Goal: Task Accomplishment & Management: Complete application form

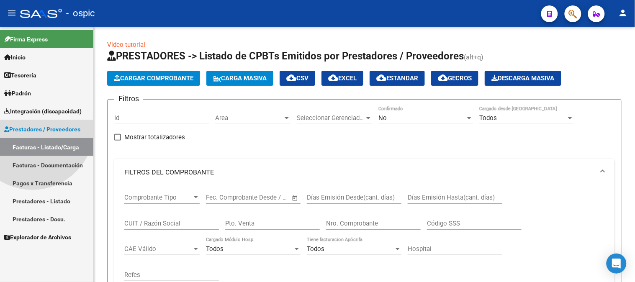
scroll to position [139, 0]
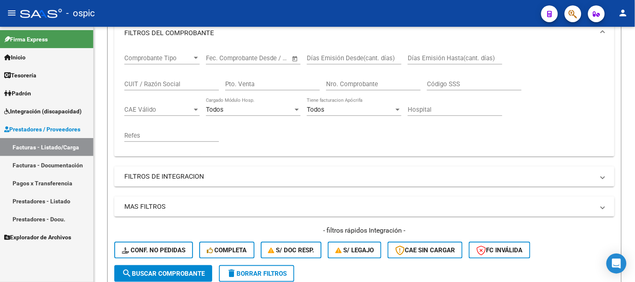
click at [56, 145] on link "Facturas - Listado/Carga" at bounding box center [46, 147] width 93 height 18
click at [41, 112] on span "Integración (discapacidad)" at bounding box center [42, 111] width 77 height 9
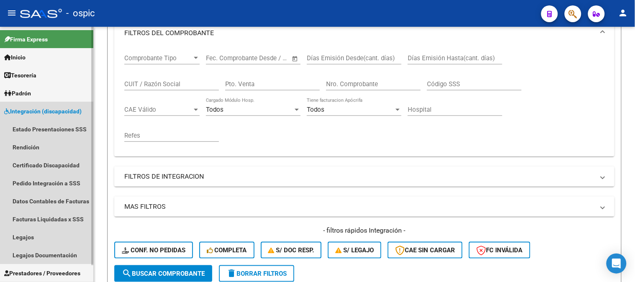
click at [27, 105] on link "Integración (discapacidad)" at bounding box center [46, 111] width 93 height 18
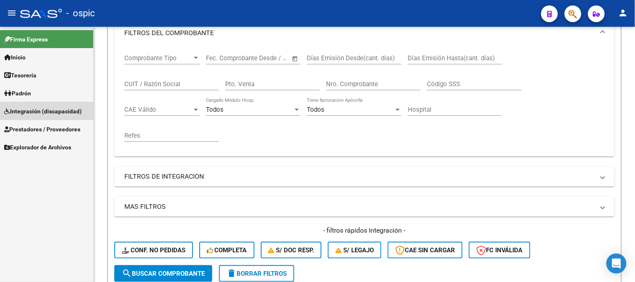
click at [27, 105] on link "Integración (discapacidad)" at bounding box center [46, 111] width 93 height 18
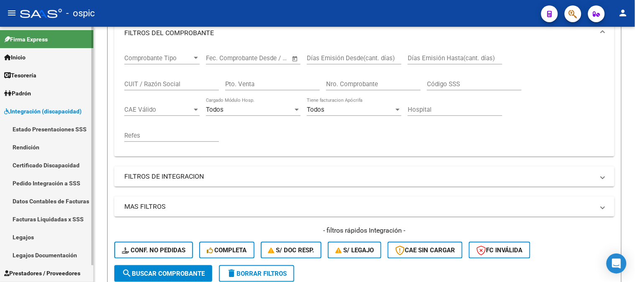
click at [32, 231] on link "Legajos" at bounding box center [46, 237] width 93 height 18
click at [42, 229] on link "Legajos" at bounding box center [46, 237] width 93 height 18
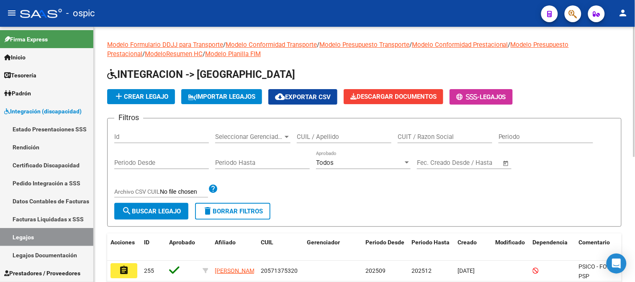
click at [356, 136] on input "CUIL / Apellido" at bounding box center [344, 137] width 95 height 8
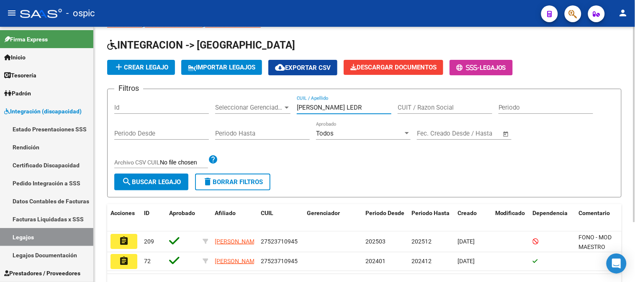
scroll to position [78, 0]
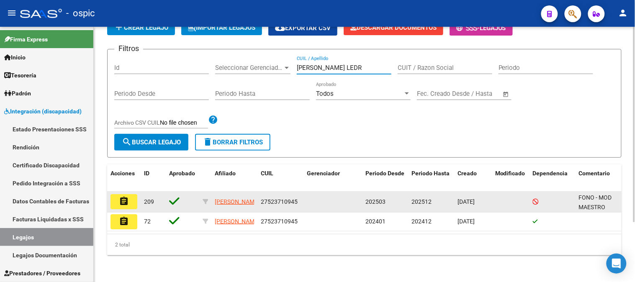
type input "[PERSON_NAME] LEDR"
click at [122, 194] on button "assignment" at bounding box center [124, 201] width 27 height 15
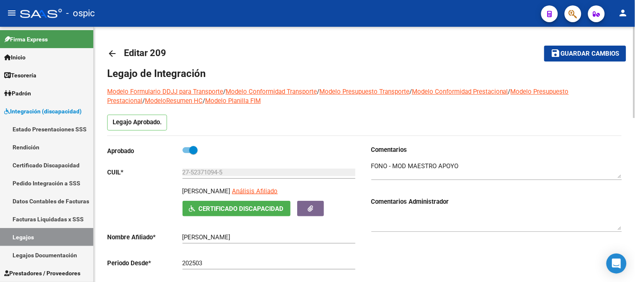
click at [112, 54] on mat-icon "arrow_back" at bounding box center [112, 54] width 10 height 10
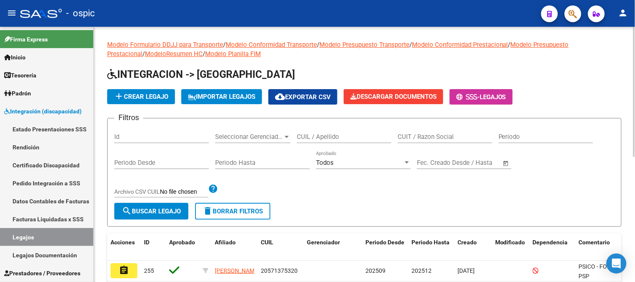
click at [332, 141] on input "CUIL / Apellido" at bounding box center [344, 137] width 95 height 8
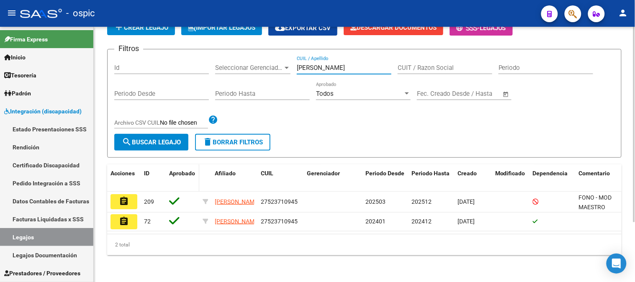
scroll to position [78, 0]
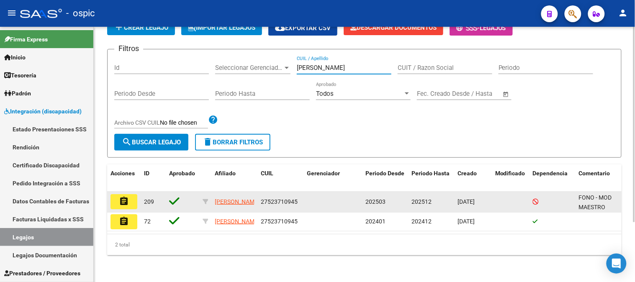
type input "[PERSON_NAME]"
click at [125, 196] on mat-icon "assignment" at bounding box center [124, 201] width 10 height 10
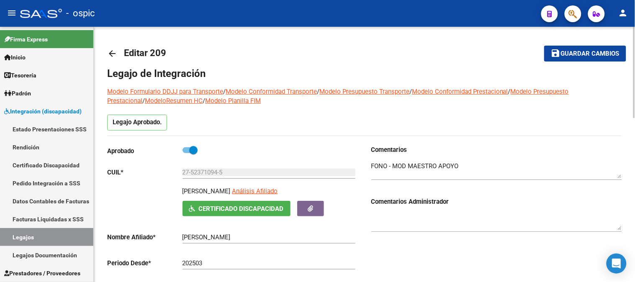
click at [111, 50] on mat-icon "arrow_back" at bounding box center [112, 54] width 10 height 10
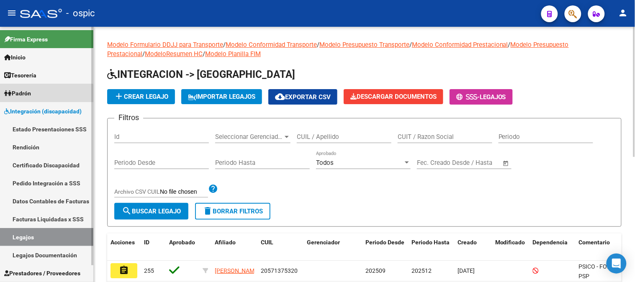
click at [46, 99] on link "Padrón" at bounding box center [46, 93] width 93 height 18
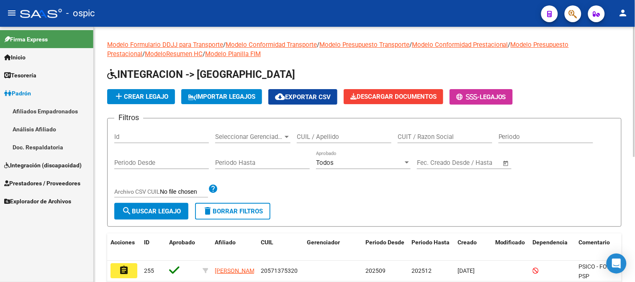
click at [45, 93] on link "Padrón" at bounding box center [46, 93] width 93 height 18
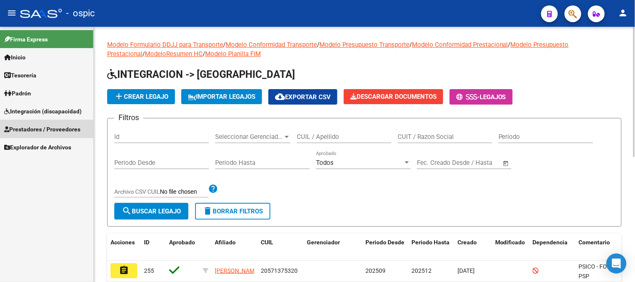
click at [40, 126] on span "Prestadores / Proveedores" at bounding box center [42, 129] width 76 height 9
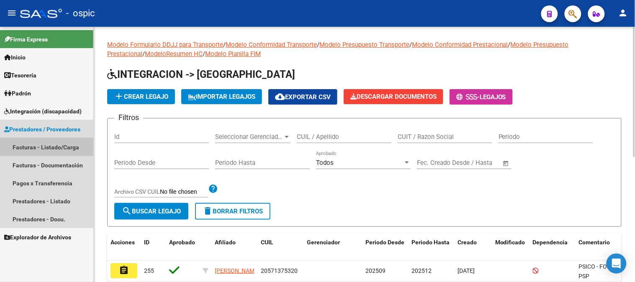
click at [63, 151] on link "Facturas - Listado/Carga" at bounding box center [46, 147] width 93 height 18
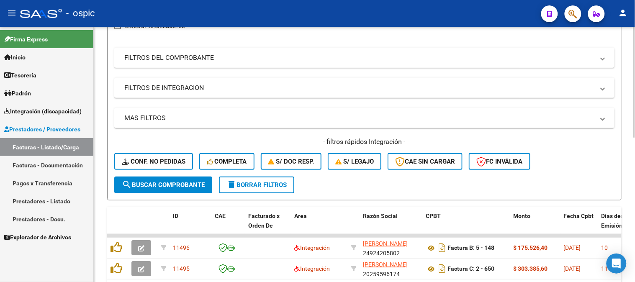
scroll to position [112, 0]
click at [281, 177] on button "delete Borrar Filtros" at bounding box center [256, 184] width 75 height 17
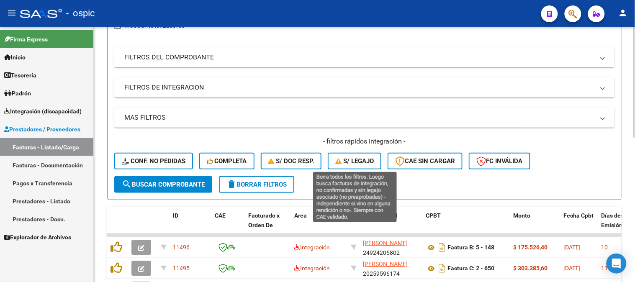
click at [369, 157] on span "S/ legajo" at bounding box center [354, 161] width 39 height 8
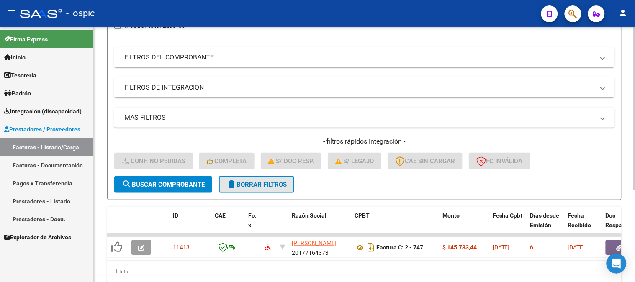
click at [261, 187] on span "delete Borrar Filtros" at bounding box center [257, 185] width 60 height 8
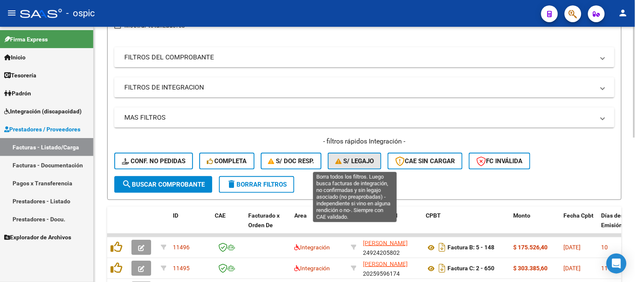
click at [354, 155] on button "S/ legajo" at bounding box center [355, 161] width 54 height 17
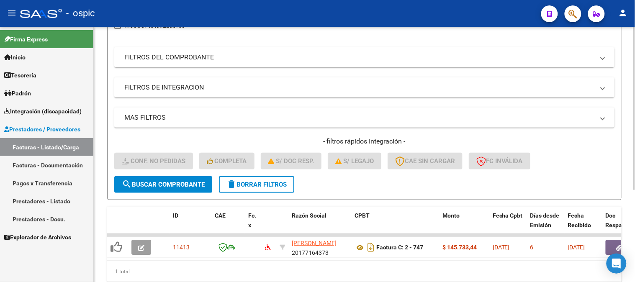
click at [271, 187] on span "delete Borrar Filtros" at bounding box center [257, 185] width 60 height 8
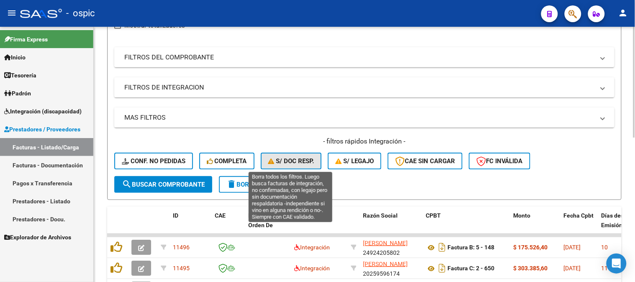
click at [296, 162] on span "S/ Doc Resp." at bounding box center [291, 161] width 46 height 8
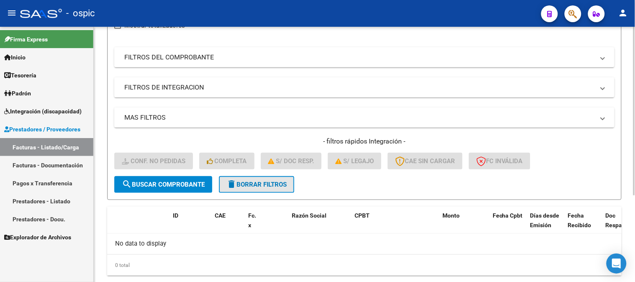
click at [272, 187] on span "delete Borrar Filtros" at bounding box center [257, 185] width 60 height 8
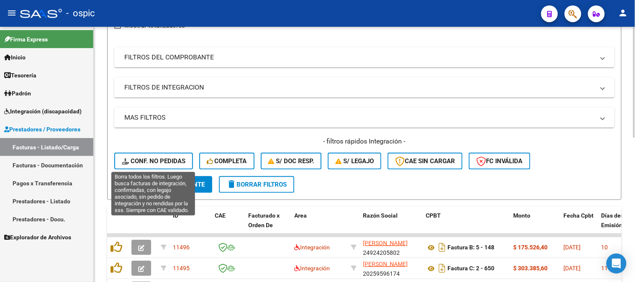
click at [166, 163] on span "Conf. no pedidas" at bounding box center [154, 161] width 64 height 8
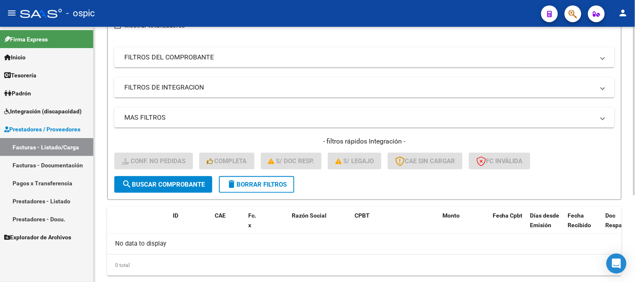
drag, startPoint x: 258, startPoint y: 183, endPoint x: 342, endPoint y: 178, distance: 84.7
click at [258, 183] on span "delete Borrar Filtros" at bounding box center [257, 185] width 60 height 8
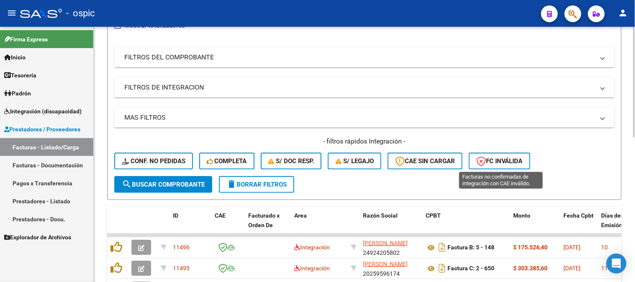
click at [522, 160] on span "FC Inválida" at bounding box center [500, 161] width 46 height 8
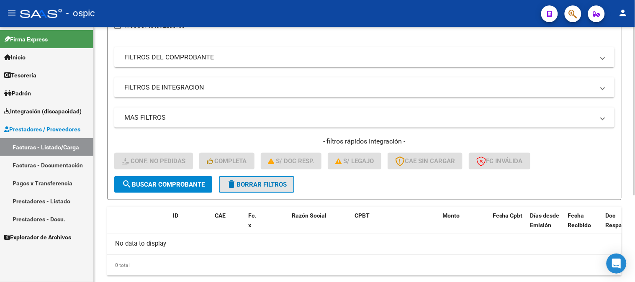
click at [271, 181] on span "delete Borrar Filtros" at bounding box center [257, 185] width 60 height 8
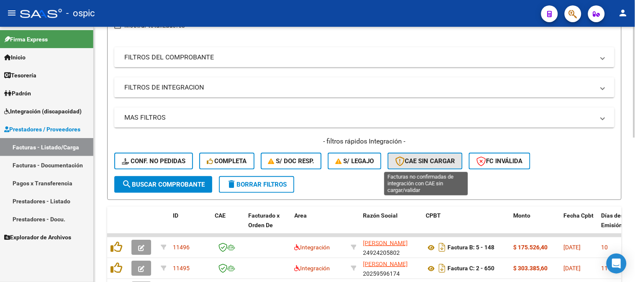
click at [430, 157] on span "CAE SIN CARGAR" at bounding box center [425, 161] width 60 height 8
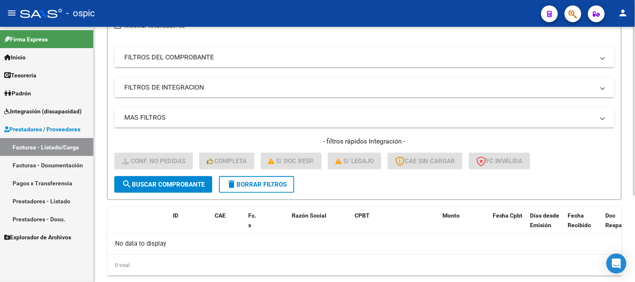
click at [277, 181] on span "delete Borrar Filtros" at bounding box center [257, 185] width 60 height 8
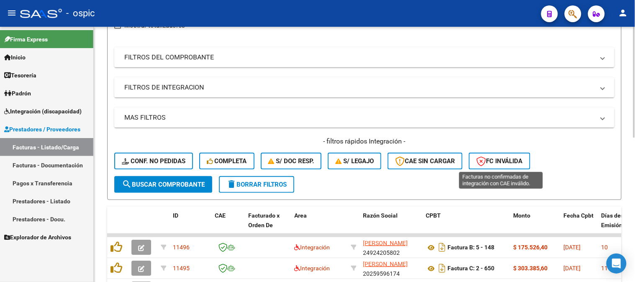
click at [505, 162] on span "FC Inválida" at bounding box center [500, 161] width 46 height 8
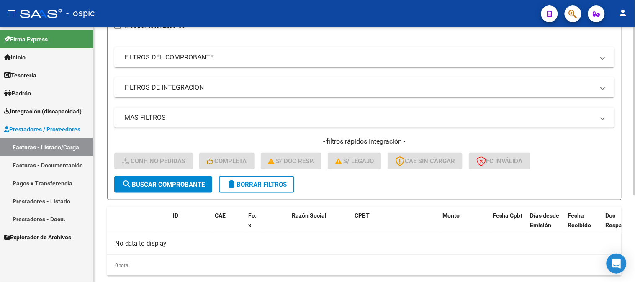
click at [257, 186] on span "delete Borrar Filtros" at bounding box center [257, 185] width 60 height 8
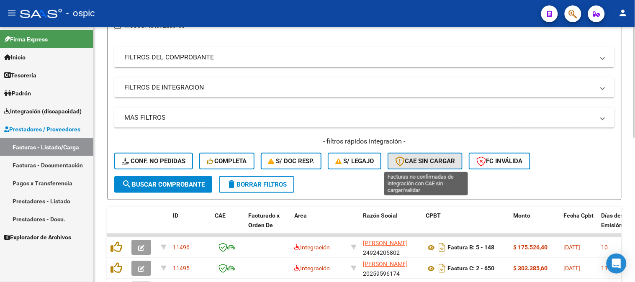
click at [428, 163] on span "CAE SIN CARGAR" at bounding box center [425, 161] width 60 height 8
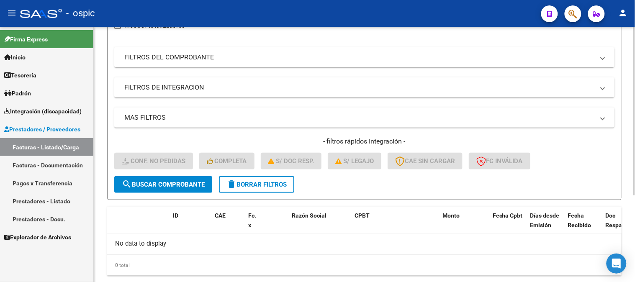
click at [253, 190] on button "delete Borrar Filtros" at bounding box center [256, 184] width 75 height 17
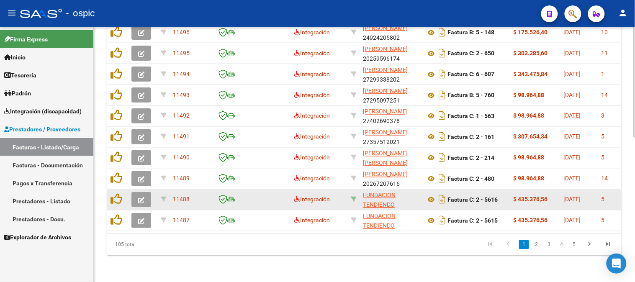
scroll to position [332, 0]
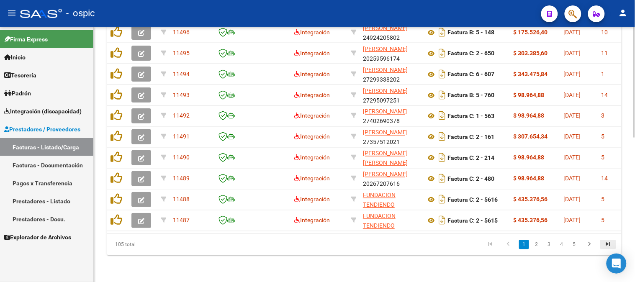
click at [609, 242] on icon "go to last page" at bounding box center [608, 246] width 11 height 10
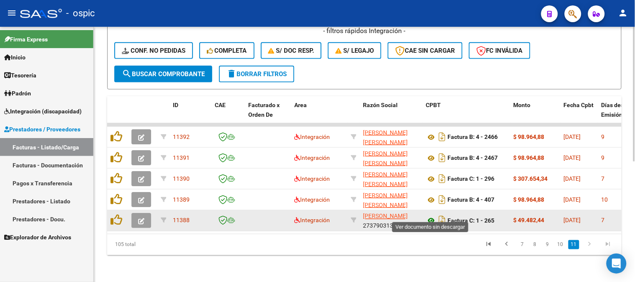
click at [429, 216] on icon at bounding box center [431, 221] width 11 height 10
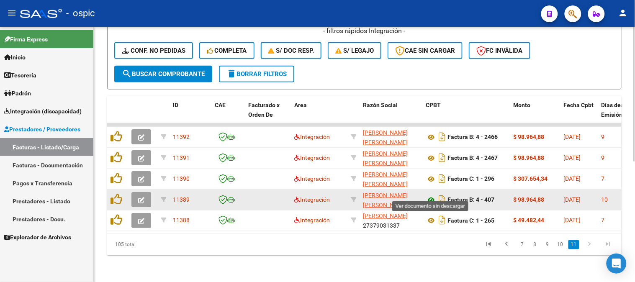
click at [433, 195] on icon at bounding box center [431, 200] width 11 height 10
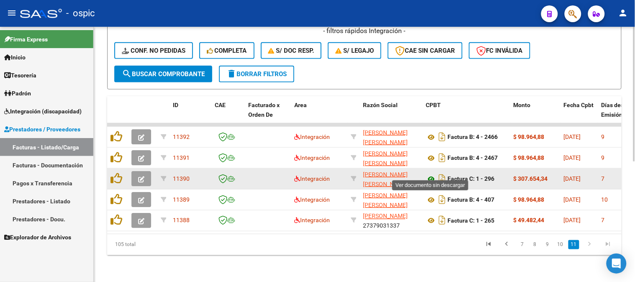
click at [430, 174] on icon at bounding box center [431, 179] width 11 height 10
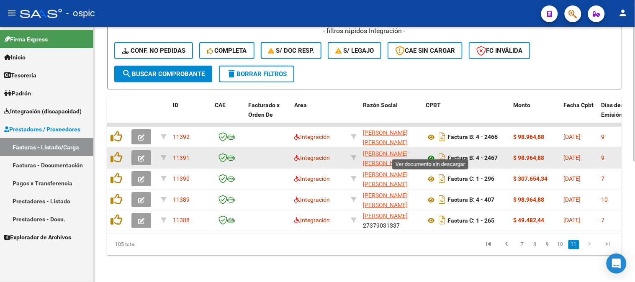
click at [430, 153] on icon at bounding box center [431, 158] width 11 height 10
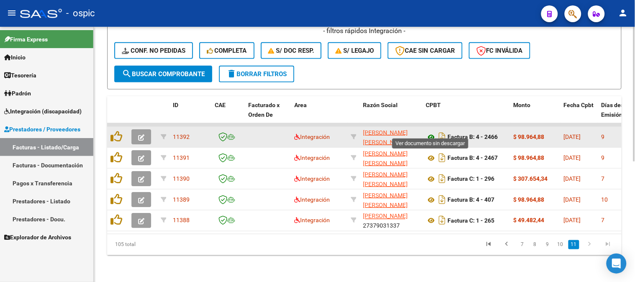
click at [434, 132] on icon at bounding box center [431, 137] width 11 height 10
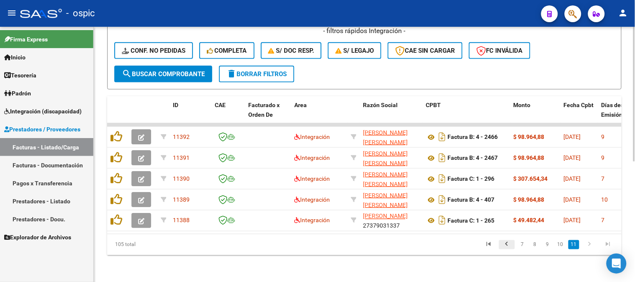
click at [511, 242] on icon "go to previous page" at bounding box center [507, 246] width 11 height 10
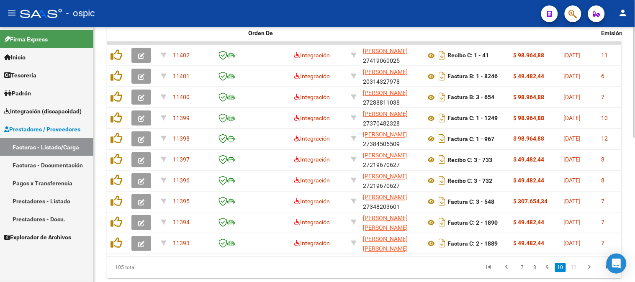
scroll to position [303, 0]
click at [635, 177] on div at bounding box center [635, 216] width 2 height 111
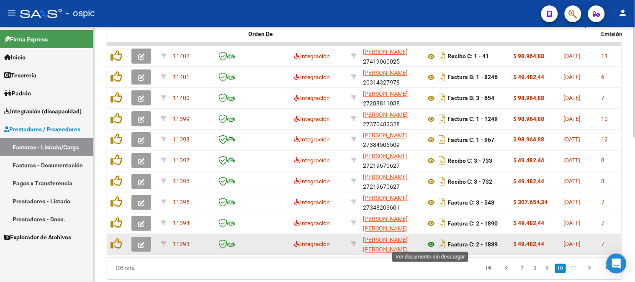
click at [432, 243] on icon at bounding box center [431, 245] width 11 height 10
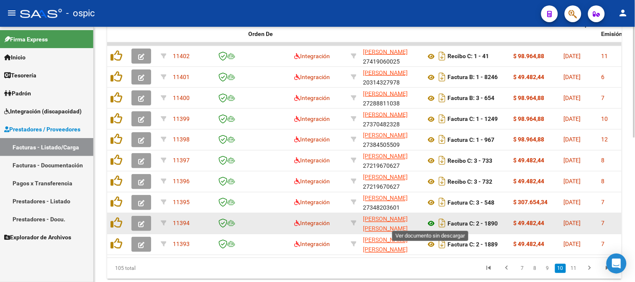
click at [432, 222] on icon at bounding box center [431, 224] width 11 height 10
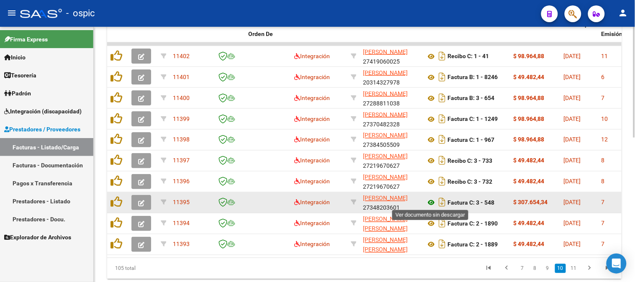
click at [430, 200] on icon at bounding box center [431, 203] width 11 height 10
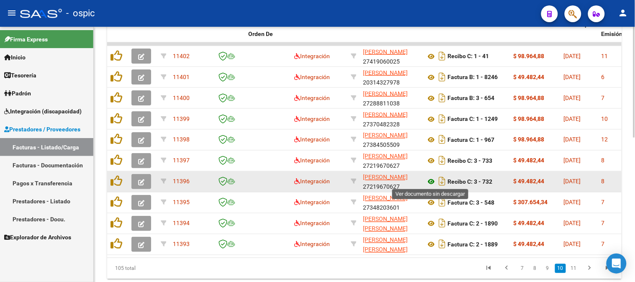
click at [432, 179] on icon at bounding box center [431, 182] width 11 height 10
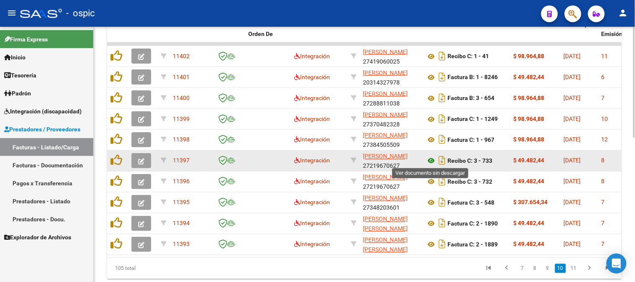
click at [429, 156] on icon at bounding box center [431, 161] width 11 height 10
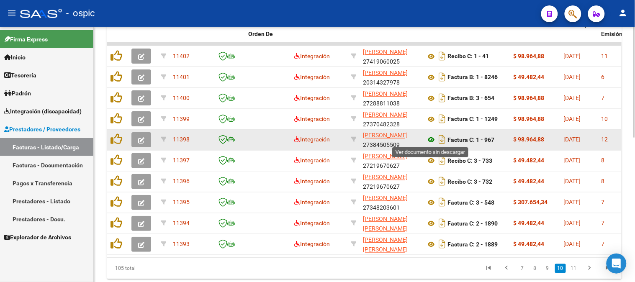
click at [433, 137] on icon at bounding box center [431, 140] width 11 height 10
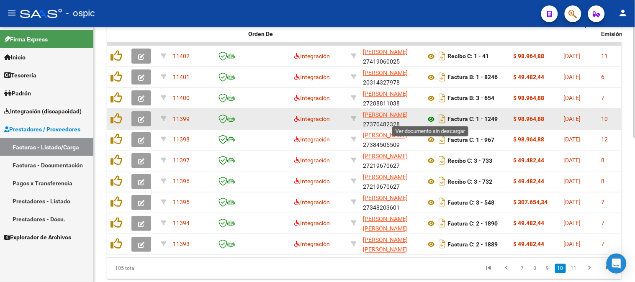
click at [429, 116] on icon at bounding box center [431, 119] width 11 height 10
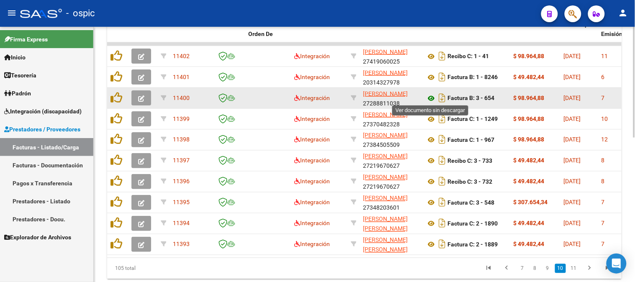
click at [430, 97] on icon at bounding box center [431, 98] width 11 height 10
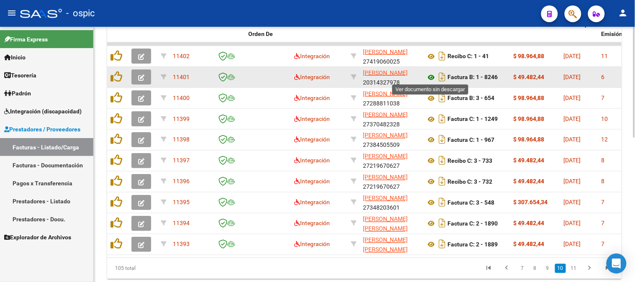
click at [431, 74] on icon at bounding box center [431, 77] width 11 height 10
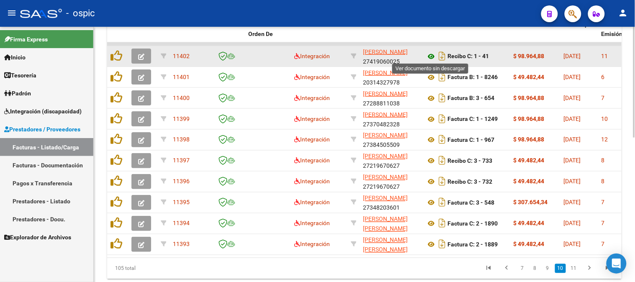
click at [435, 54] on icon at bounding box center [431, 57] width 11 height 10
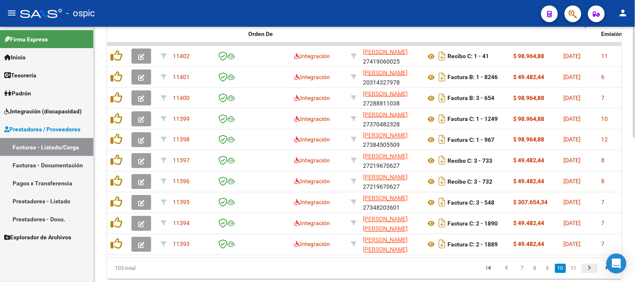
click at [593, 271] on icon "go to next page" at bounding box center [590, 270] width 11 height 10
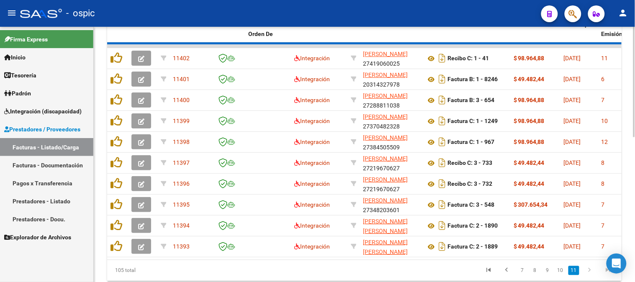
scroll to position [228, 0]
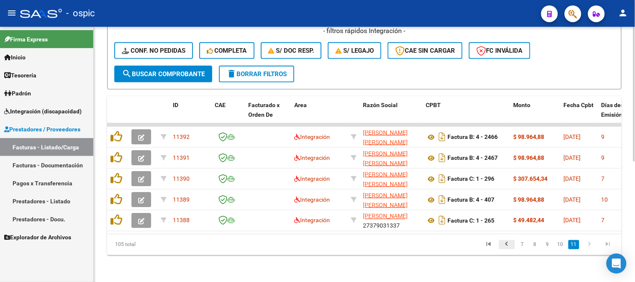
click at [510, 243] on icon "go to previous page" at bounding box center [507, 246] width 11 height 10
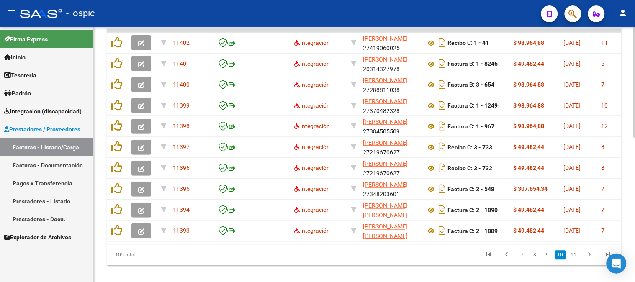
scroll to position [308, 0]
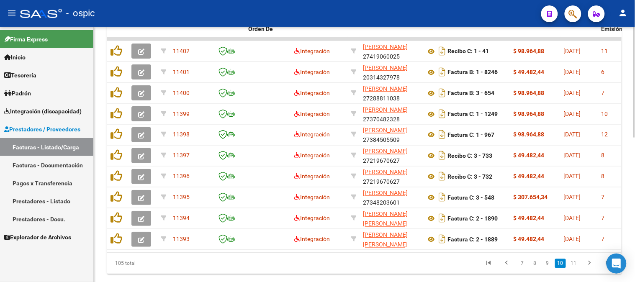
click at [635, 173] on div at bounding box center [635, 218] width 2 height 111
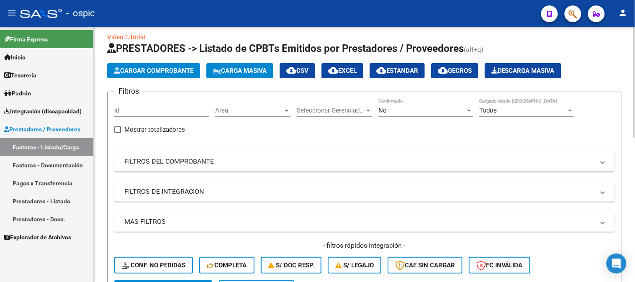
scroll to position [0, 0]
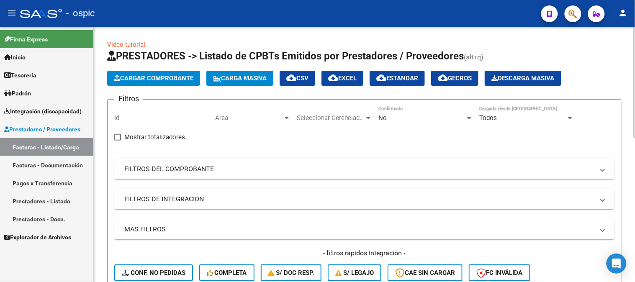
click at [392, 116] on div "No" at bounding box center [422, 118] width 87 height 8
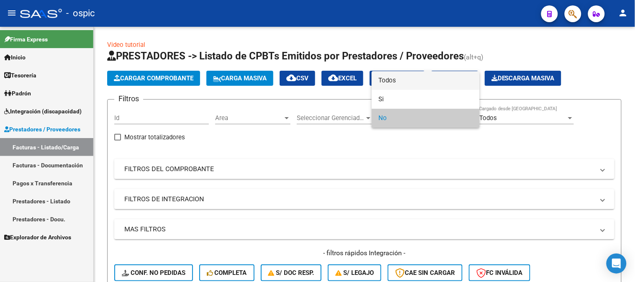
click at [394, 77] on span "Todos" at bounding box center [426, 80] width 95 height 19
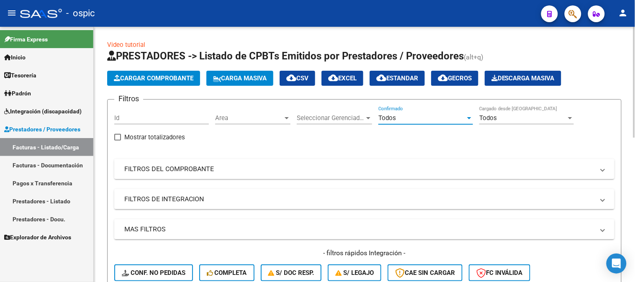
click at [186, 171] on mat-panel-title "FILTROS DEL COMPROBANTE" at bounding box center [359, 169] width 470 height 9
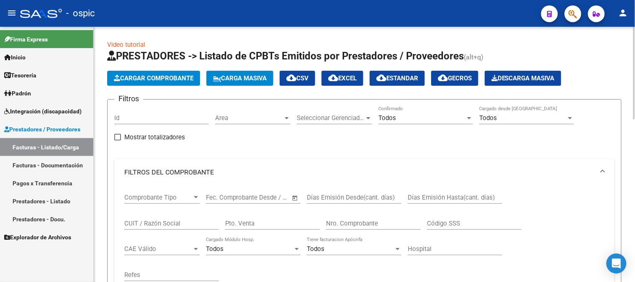
click at [278, 224] on input "Pto. Venta" at bounding box center [272, 224] width 95 height 8
type input "1"
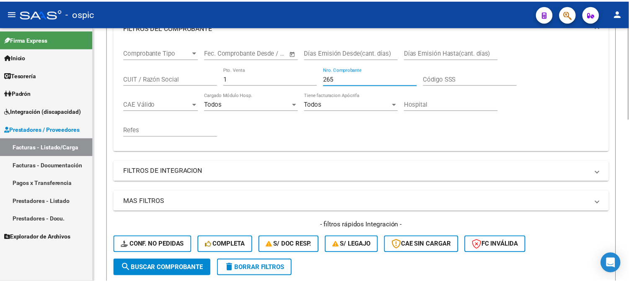
scroll to position [232, 0]
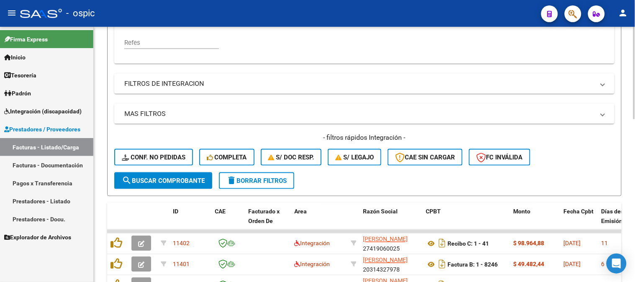
type input "265"
click at [186, 178] on span "search Buscar Comprobante" at bounding box center [163, 181] width 83 height 8
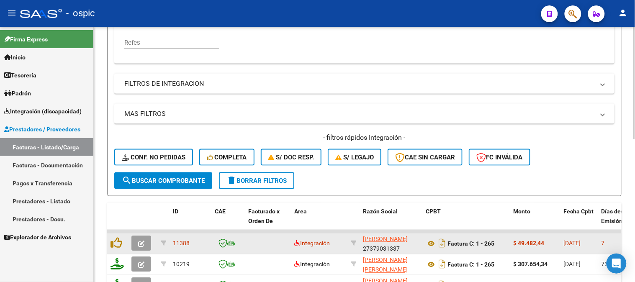
click at [143, 242] on icon "button" at bounding box center [141, 244] width 6 height 6
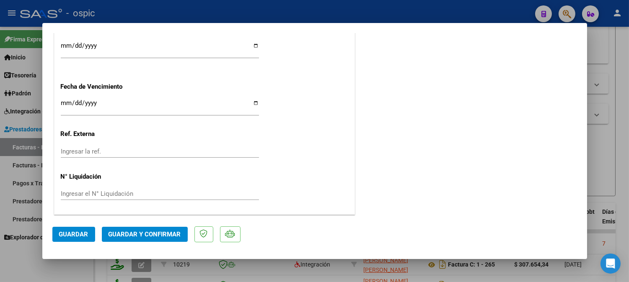
scroll to position [0, 0]
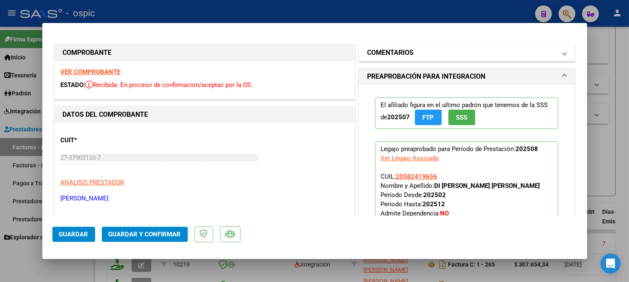
click at [361, 49] on mat-expansion-panel-header "COMENTARIOS" at bounding box center [466, 52] width 216 height 17
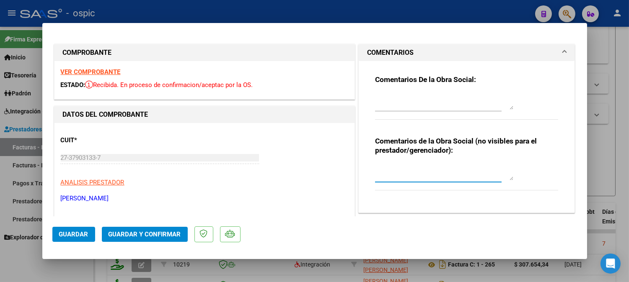
drag, startPoint x: 425, startPoint y: 175, endPoint x: 456, endPoint y: 174, distance: 31.4
click at [429, 174] on textarea at bounding box center [444, 172] width 138 height 17
type textarea "f"
type textarea "FONO 4 SESIONES"
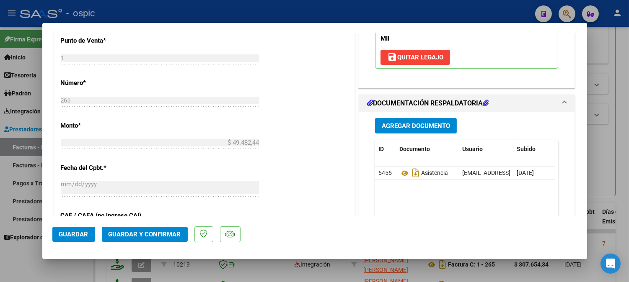
scroll to position [348, 0]
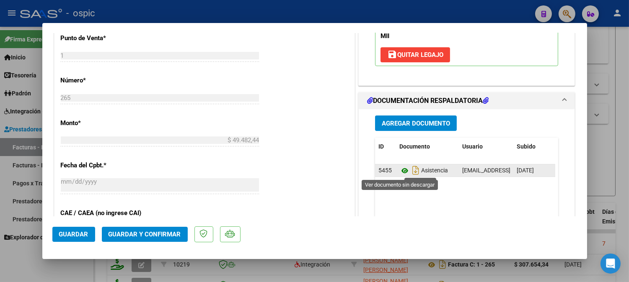
click at [401, 172] on icon at bounding box center [404, 171] width 11 height 10
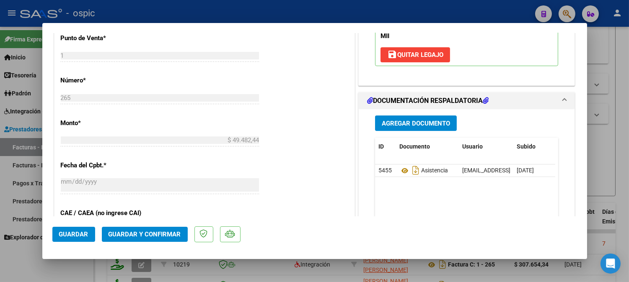
click at [171, 231] on span "Guardar y Confirmar" at bounding box center [144, 235] width 72 height 8
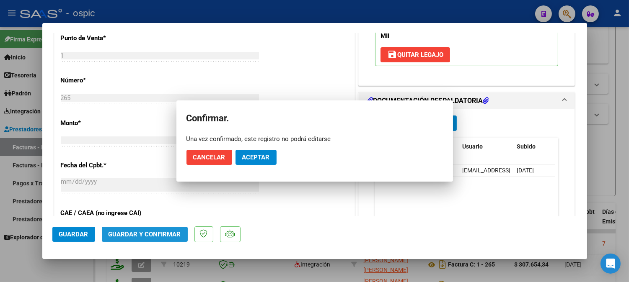
click at [158, 237] on div at bounding box center [314, 141] width 629 height 282
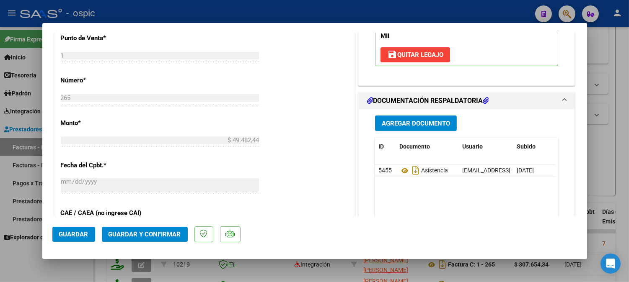
click at [157, 232] on span "Guardar y Confirmar" at bounding box center [144, 235] width 72 height 8
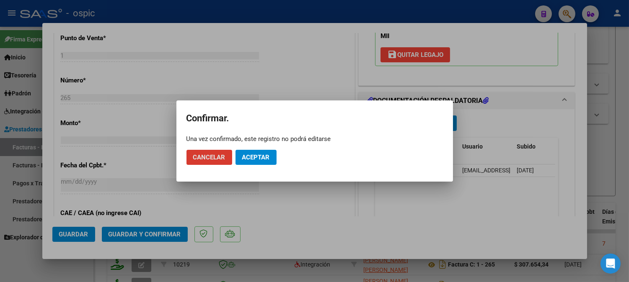
click at [260, 157] on span "Aceptar" at bounding box center [256, 158] width 28 height 8
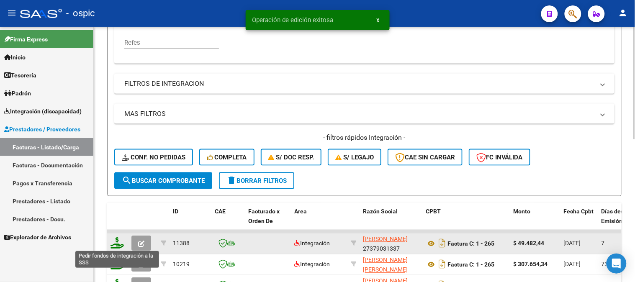
click at [115, 239] on icon at bounding box center [117, 243] width 13 height 12
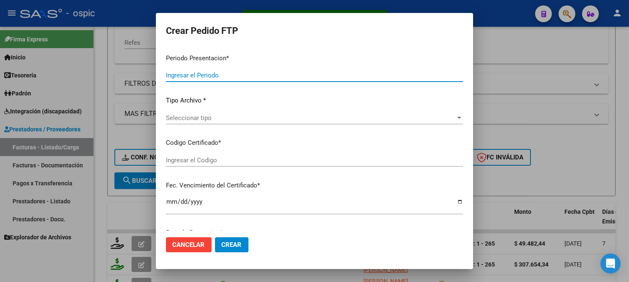
type input "202508"
type input "$ 49.482,44"
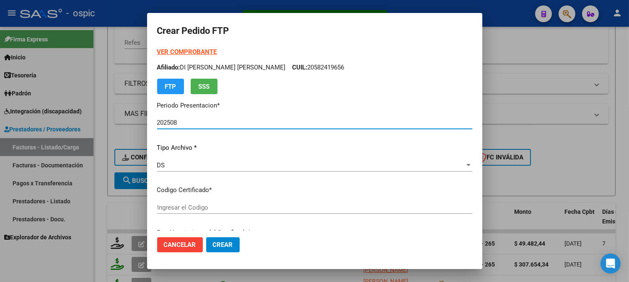
type input "0000000000000000000000000000004039076759"
type input "[DATE]"
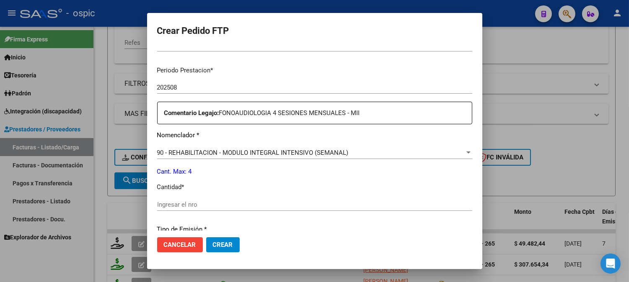
scroll to position [260, 0]
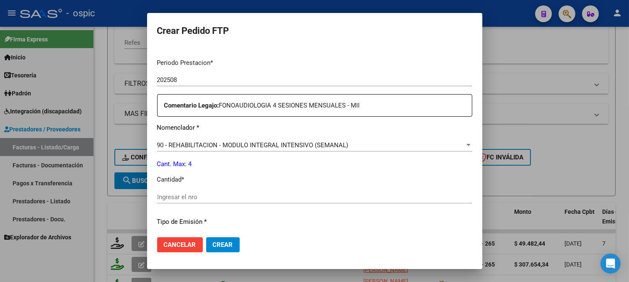
click at [310, 200] on div "Ingresar el nro" at bounding box center [314, 197] width 315 height 13
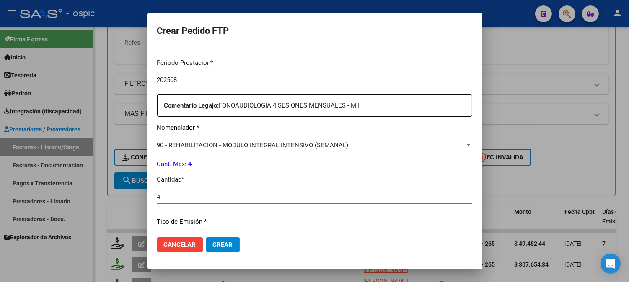
type input "4"
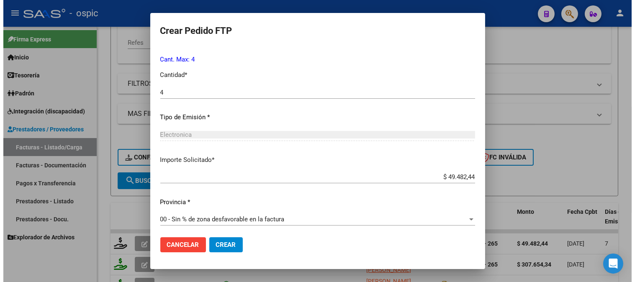
scroll to position [366, 0]
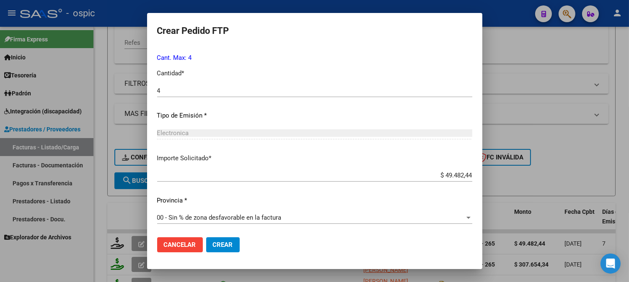
click at [229, 245] on span "Crear" at bounding box center [223, 245] width 20 height 8
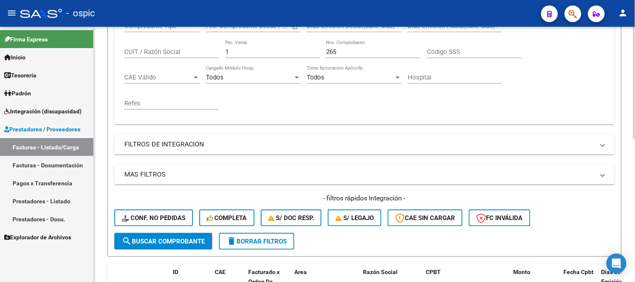
scroll to position [46, 0]
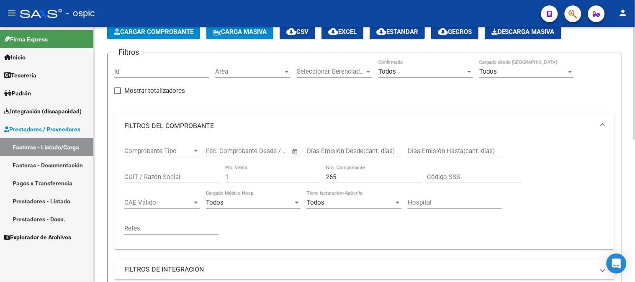
drag, startPoint x: 166, startPoint y: 176, endPoint x: 347, endPoint y: 157, distance: 181.5
click at [151, 175] on div "Comprobante Tipo Comprobante Tipo Fecha inicio – Fecha fin Fec. Comprobante Des…" at bounding box center [364, 190] width 480 height 103
type input "4"
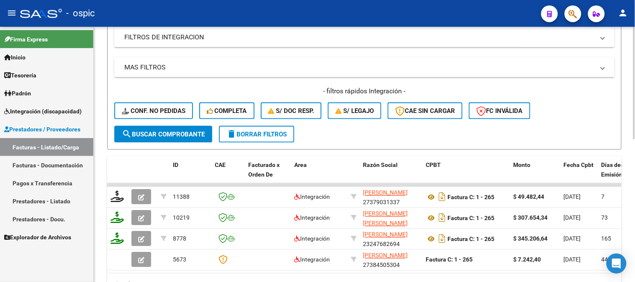
type input "407"
click at [185, 139] on button "search Buscar Comprobante" at bounding box center [163, 134] width 98 height 17
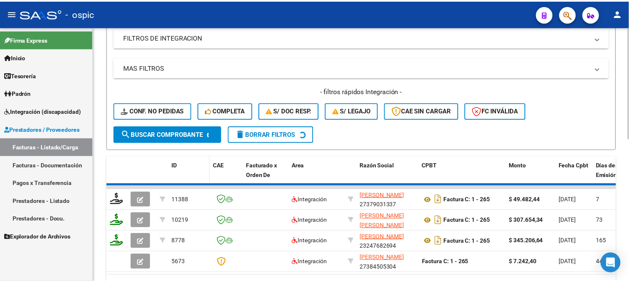
scroll to position [262, 0]
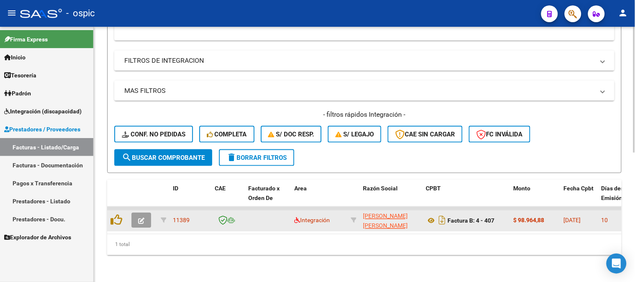
click at [142, 218] on icon "button" at bounding box center [141, 221] width 6 height 6
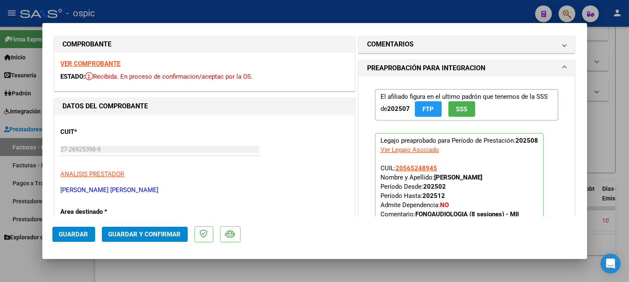
scroll to position [0, 0]
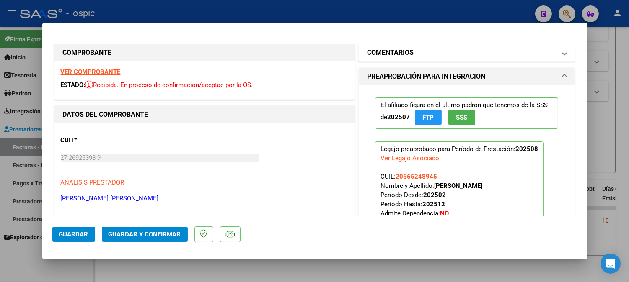
click at [391, 51] on h1 "COMENTARIOS" at bounding box center [390, 53] width 46 height 10
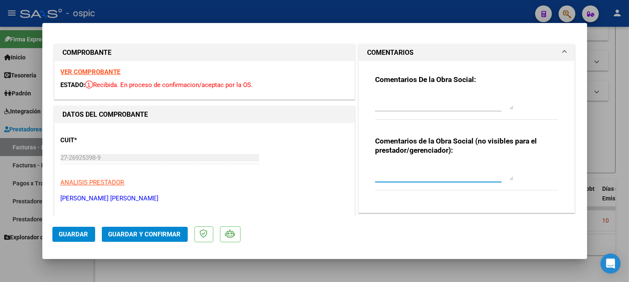
click at [405, 168] on textarea at bounding box center [444, 172] width 138 height 17
type textarea "FONO 8 SESIONES"
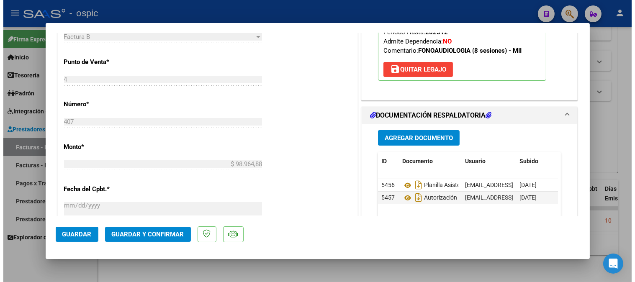
scroll to position [326, 0]
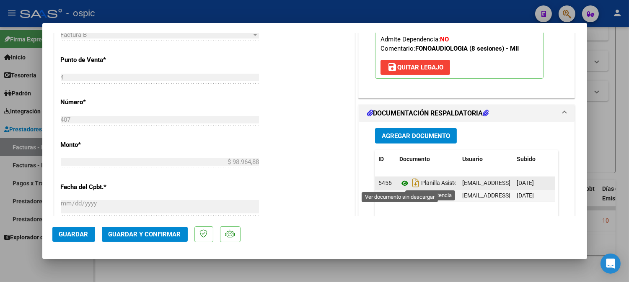
click at [399, 183] on icon at bounding box center [404, 183] width 11 height 10
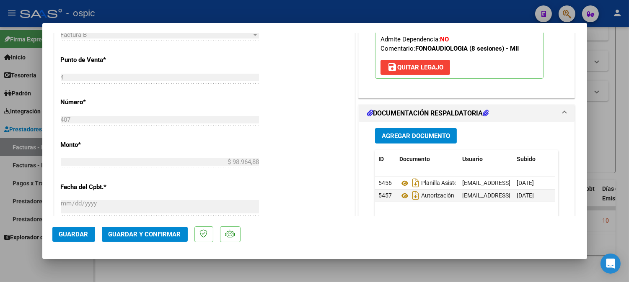
click at [178, 233] on span "Guardar y Confirmar" at bounding box center [144, 235] width 72 height 8
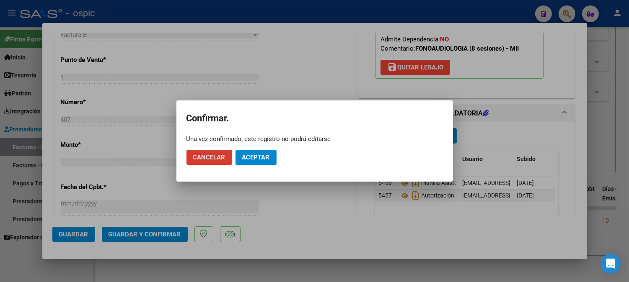
click at [247, 157] on span "Aceptar" at bounding box center [256, 158] width 28 height 8
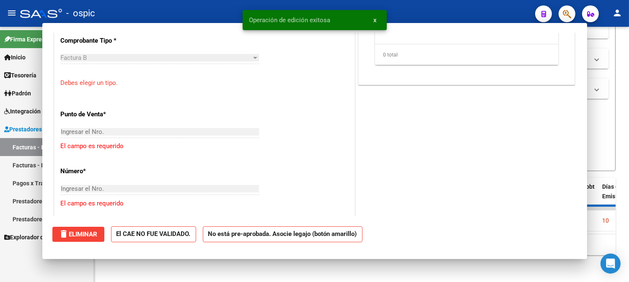
scroll to position [0, 0]
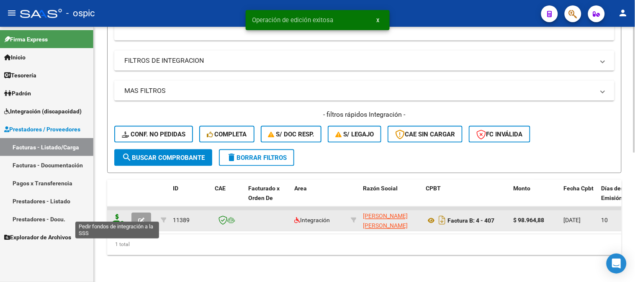
click at [117, 214] on icon at bounding box center [117, 220] width 13 height 12
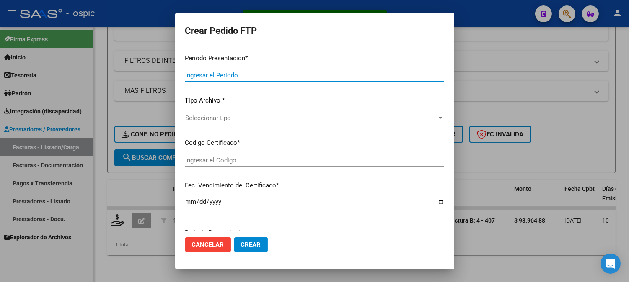
type input "202508"
type input "$ 98.964,88"
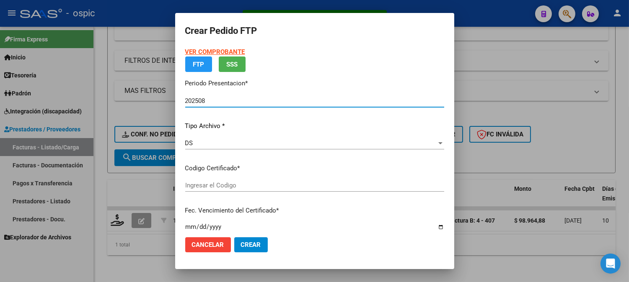
type input "0000000000000000000000000000005886763117"
type input "[DATE]"
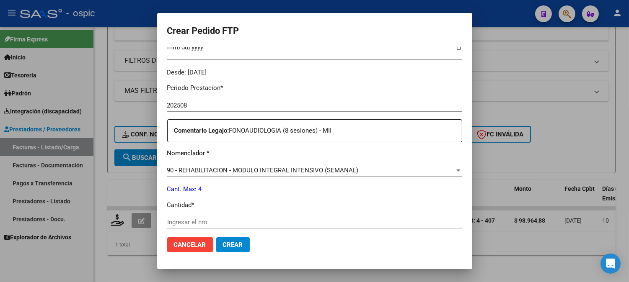
scroll to position [250, 0]
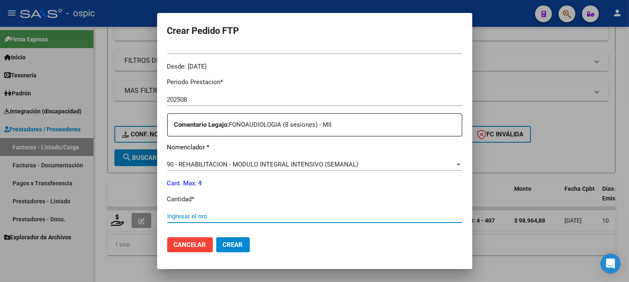
click at [271, 217] on input "Ingresar el nro" at bounding box center [314, 217] width 295 height 8
type input "4"
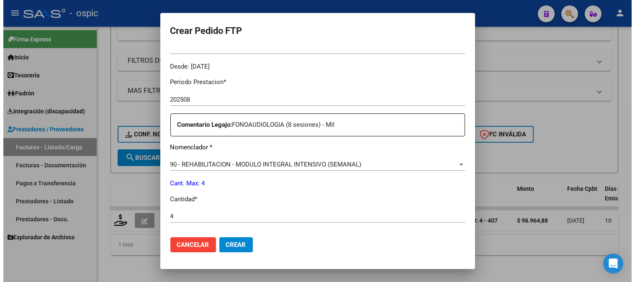
scroll to position [377, 0]
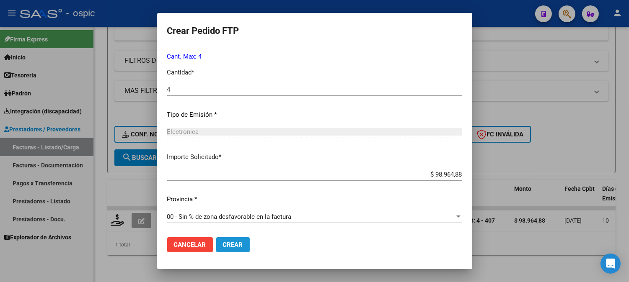
click at [232, 245] on button "Crear" at bounding box center [233, 244] width 34 height 15
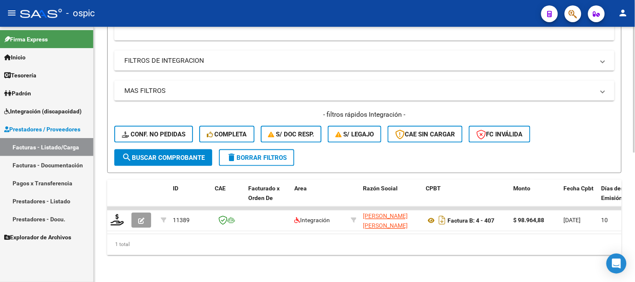
scroll to position [169, 0]
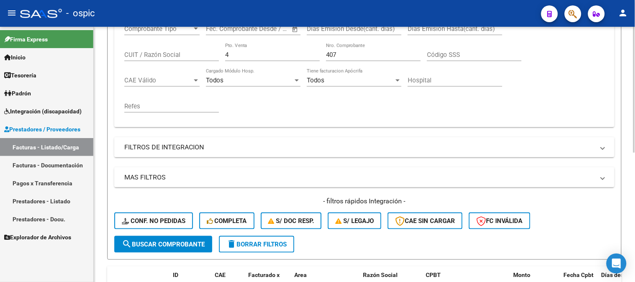
drag, startPoint x: 235, startPoint y: 59, endPoint x: 214, endPoint y: 54, distance: 22.2
click at [214, 54] on div "Comprobante Tipo Comprobante Tipo Fecha inicio – Fecha fin Fec. Comprobante Des…" at bounding box center [364, 68] width 480 height 103
type input "1"
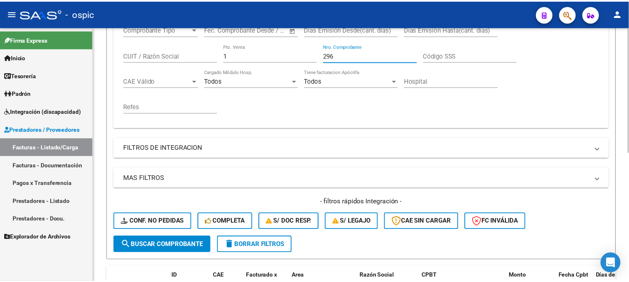
scroll to position [261, 0]
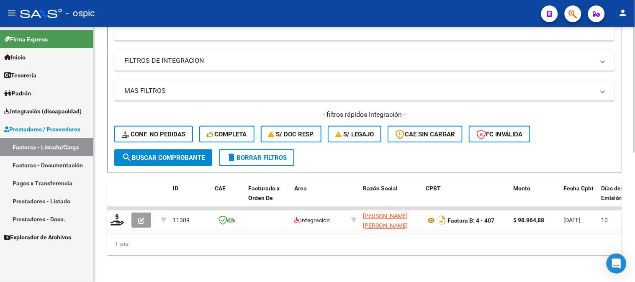
type input "296"
click at [169, 154] on span "search Buscar Comprobante" at bounding box center [163, 158] width 83 height 8
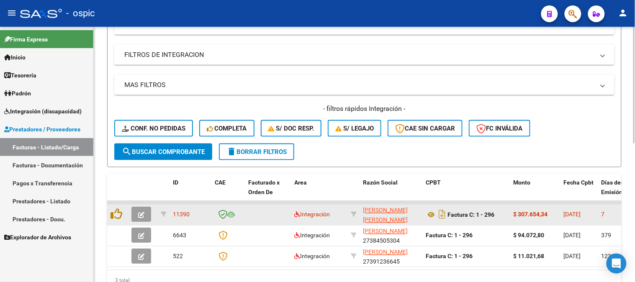
click at [142, 213] on icon "button" at bounding box center [141, 215] width 6 height 6
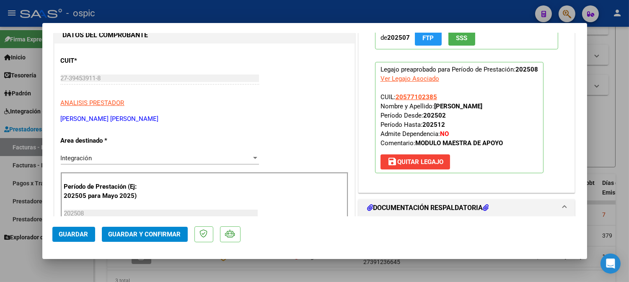
scroll to position [0, 0]
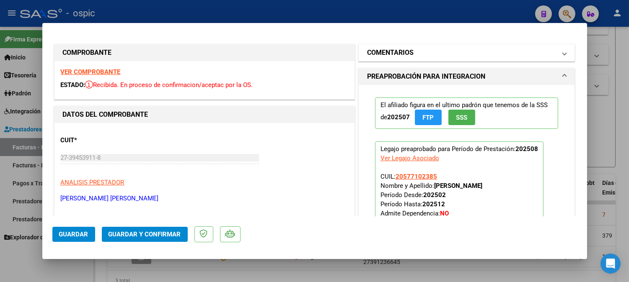
click at [410, 51] on mat-panel-title "COMENTARIOS" at bounding box center [461, 53] width 189 height 10
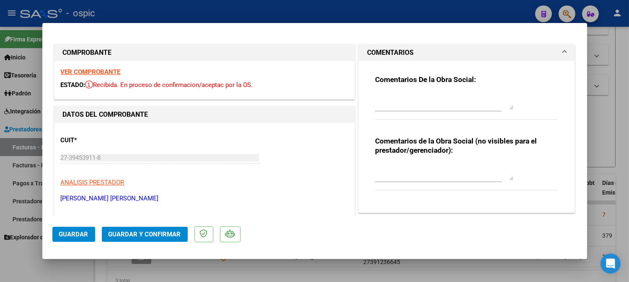
drag, startPoint x: 408, startPoint y: 168, endPoint x: 572, endPoint y: 181, distance: 164.7
click at [409, 168] on textarea at bounding box center [444, 172] width 138 height 17
type textarea "MODULO MAESTRO DE APOYO"
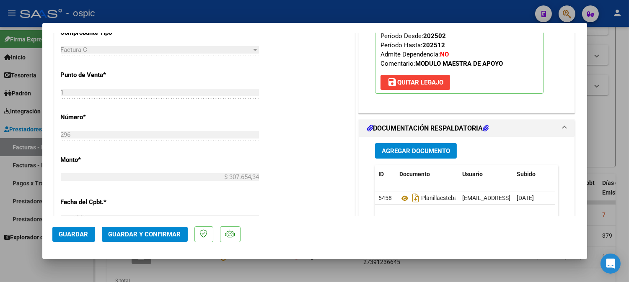
scroll to position [358, 0]
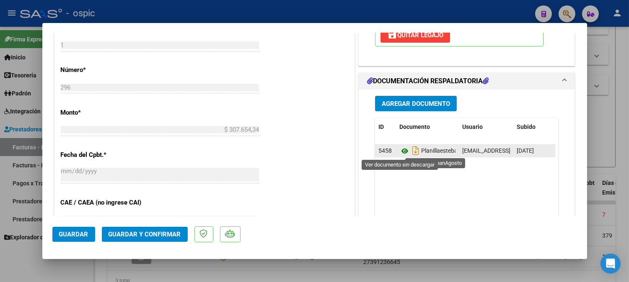
click at [399, 152] on icon at bounding box center [404, 151] width 11 height 10
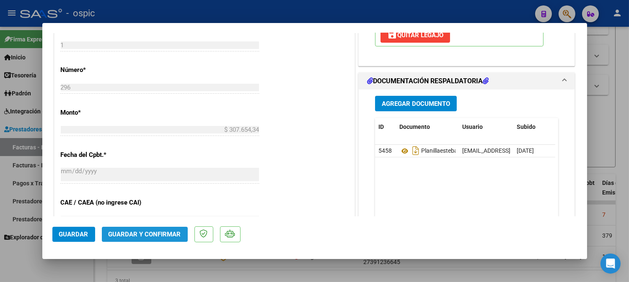
click at [174, 229] on button "Guardar y Confirmar" at bounding box center [145, 234] width 86 height 15
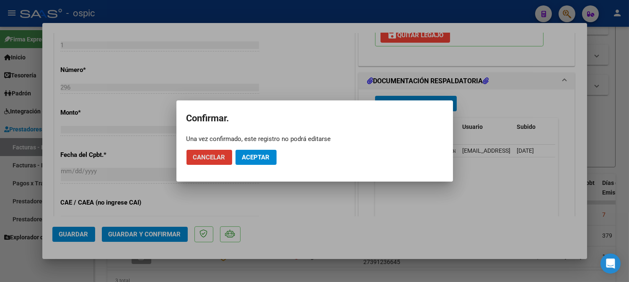
click at [253, 157] on span "Aceptar" at bounding box center [256, 158] width 28 height 8
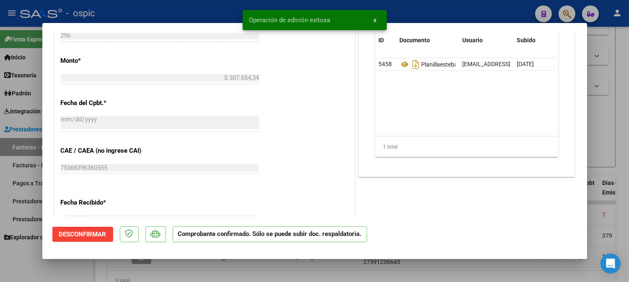
type input "$ 0,00"
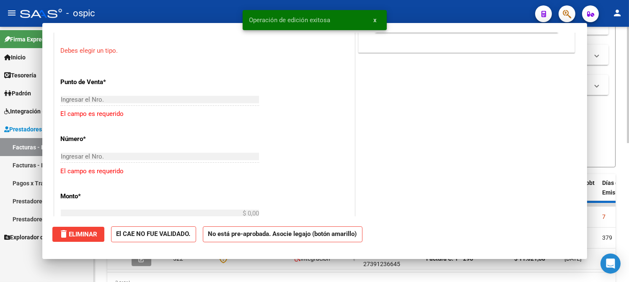
scroll to position [373, 0]
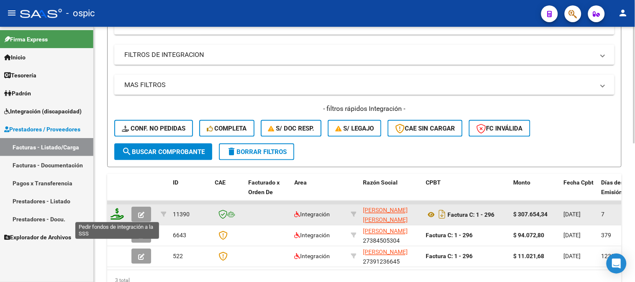
click at [113, 212] on icon at bounding box center [117, 215] width 13 height 12
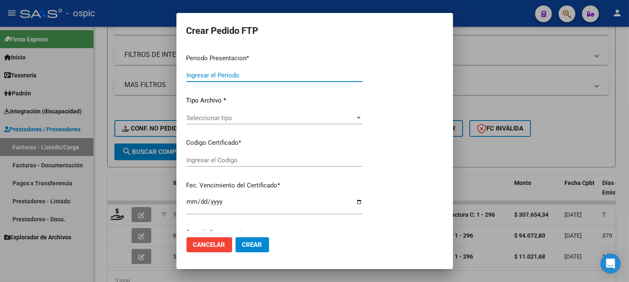
type input "202508"
type input "$ 307.654,34"
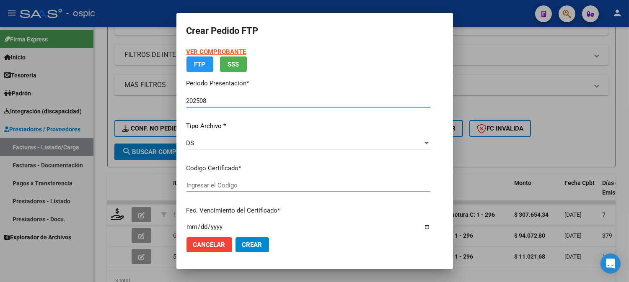
type input "0000000000000000000000000000002678281182"
type input "[DATE]"
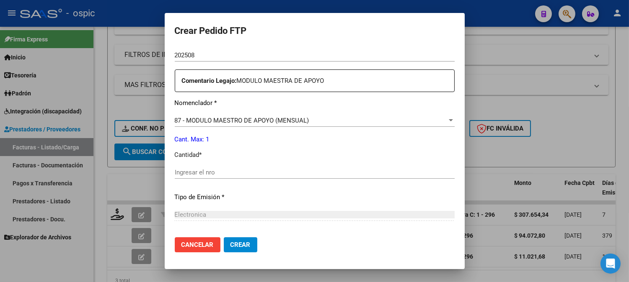
scroll to position [286, 0]
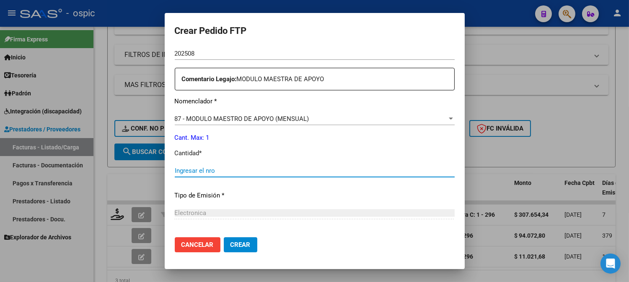
click at [295, 170] on input "Ingresar el nro" at bounding box center [315, 171] width 280 height 8
type input "1"
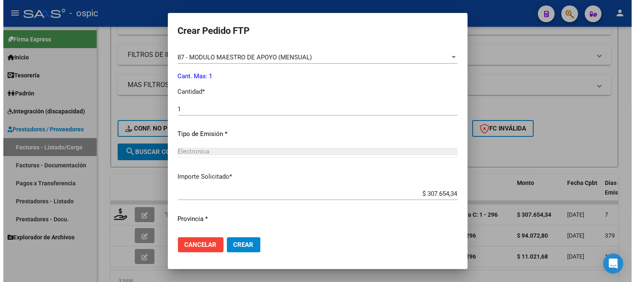
scroll to position [367, 0]
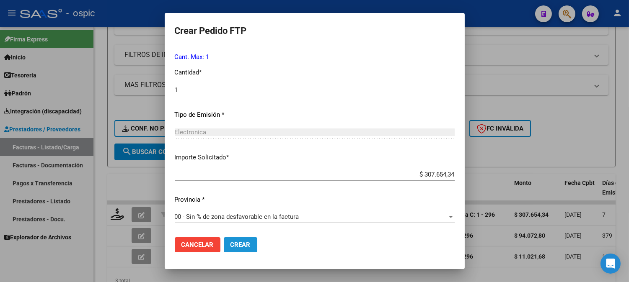
click at [237, 240] on button "Crear" at bounding box center [241, 244] width 34 height 15
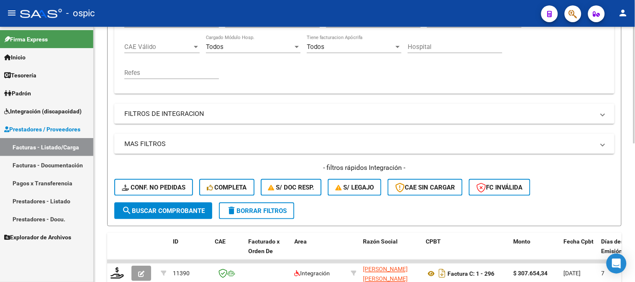
scroll to position [75, 0]
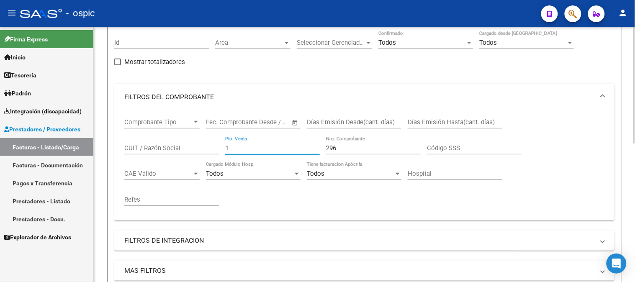
drag, startPoint x: 240, startPoint y: 151, endPoint x: 166, endPoint y: 133, distance: 75.4
click at [171, 135] on div "Comprobante Tipo Comprobante Tipo Fecha inicio – Fecha fin Fec. Comprobante Des…" at bounding box center [364, 162] width 480 height 103
type input "4"
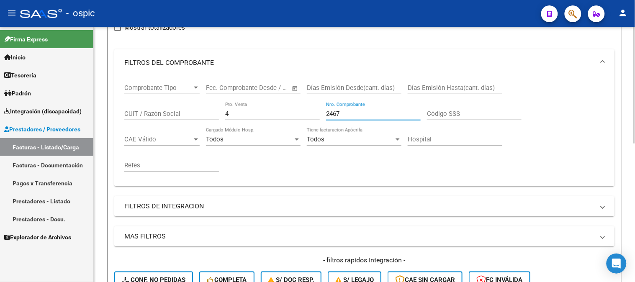
scroll to position [168, 0]
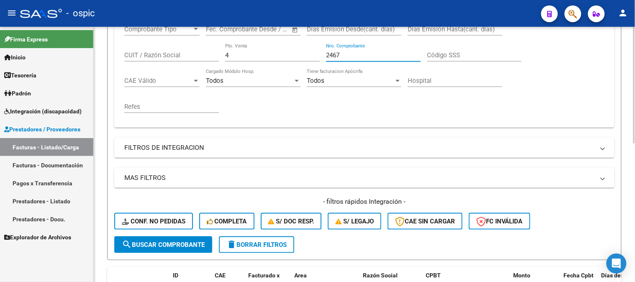
type input "2467"
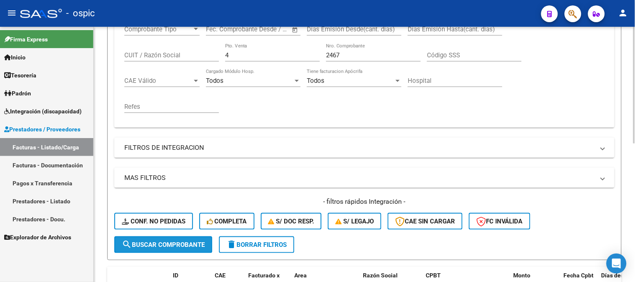
click at [160, 246] on span "search Buscar Comprobante" at bounding box center [163, 245] width 83 height 8
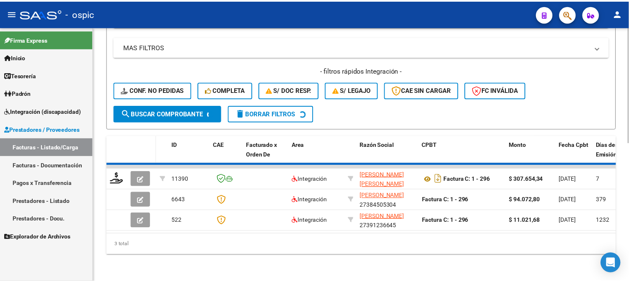
scroll to position [262, 0]
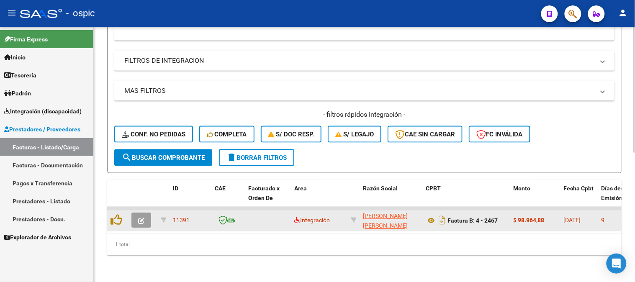
click at [142, 213] on button "button" at bounding box center [141, 220] width 20 height 15
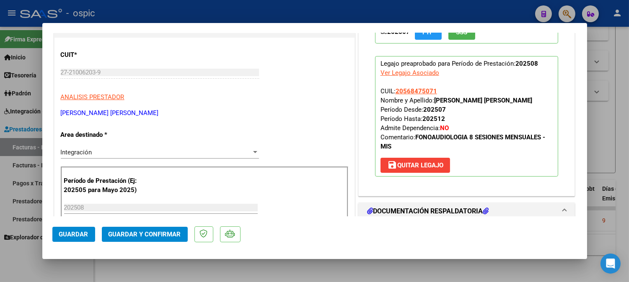
scroll to position [0, 0]
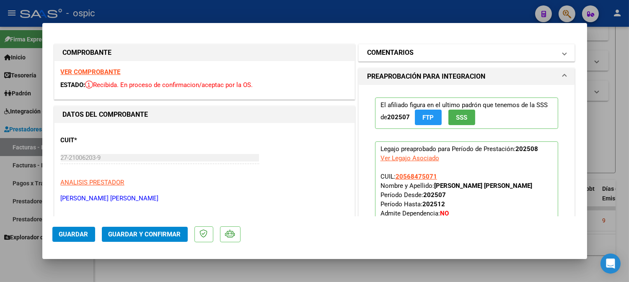
click at [386, 52] on h1 "COMENTARIOS" at bounding box center [390, 53] width 46 height 10
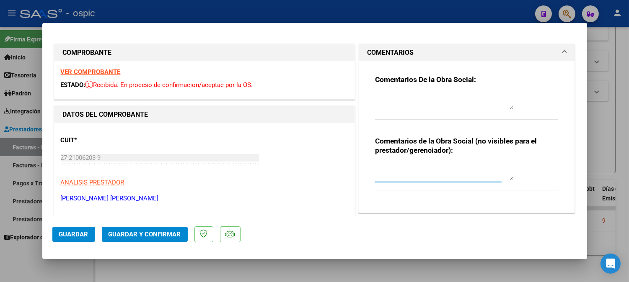
drag, startPoint x: 407, startPoint y: 173, endPoint x: 616, endPoint y: 161, distance: 210.1
click at [414, 173] on textarea at bounding box center [444, 172] width 138 height 17
type textarea "FONO 8 SESIONES"
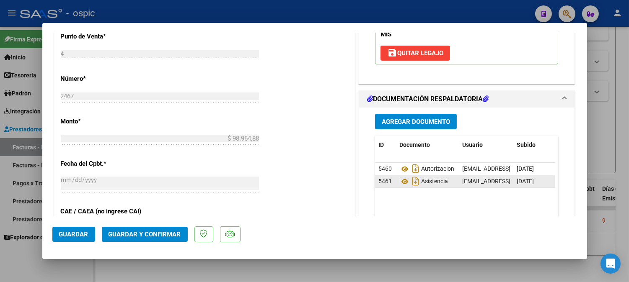
scroll to position [356, 0]
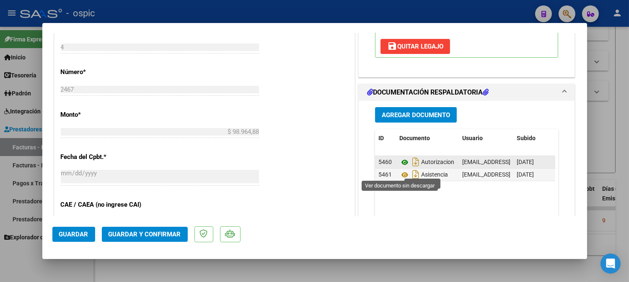
click at [400, 168] on icon at bounding box center [404, 162] width 11 height 10
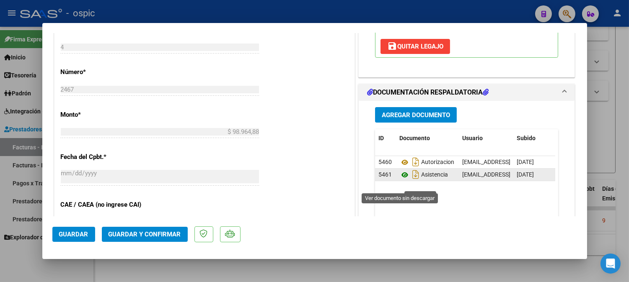
click at [399, 180] on icon at bounding box center [404, 175] width 11 height 10
click at [164, 240] on button "Guardar y Confirmar" at bounding box center [145, 234] width 86 height 15
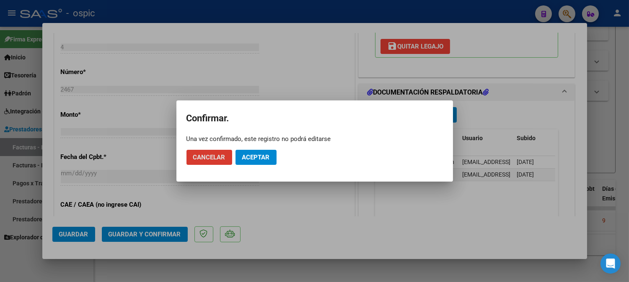
click at [255, 160] on span "Aceptar" at bounding box center [256, 158] width 28 height 8
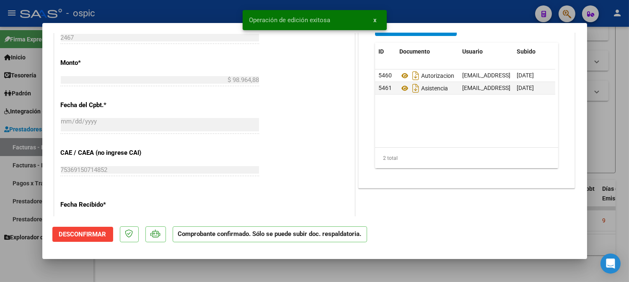
type input "$ 0,00"
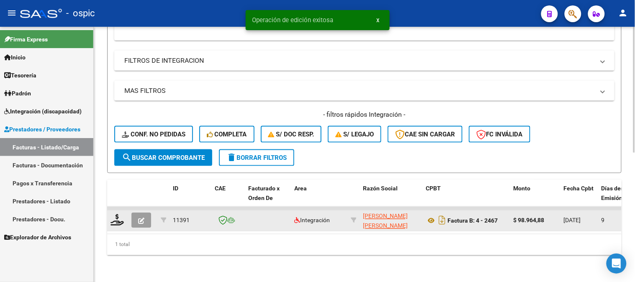
click at [144, 218] on icon "button" at bounding box center [141, 221] width 6 height 6
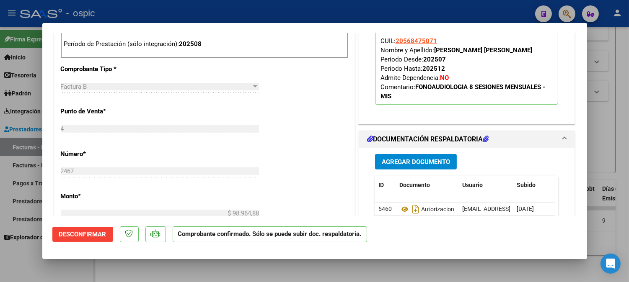
scroll to position [279, 0]
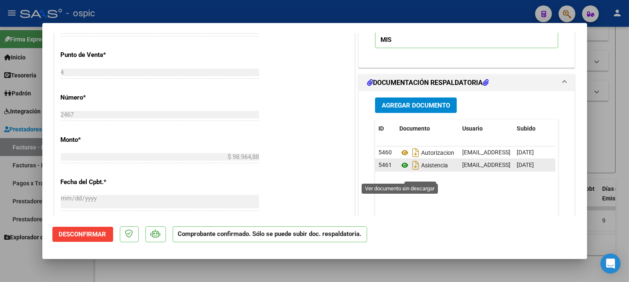
click at [400, 170] on icon at bounding box center [404, 165] width 11 height 10
type input "$ 0,00"
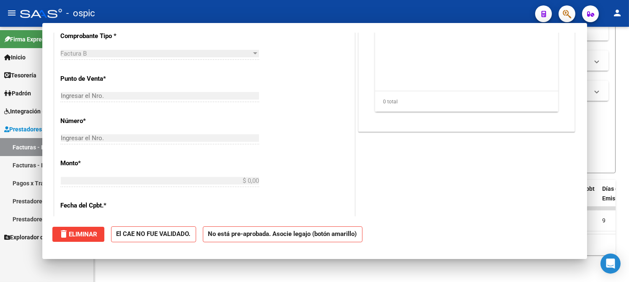
scroll to position [302, 0]
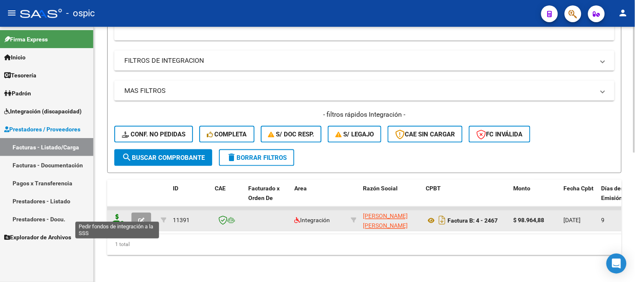
click at [114, 214] on icon at bounding box center [117, 220] width 13 height 12
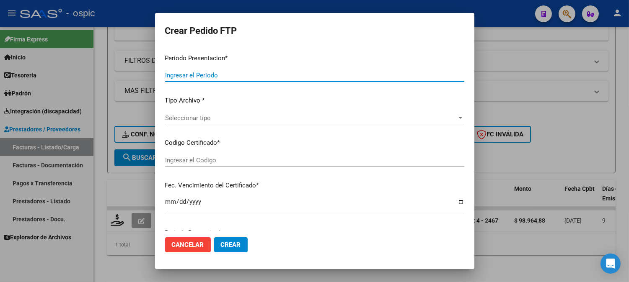
type input "202508"
type input "$ 98.964,88"
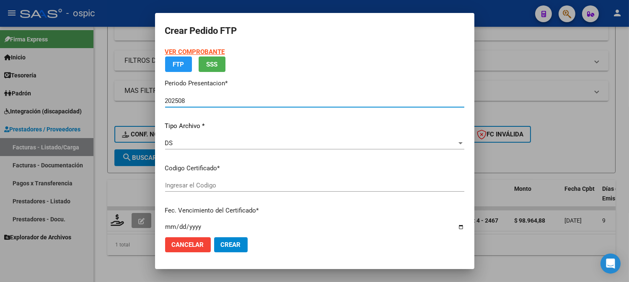
type input "6336610462"
type input "[DATE]"
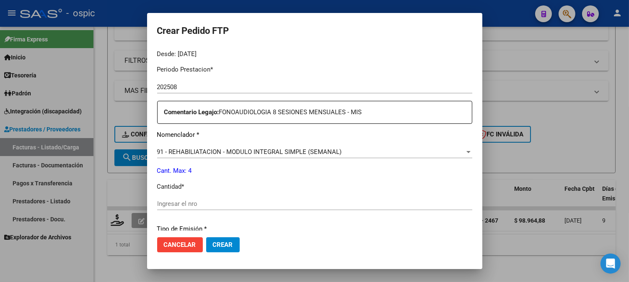
scroll to position [273, 0]
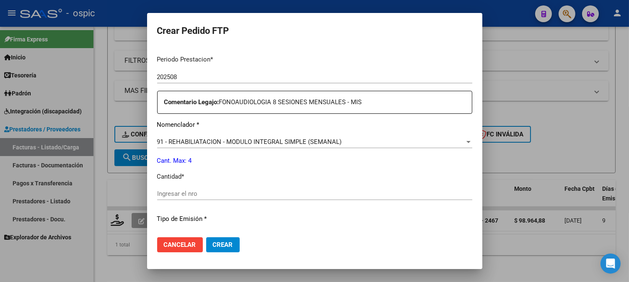
click at [317, 191] on input "Ingresar el nro" at bounding box center [314, 194] width 315 height 8
type input "4"
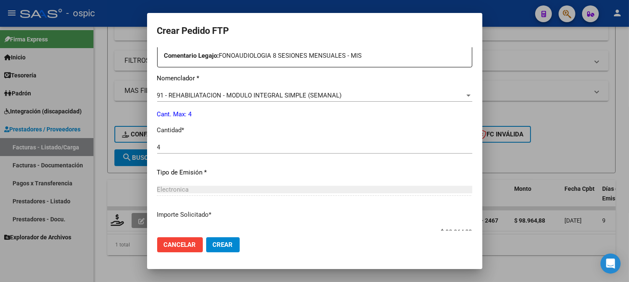
scroll to position [377, 0]
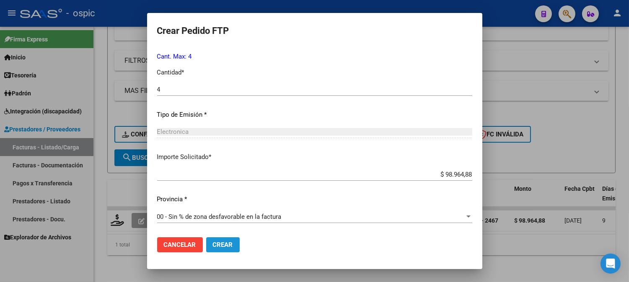
drag, startPoint x: 229, startPoint y: 245, endPoint x: 635, endPoint y: 208, distance: 407.9
click at [229, 245] on span "Crear" at bounding box center [223, 245] width 20 height 8
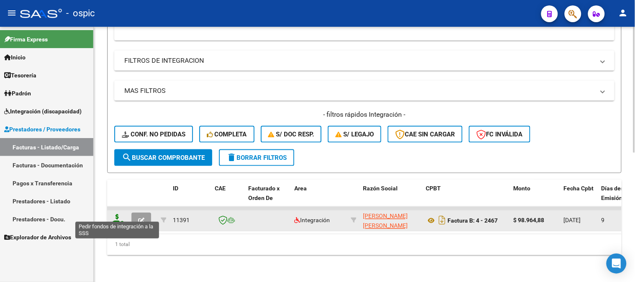
click at [116, 214] on icon at bounding box center [117, 220] width 13 height 12
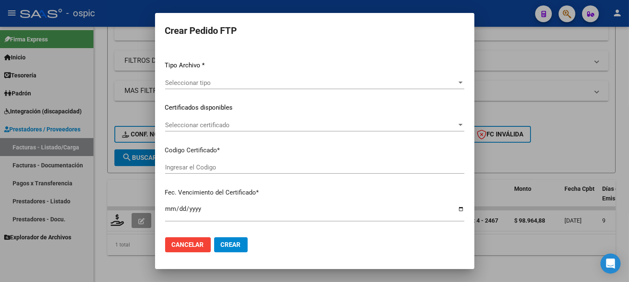
type input "202508"
type input "$ 98.964,88"
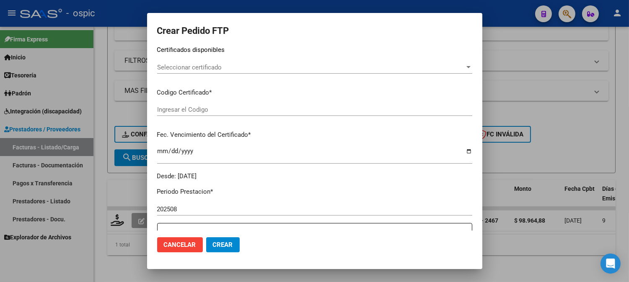
type input "6336610462"
type input "[DATE]"
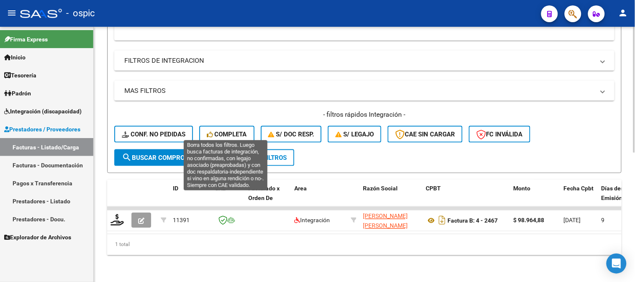
scroll to position [122, 0]
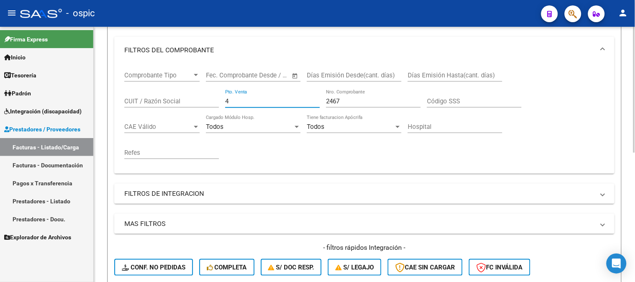
drag, startPoint x: 196, startPoint y: 98, endPoint x: 138, endPoint y: 95, distance: 57.8
click at [123, 98] on div "Comprobante Tipo Comprobante Tipo Fecha inicio – Fecha fin Fec. Comprobante Des…" at bounding box center [364, 119] width 500 height 110
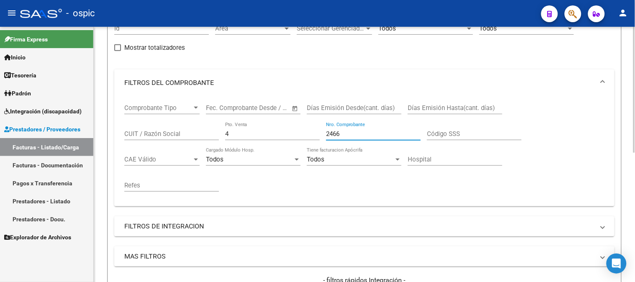
scroll to position [215, 0]
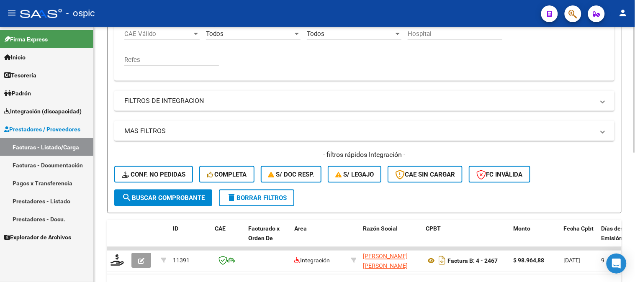
type input "2466"
click at [160, 199] on span "search Buscar Comprobante" at bounding box center [163, 198] width 83 height 8
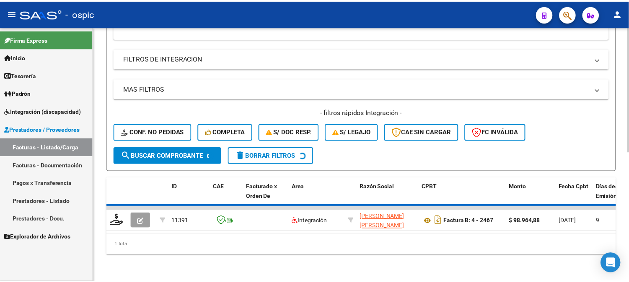
scroll to position [261, 0]
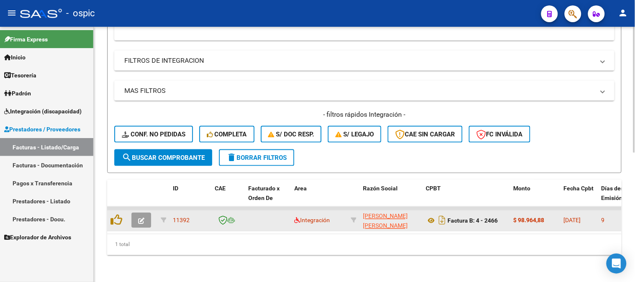
click at [147, 213] on button "button" at bounding box center [141, 220] width 20 height 15
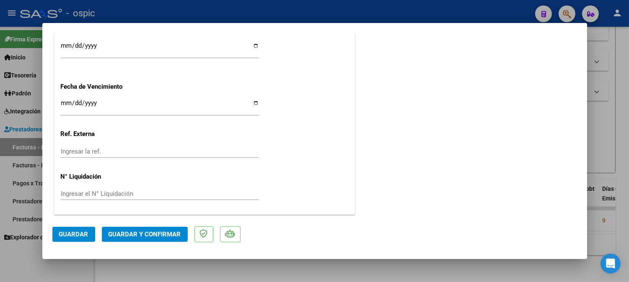
scroll to position [0, 0]
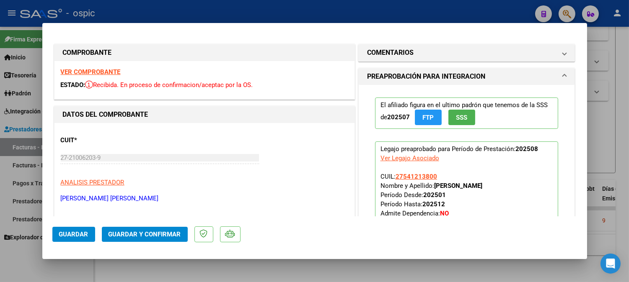
drag, startPoint x: 438, startPoint y: 47, endPoint x: 437, endPoint y: 122, distance: 74.6
click at [438, 48] on mat-panel-title "COMENTARIOS" at bounding box center [461, 53] width 189 height 10
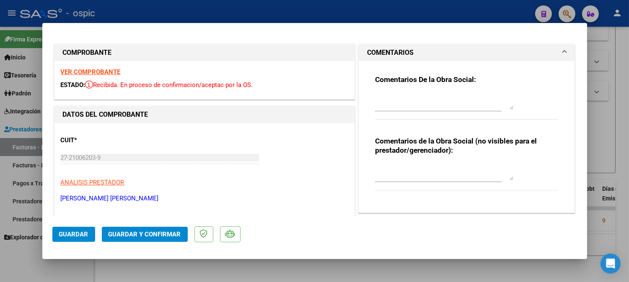
click at [434, 159] on div "Comentarios de la Obra Social (no visibles para el prestador/gerenciador):" at bounding box center [466, 168] width 183 height 63
click at [436, 163] on div at bounding box center [444, 172] width 138 height 20
click at [464, 172] on textarea at bounding box center [444, 172] width 138 height 17
type textarea "FONO 8 SESIONES"
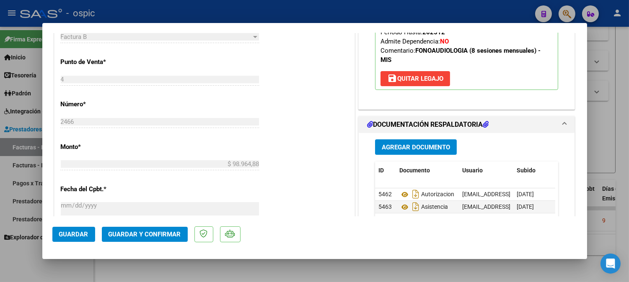
scroll to position [337, 0]
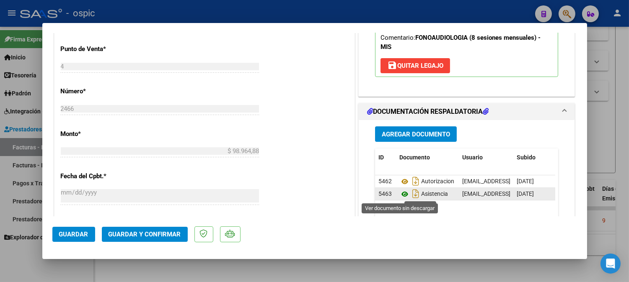
click at [399, 192] on icon at bounding box center [404, 194] width 11 height 10
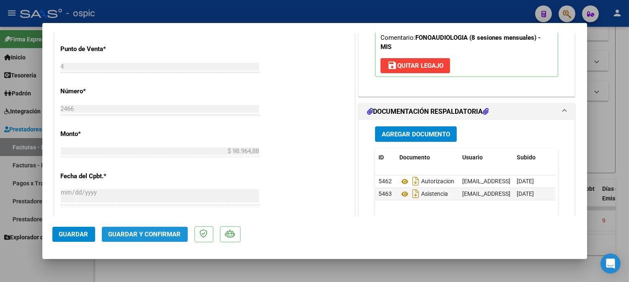
click at [152, 231] on span "Guardar y Confirmar" at bounding box center [144, 235] width 72 height 8
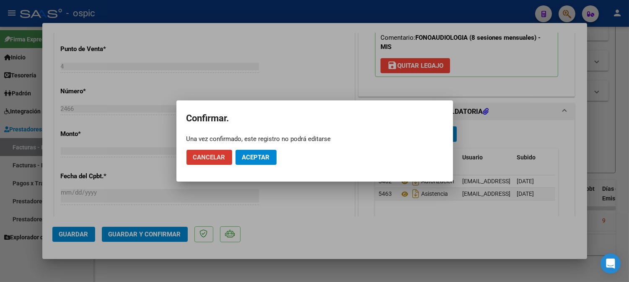
click at [270, 161] on button "Aceptar" at bounding box center [255, 157] width 41 height 15
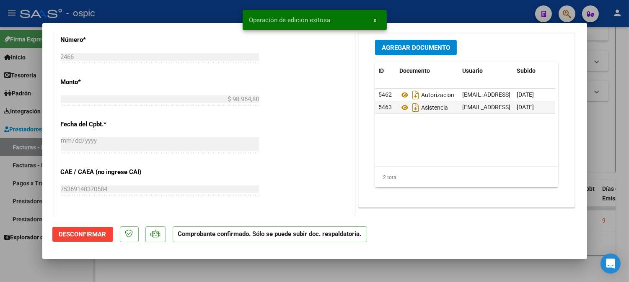
type input "$ 0,00"
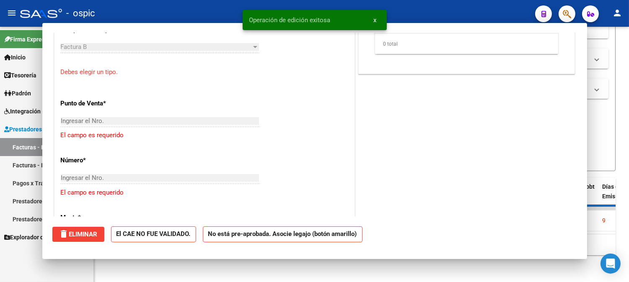
scroll to position [352, 0]
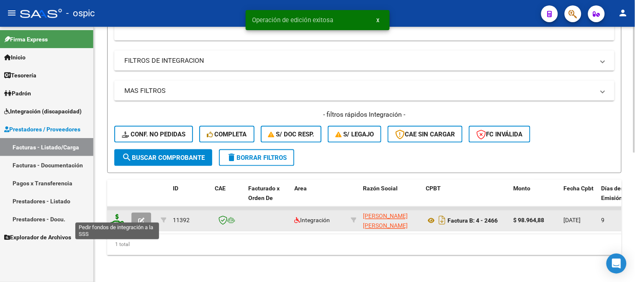
click at [112, 214] on icon at bounding box center [117, 220] width 13 height 12
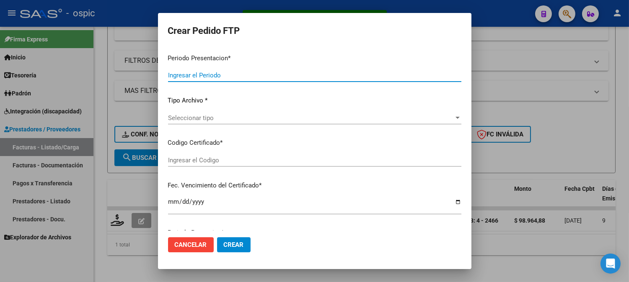
type input "202508"
type input "$ 98.964,88"
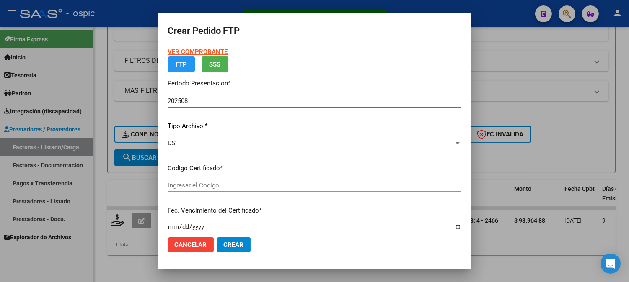
type input "0000000000000000000000000000002829546180"
type input "[DATE]"
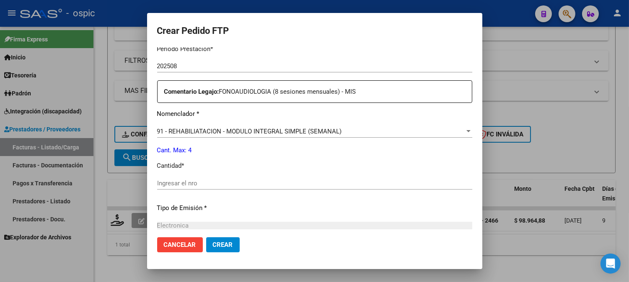
scroll to position [277, 0]
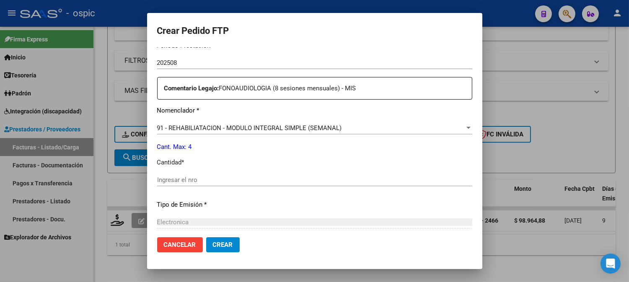
click at [313, 177] on input "Ingresar el nro" at bounding box center [314, 180] width 315 height 8
type input "4"
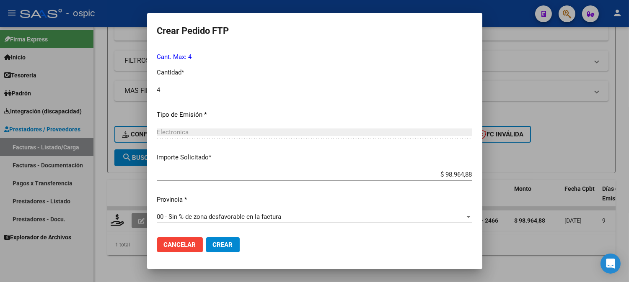
click at [226, 235] on mat-dialog-actions "Cancelar Crear" at bounding box center [314, 245] width 315 height 28
click at [227, 237] on button "Crear" at bounding box center [223, 244] width 34 height 15
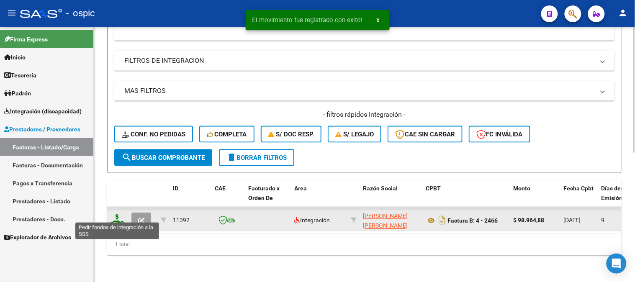
click at [116, 214] on icon at bounding box center [117, 220] width 13 height 12
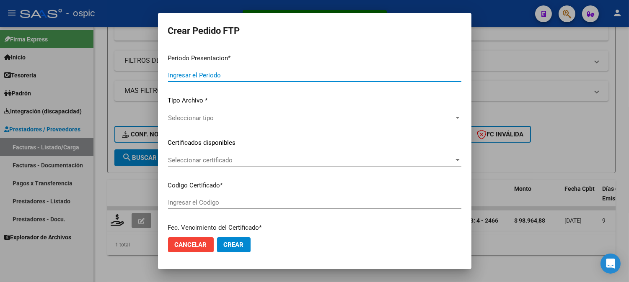
type input "202508"
type input "$ 98.964,88"
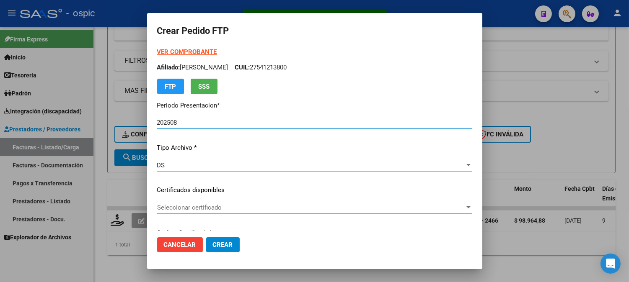
type input "0000000000000000000000000000002829546180"
type input "[DATE]"
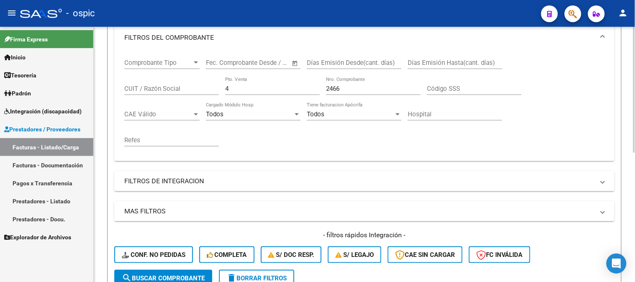
scroll to position [121, 0]
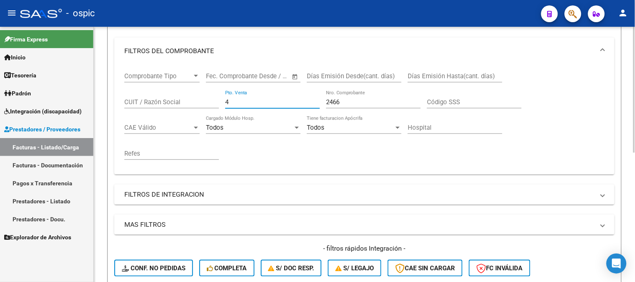
drag, startPoint x: 232, startPoint y: 103, endPoint x: 206, endPoint y: 105, distance: 26.0
click at [206, 103] on div "Comprobante Tipo Comprobante Tipo Fecha inicio – Fecha fin Fec. Comprobante Des…" at bounding box center [364, 115] width 480 height 103
type input "2"
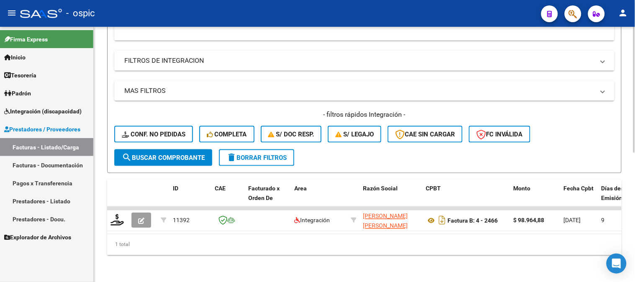
click at [177, 154] on span "search Buscar Comprobante" at bounding box center [163, 158] width 83 height 8
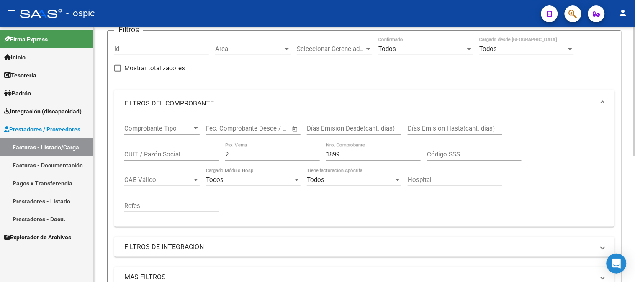
scroll to position [15, 0]
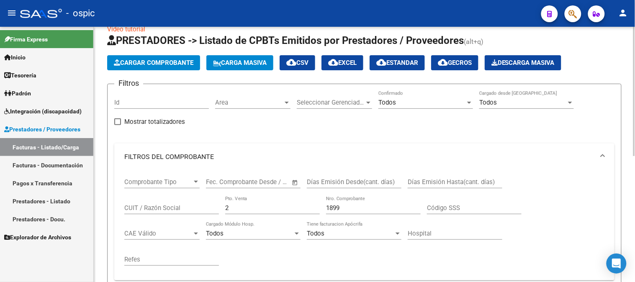
drag, startPoint x: 250, startPoint y: 209, endPoint x: 242, endPoint y: 208, distance: 8.8
click at [246, 208] on div "Comprobante Tipo Comprobante Tipo Fecha inicio – Fecha fin Fec. Comprobante Des…" at bounding box center [364, 221] width 480 height 103
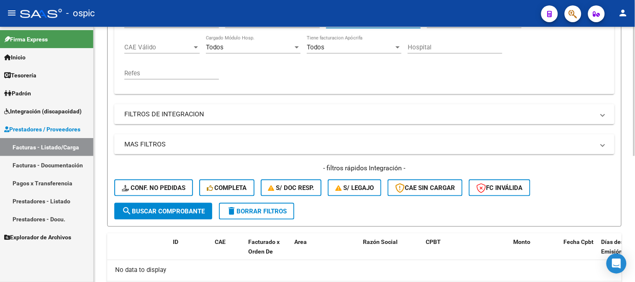
type input "1889"
click at [179, 205] on button "search Buscar Comprobante" at bounding box center [163, 211] width 98 height 17
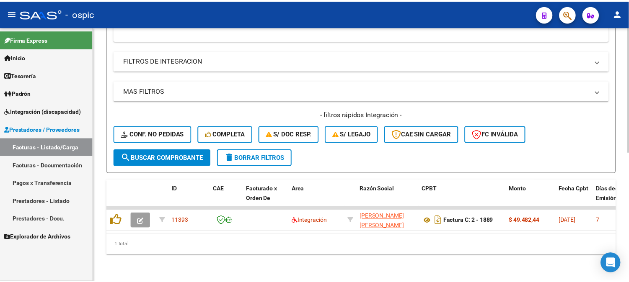
scroll to position [261, 0]
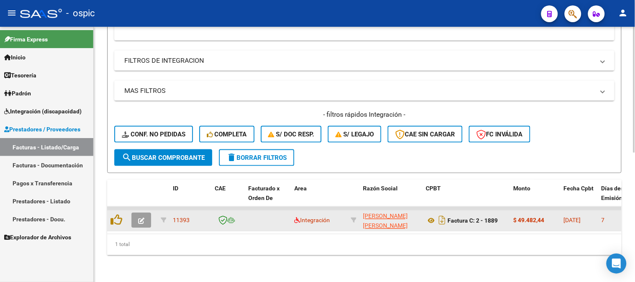
click at [143, 218] on icon "button" at bounding box center [141, 221] width 6 height 6
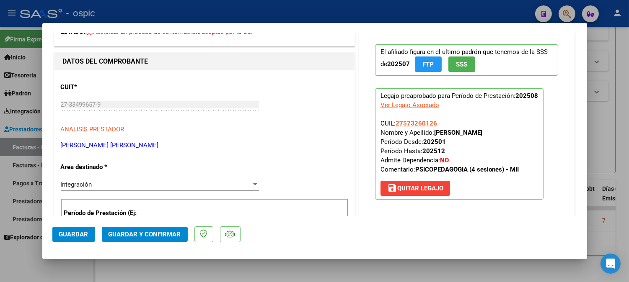
scroll to position [2, 0]
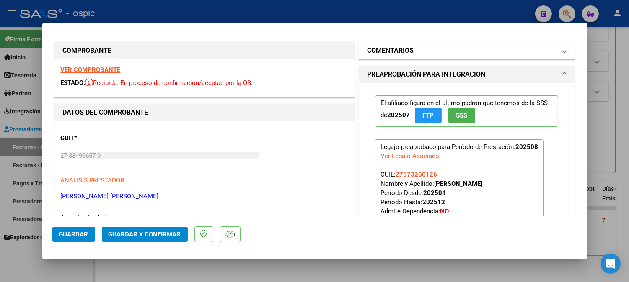
click at [390, 53] on h1 "COMENTARIOS" at bounding box center [390, 51] width 46 height 10
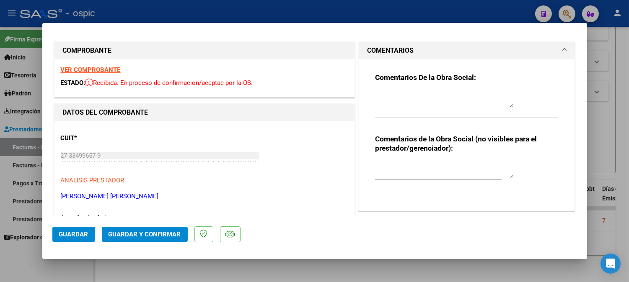
drag, startPoint x: 399, startPoint y: 175, endPoint x: 454, endPoint y: 165, distance: 55.8
click at [399, 175] on textarea at bounding box center [444, 170] width 138 height 17
type textarea "PSP 4 SESIONES"
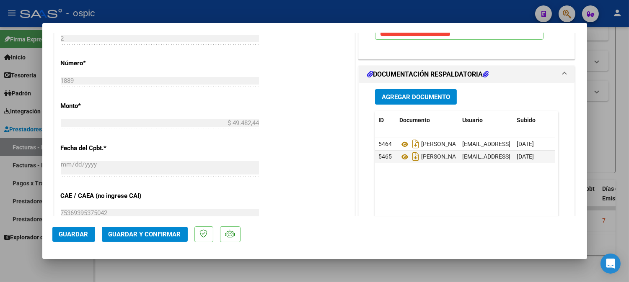
scroll to position [371, 0]
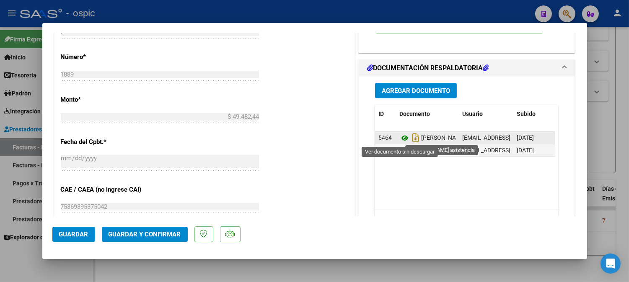
click at [401, 137] on icon at bounding box center [404, 138] width 11 height 10
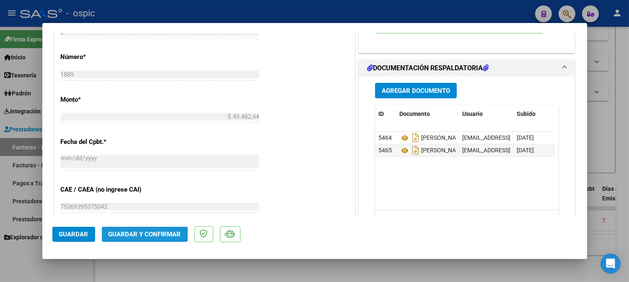
click at [160, 238] on button "Guardar y Confirmar" at bounding box center [145, 234] width 86 height 15
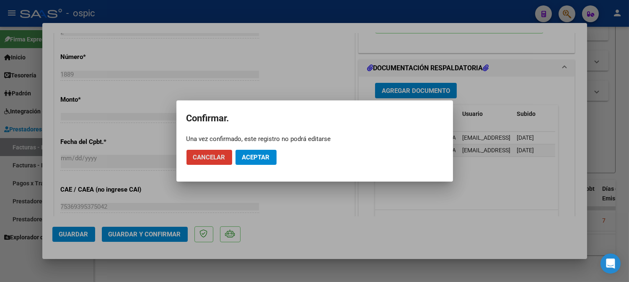
click at [256, 156] on span "Aceptar" at bounding box center [256, 158] width 28 height 8
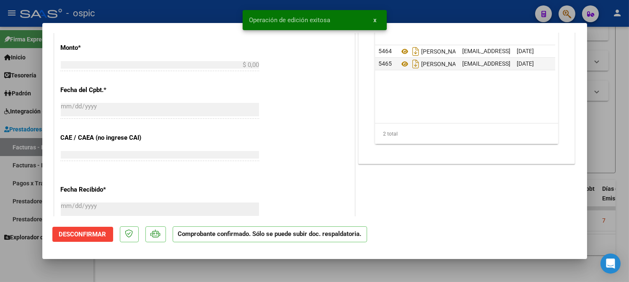
scroll to position [0, 0]
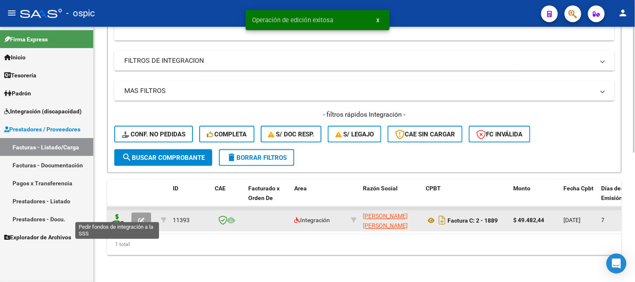
click at [115, 214] on icon at bounding box center [117, 220] width 13 height 12
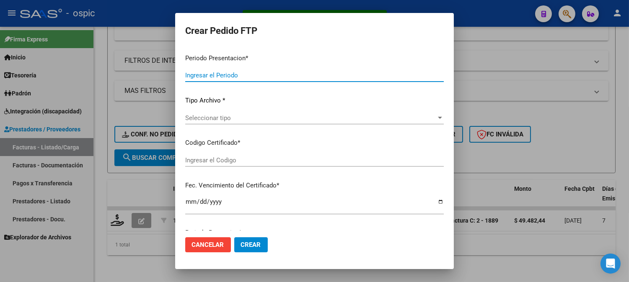
type input "202508"
type input "$ 49.482,44"
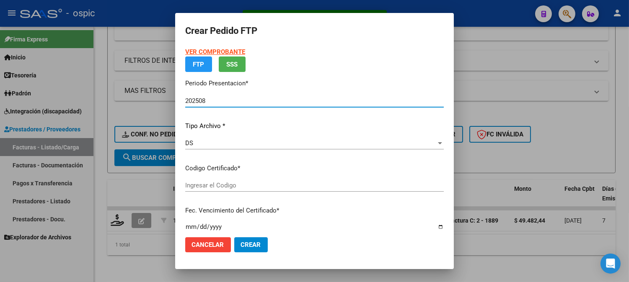
type input "0000000000000000000000000000001880698397"
type input "[DATE]"
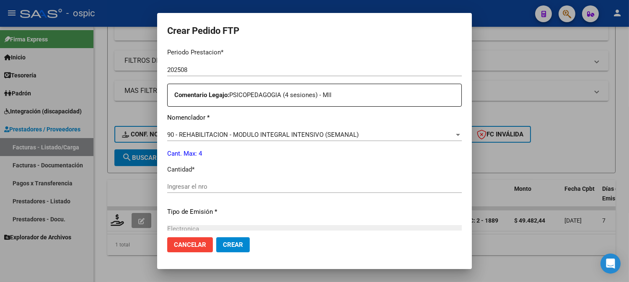
scroll to position [286, 0]
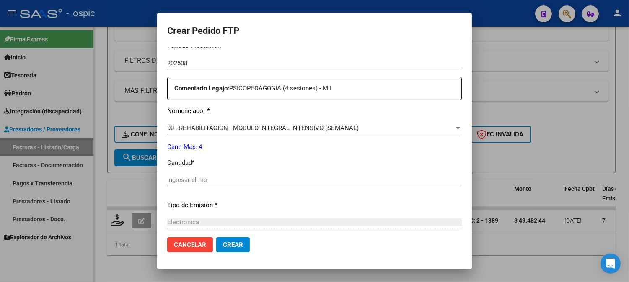
click at [271, 184] on div "Ingresar el nro" at bounding box center [314, 180] width 294 height 13
type input "4"
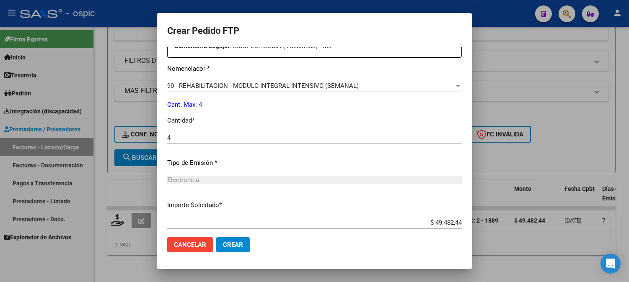
scroll to position [377, 0]
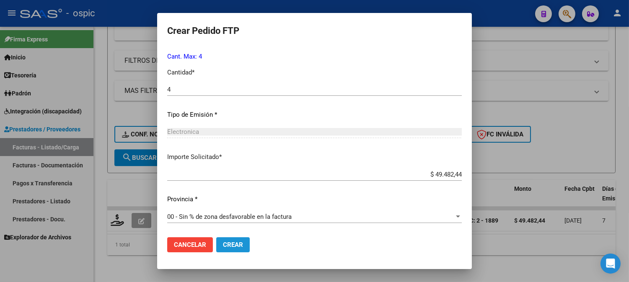
drag, startPoint x: 224, startPoint y: 245, endPoint x: 635, endPoint y: 153, distance: 421.4
click at [224, 245] on span "Crear" at bounding box center [233, 245] width 20 height 8
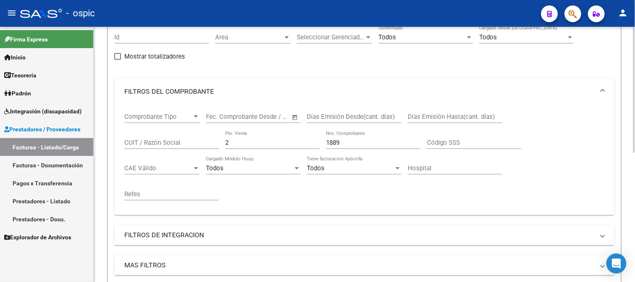
scroll to position [75, 0]
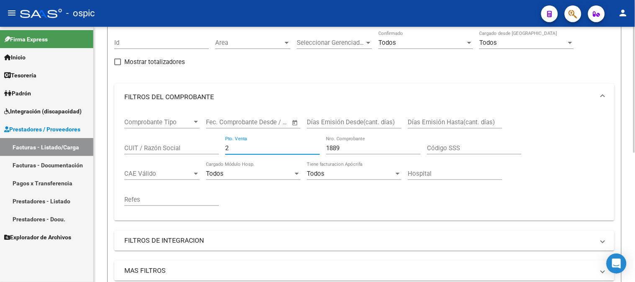
drag, startPoint x: 235, startPoint y: 149, endPoint x: 154, endPoint y: 145, distance: 80.9
click at [166, 149] on div "Comprobante Tipo Comprobante Tipo Fecha inicio – Fecha fin Fec. Comprobante Des…" at bounding box center [364, 162] width 480 height 103
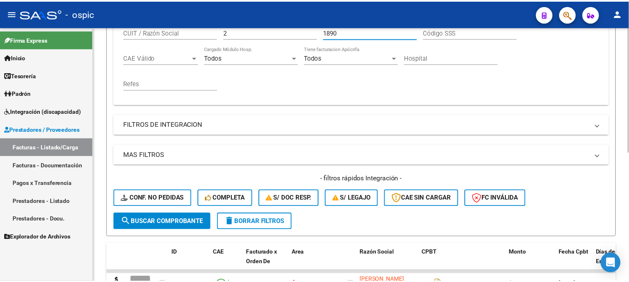
scroll to position [261, 0]
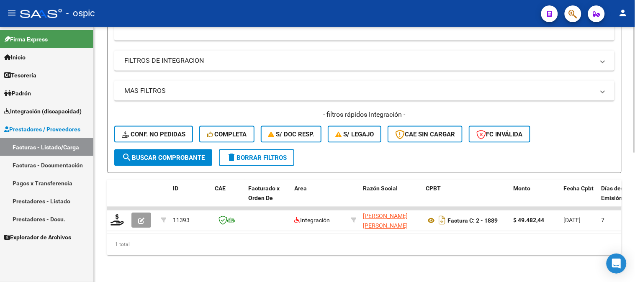
type input "1890"
click at [183, 156] on button "search Buscar Comprobante" at bounding box center [163, 157] width 98 height 17
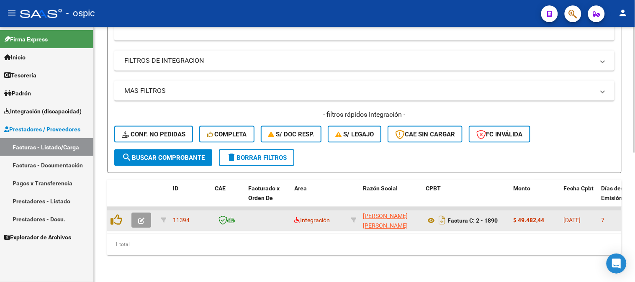
click at [142, 218] on icon "button" at bounding box center [141, 221] width 6 height 6
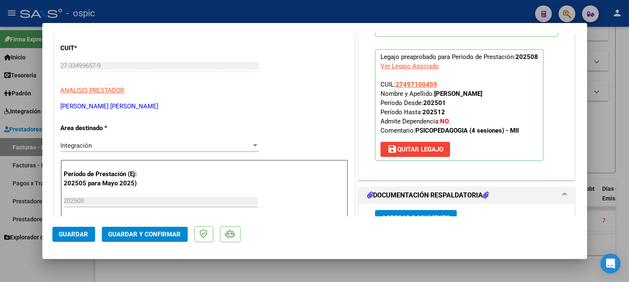
scroll to position [0, 0]
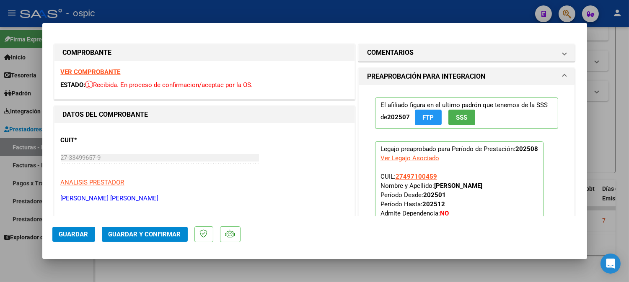
drag, startPoint x: 415, startPoint y: 55, endPoint x: 415, endPoint y: 62, distance: 6.7
click at [415, 55] on mat-panel-title "COMENTARIOS" at bounding box center [461, 53] width 189 height 10
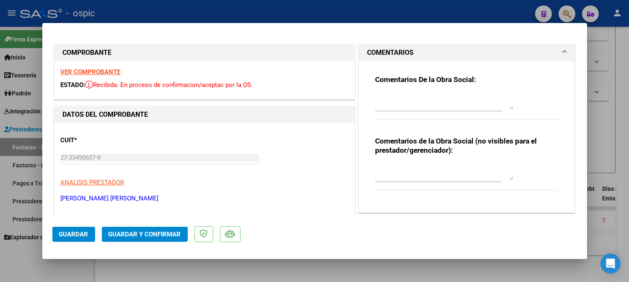
click at [415, 162] on div "Comentarios de la Obra Social (no visibles para el prestador/gerenciador):" at bounding box center [466, 168] width 183 height 63
click at [413, 172] on textarea at bounding box center [444, 172] width 138 height 17
type textarea "PSP 4 SESIONES"
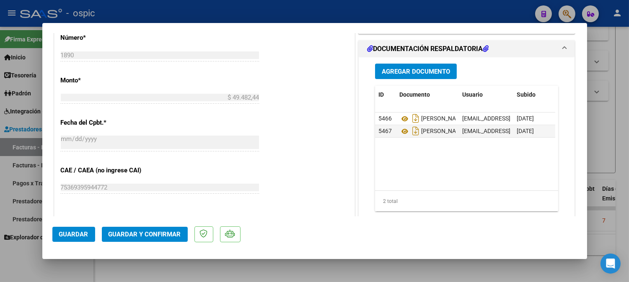
scroll to position [399, 0]
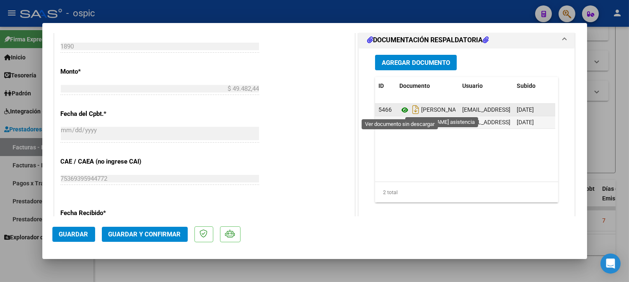
click at [401, 109] on icon at bounding box center [404, 110] width 11 height 10
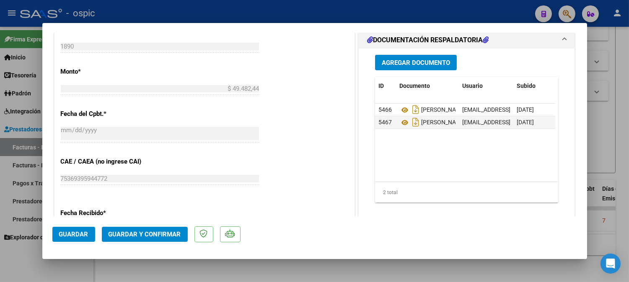
click at [149, 231] on span "Guardar y Confirmar" at bounding box center [144, 235] width 72 height 8
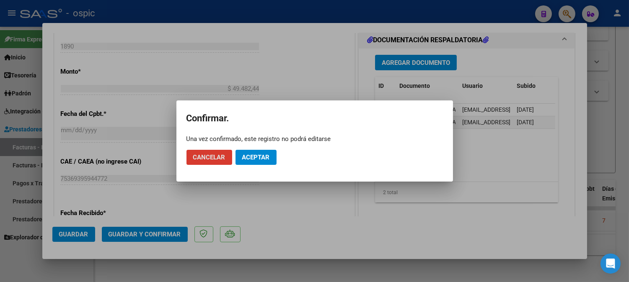
click at [247, 160] on span "Aceptar" at bounding box center [256, 158] width 28 height 8
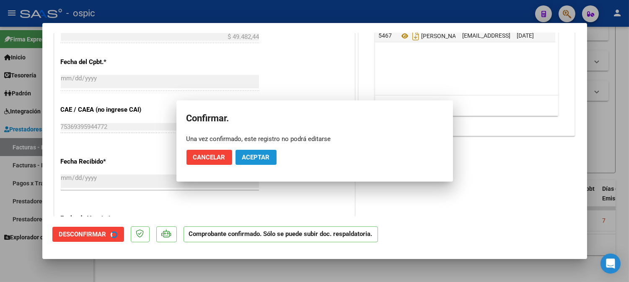
scroll to position [348, 0]
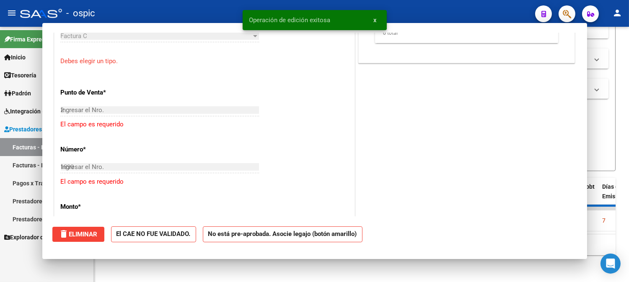
type input "$ 0,00"
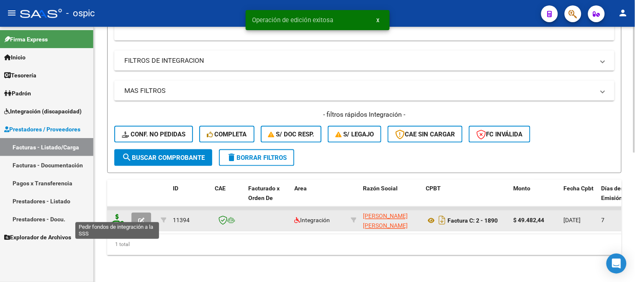
click at [116, 214] on icon at bounding box center [117, 220] width 13 height 12
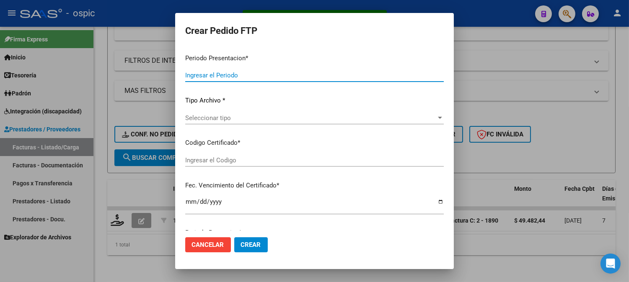
type input "202508"
type input "$ 49.482,44"
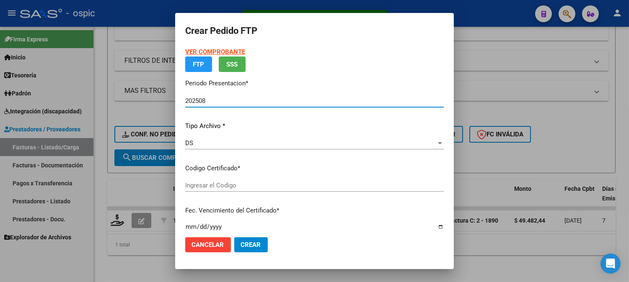
type input "0000000000000000000000000000001868806274"
type input "[DATE]"
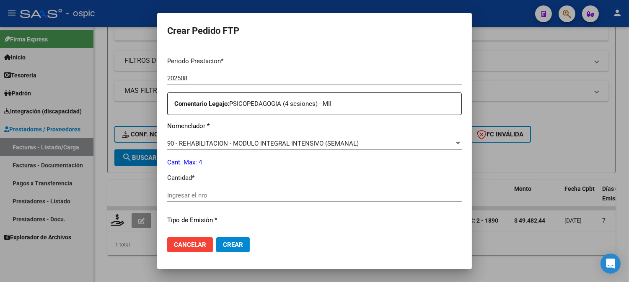
scroll to position [274, 0]
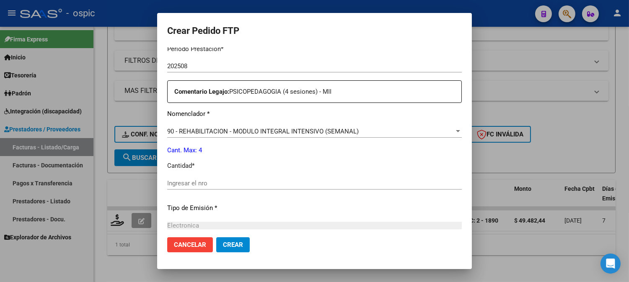
click at [319, 183] on input "Ingresar el nro" at bounding box center [314, 184] width 294 height 8
type input "4"
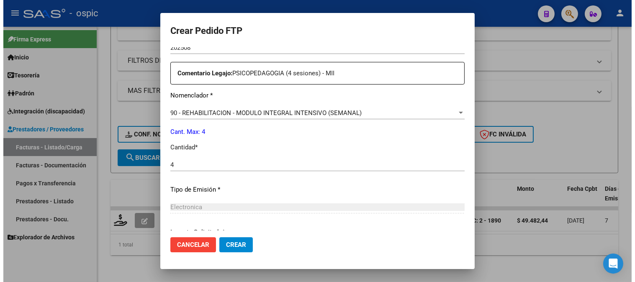
scroll to position [367, 0]
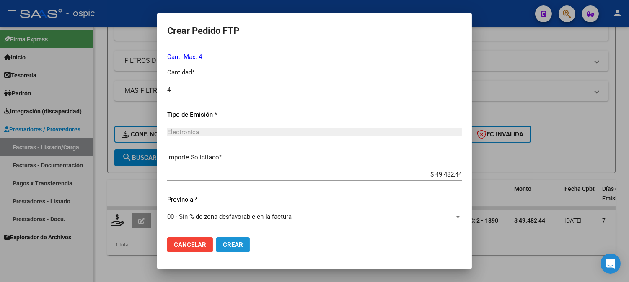
drag, startPoint x: 229, startPoint y: 245, endPoint x: 493, endPoint y: 123, distance: 290.8
click at [229, 245] on span "Crear" at bounding box center [233, 245] width 20 height 8
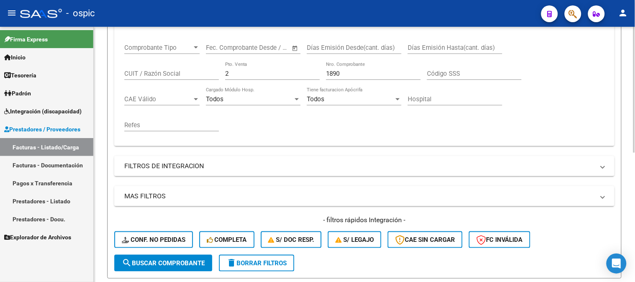
scroll to position [122, 0]
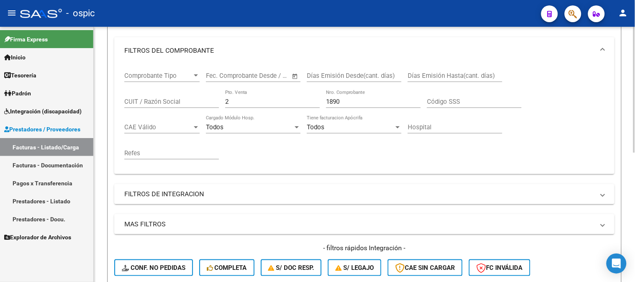
drag, startPoint x: 244, startPoint y: 101, endPoint x: 187, endPoint y: 88, distance: 58.5
click at [188, 88] on div "Comprobante Tipo Comprobante Tipo Fecha inicio – Fecha fin Fec. Comprobante Des…" at bounding box center [364, 115] width 480 height 103
type input "3"
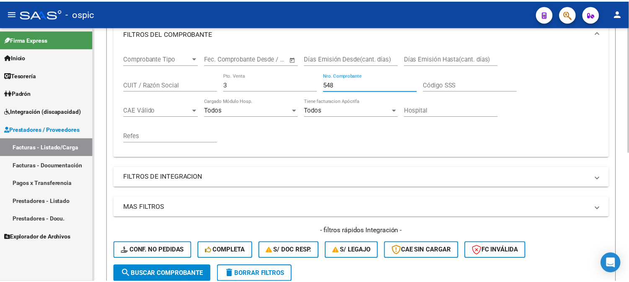
scroll to position [261, 0]
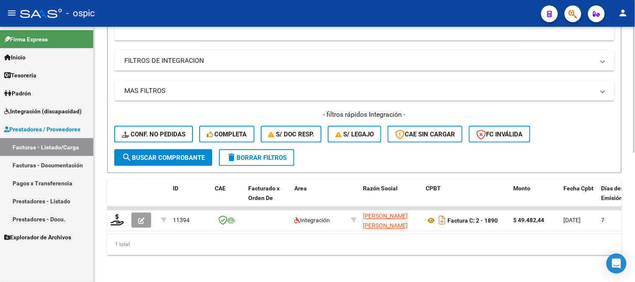
type input "548"
click at [183, 149] on button "search Buscar Comprobante" at bounding box center [163, 157] width 98 height 17
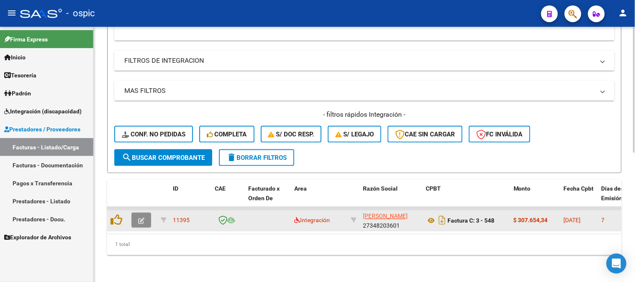
click at [144, 213] on button "button" at bounding box center [141, 220] width 20 height 15
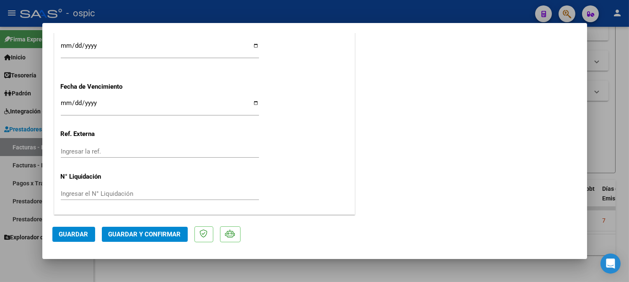
scroll to position [0, 0]
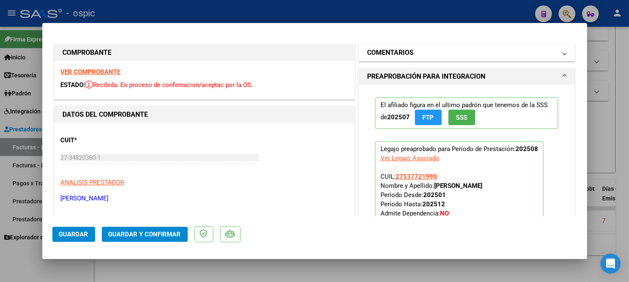
click at [384, 48] on h1 "COMENTARIOS" at bounding box center [390, 53] width 46 height 10
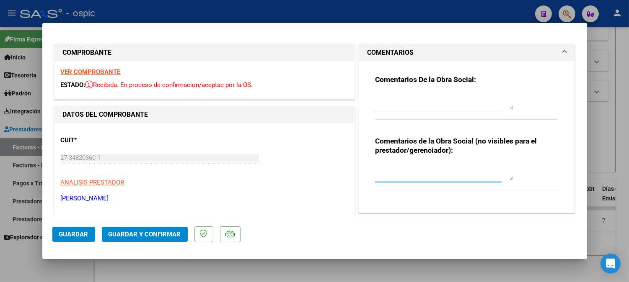
click at [412, 172] on textarea at bounding box center [444, 172] width 138 height 17
type textarea "MODULO MAESTRO DE APOYO"
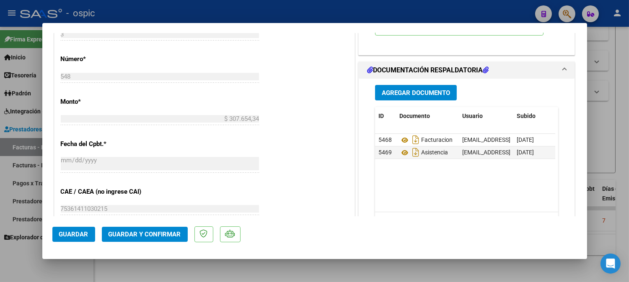
scroll to position [373, 0]
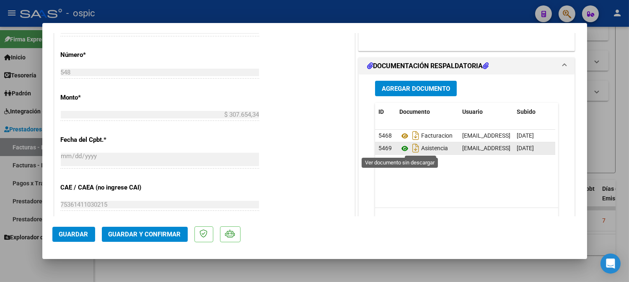
click at [400, 146] on icon at bounding box center [404, 149] width 11 height 10
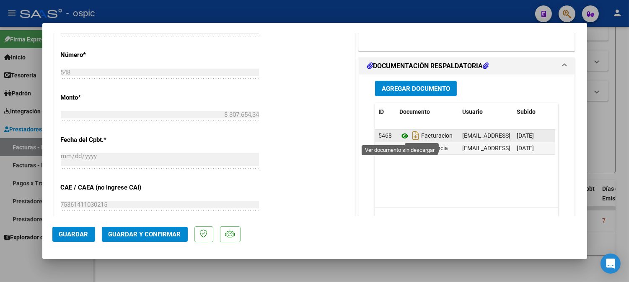
click at [399, 138] on icon at bounding box center [404, 136] width 11 height 10
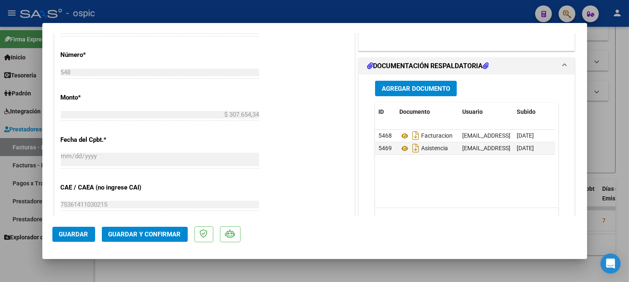
scroll to position [0, 0]
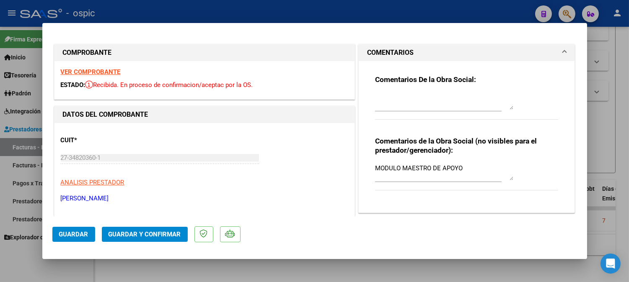
drag, startPoint x: 377, startPoint y: 98, endPoint x: 383, endPoint y: 102, distance: 7.0
click at [377, 98] on textarea at bounding box center [444, 101] width 138 height 17
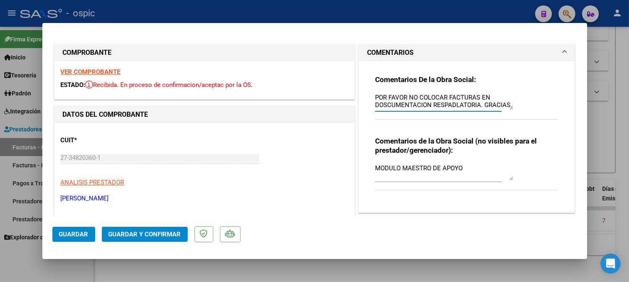
click at [383, 103] on textarea "POR FAVOR NO COLOCAR FACTURAS EN DOSCUMENTACION RESPADLATORIA. GRACIAS." at bounding box center [444, 101] width 138 height 17
type textarea "POR FAVOR NO COLOCAR FACTURAS EN DOCUMENTACION RESPADLATORIA. GRACIAS."
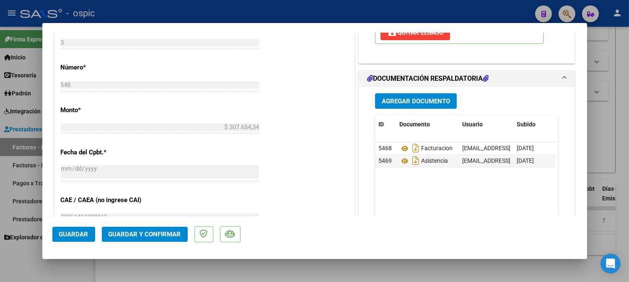
scroll to position [366, 0]
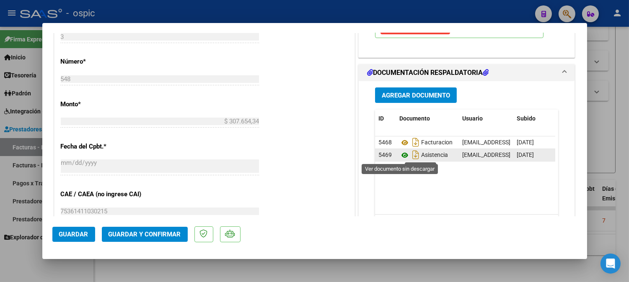
click at [399, 156] on icon at bounding box center [404, 155] width 11 height 10
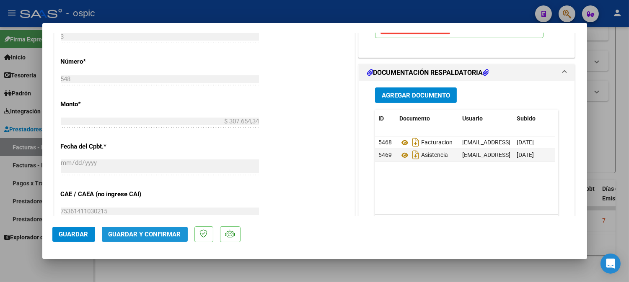
click at [164, 233] on span "Guardar y Confirmar" at bounding box center [144, 235] width 72 height 8
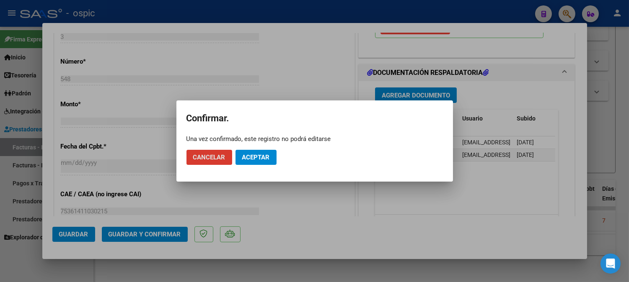
click at [267, 157] on span "Aceptar" at bounding box center [256, 158] width 28 height 8
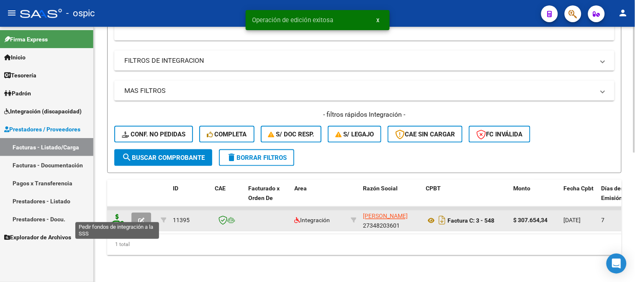
click at [117, 214] on icon at bounding box center [117, 220] width 13 height 12
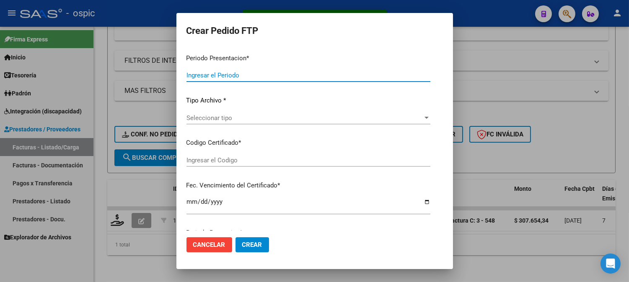
type input "202508"
type input "$ 307.654,34"
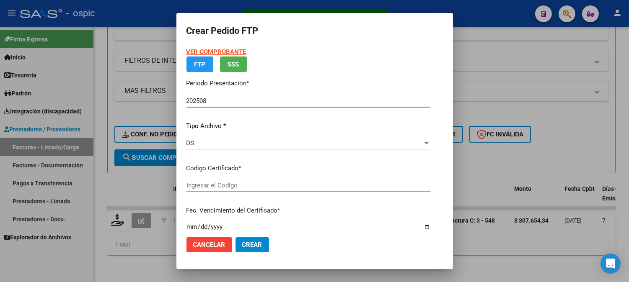
type input "0000000000000000000000000000006406955970"
type input "[DATE]"
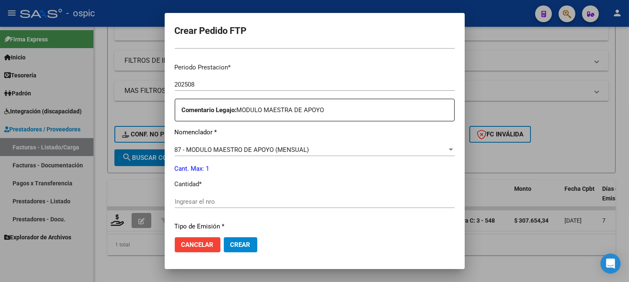
scroll to position [265, 0]
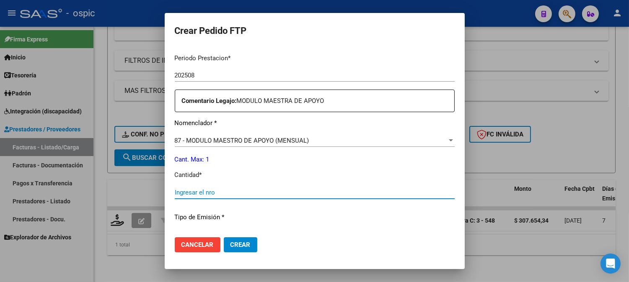
click at [252, 194] on input "Ingresar el nro" at bounding box center [315, 193] width 280 height 8
type input "1"
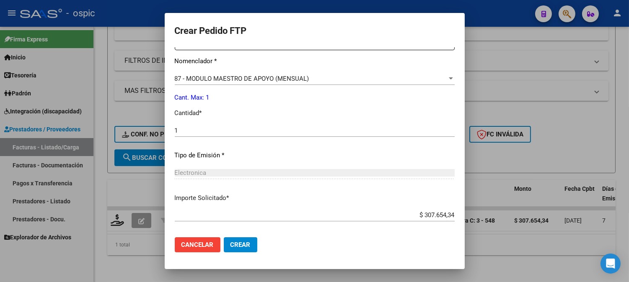
scroll to position [367, 0]
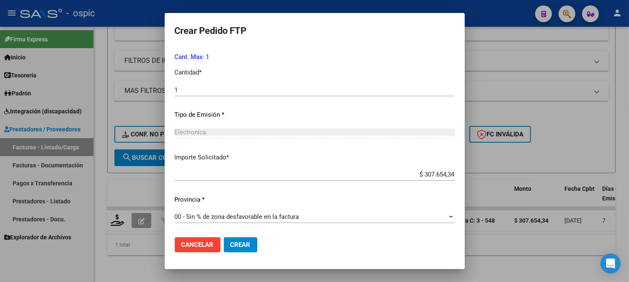
click at [230, 246] on span "Crear" at bounding box center [240, 245] width 20 height 8
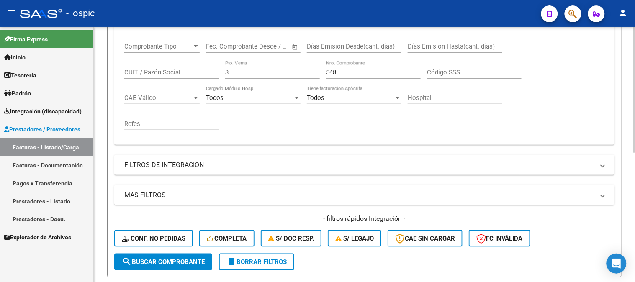
scroll to position [122, 0]
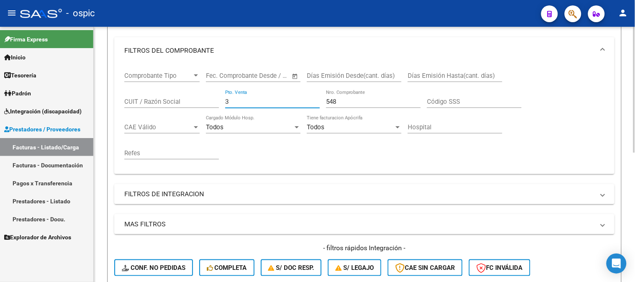
drag, startPoint x: 238, startPoint y: 101, endPoint x: 198, endPoint y: 99, distance: 39.8
click at [194, 101] on div "Comprobante Tipo Comprobante Tipo Fecha inicio – Fecha fin Fec. Comprobante Des…" at bounding box center [364, 115] width 480 height 103
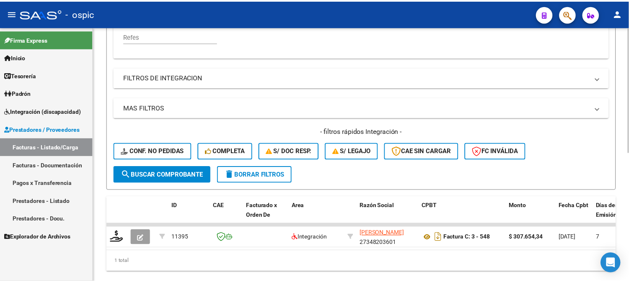
scroll to position [261, 0]
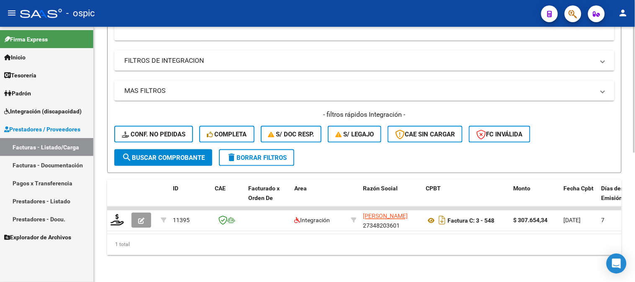
type input "732"
click at [166, 154] on span "search Buscar Comprobante" at bounding box center [163, 158] width 83 height 8
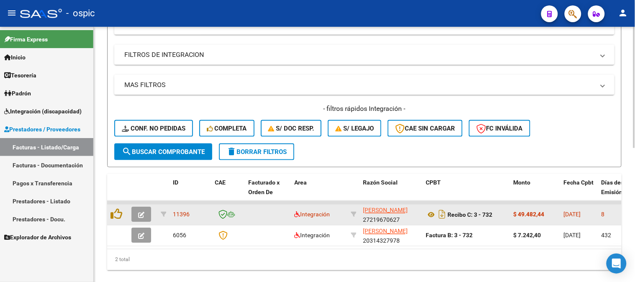
click at [137, 214] on button "button" at bounding box center [141, 214] width 20 height 15
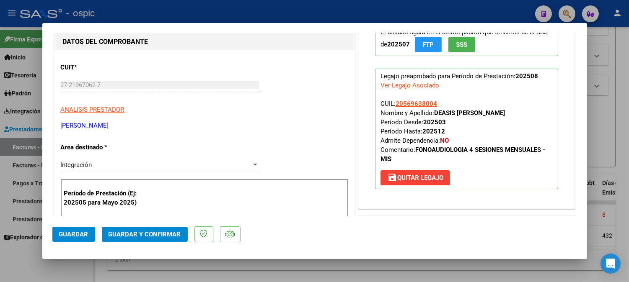
scroll to position [0, 0]
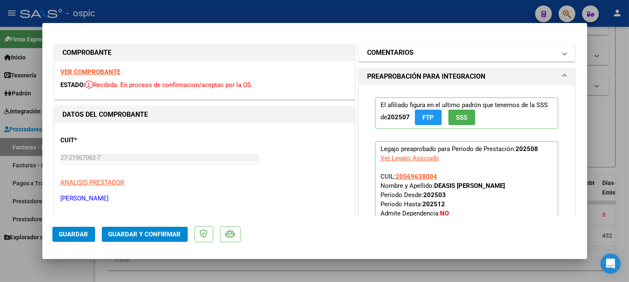
click at [434, 54] on mat-panel-title "COMENTARIOS" at bounding box center [461, 53] width 189 height 10
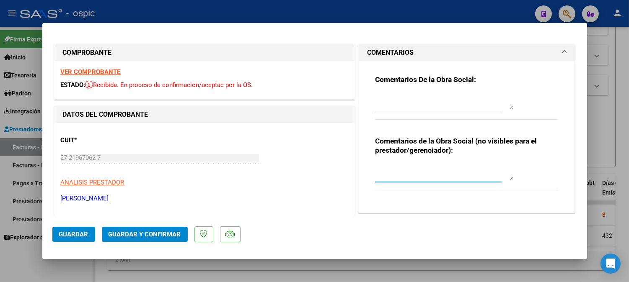
drag, startPoint x: 440, startPoint y: 169, endPoint x: 455, endPoint y: 172, distance: 14.9
click at [441, 169] on textarea at bounding box center [444, 172] width 138 height 17
type textarea "FONO 4 SESIONES"
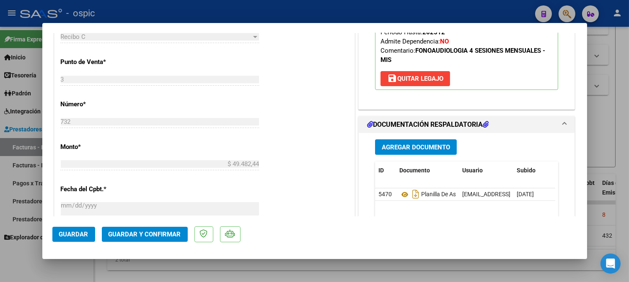
scroll to position [365, 0]
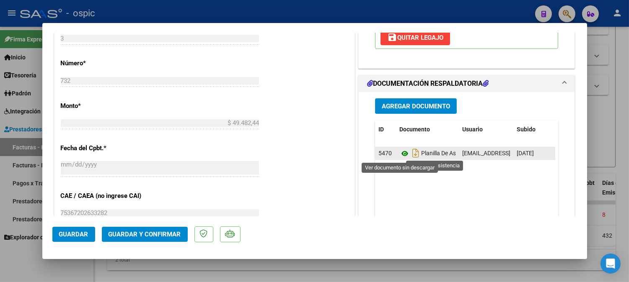
click at [402, 154] on icon at bounding box center [404, 154] width 11 height 10
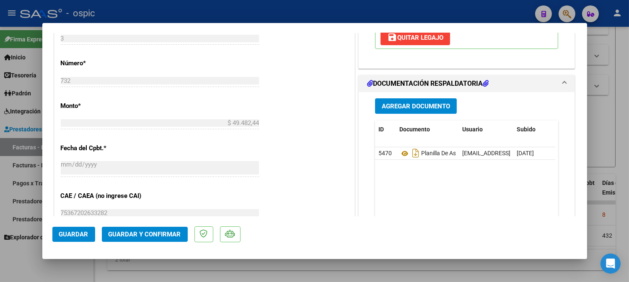
click at [147, 233] on span "Guardar y Confirmar" at bounding box center [144, 235] width 72 height 8
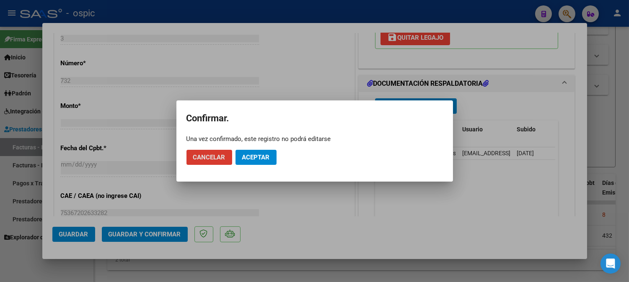
click at [263, 156] on span "Aceptar" at bounding box center [256, 158] width 28 height 8
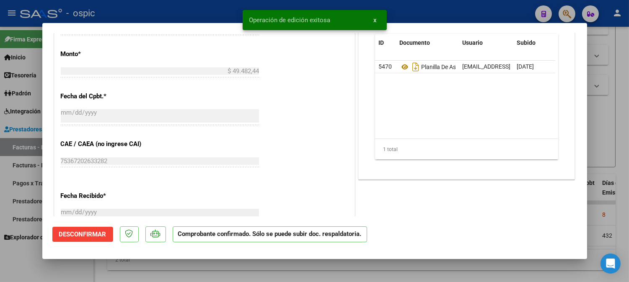
type input "$ 0,00"
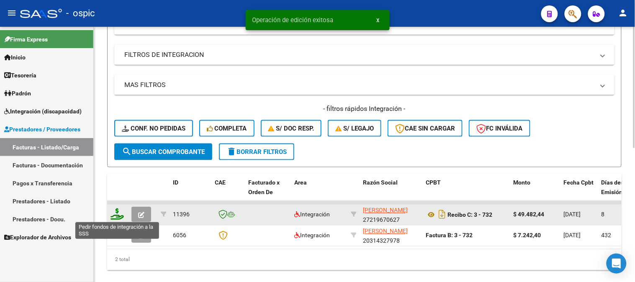
click at [112, 212] on icon at bounding box center [117, 215] width 13 height 12
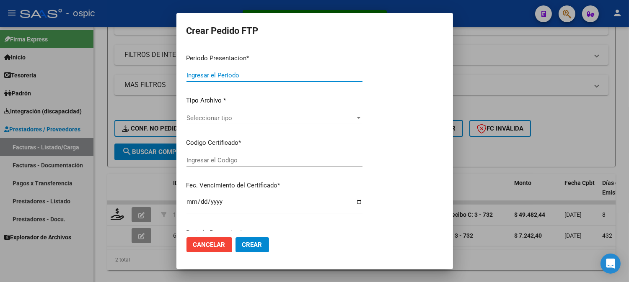
type input "202508"
type input "$ 49.482,44"
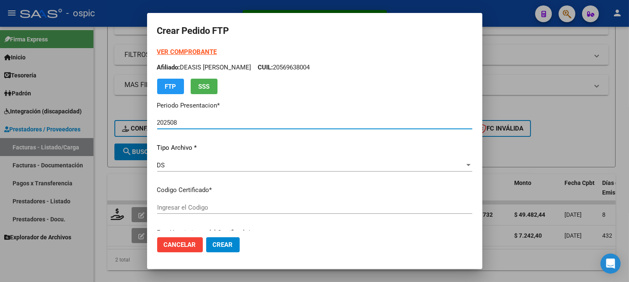
type input "3585647982"
type input "[DATE]"
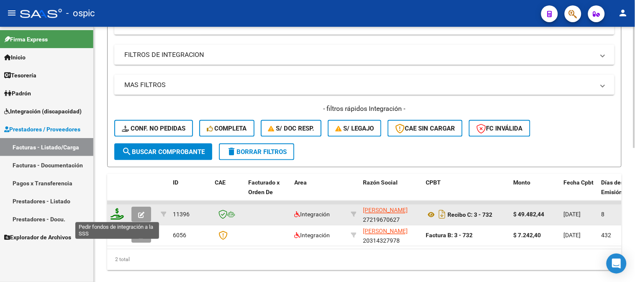
click at [114, 211] on icon at bounding box center [117, 215] width 13 height 12
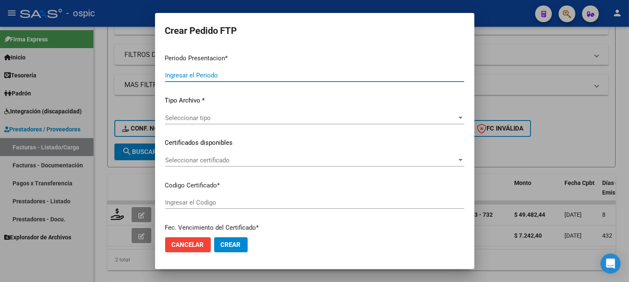
type input "202508"
type input "$ 49.482,44"
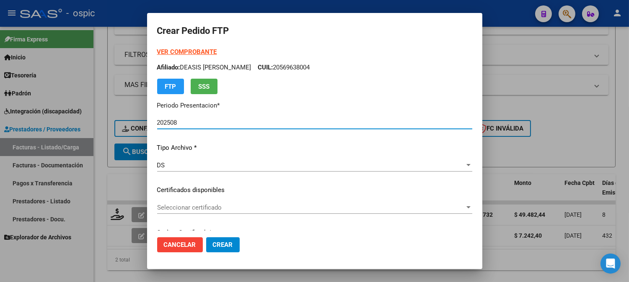
type input "3585647982"
type input "[DATE]"
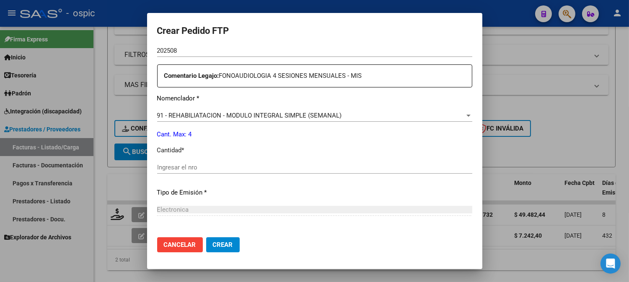
scroll to position [308, 0]
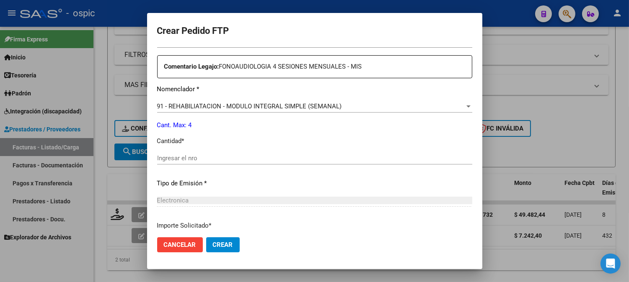
click at [303, 155] on input "Ingresar el nro" at bounding box center [314, 159] width 315 height 8
type input "4"
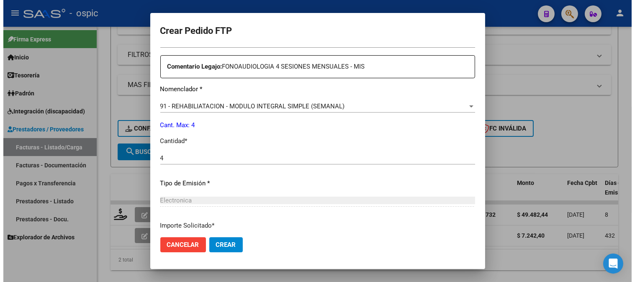
scroll to position [377, 0]
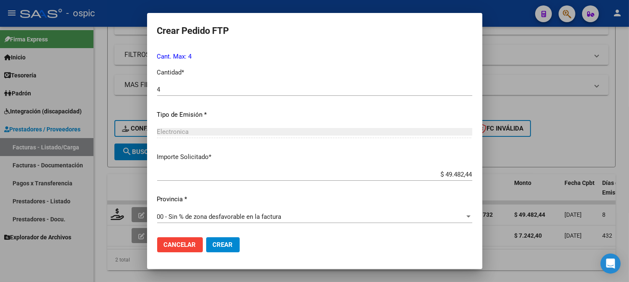
click at [217, 241] on span "Crear" at bounding box center [223, 245] width 20 height 8
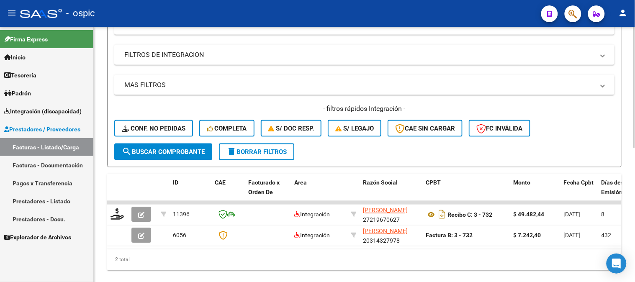
scroll to position [122, 0]
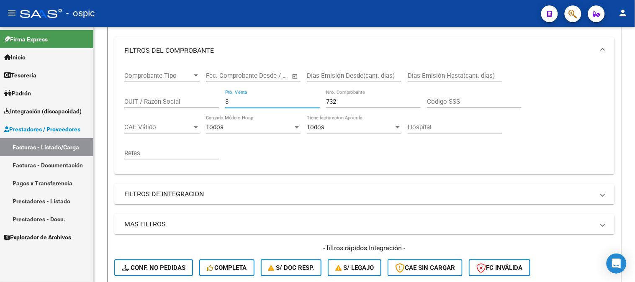
drag, startPoint x: 237, startPoint y: 103, endPoint x: 93, endPoint y: 106, distance: 144.9
click at [103, 102] on div "Video tutorial PRESTADORES -> Listado de CPBTs Emitidos por Prestadores / Prove…" at bounding box center [364, 171] width 541 height 532
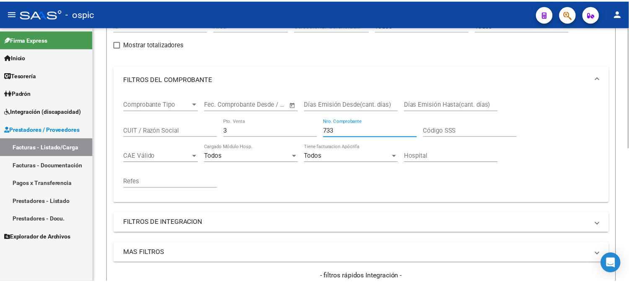
scroll to position [261, 0]
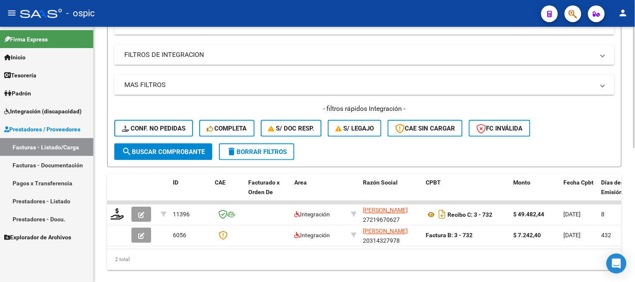
type input "733"
click at [173, 145] on button "search Buscar Comprobante" at bounding box center [163, 152] width 98 height 17
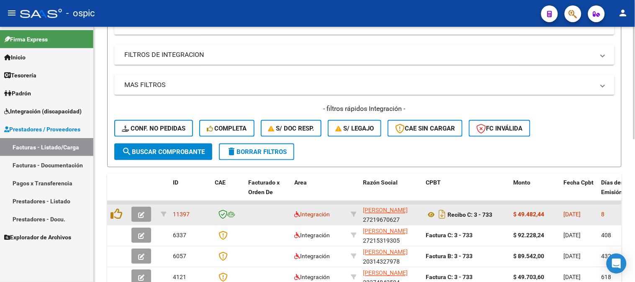
click at [144, 214] on icon "button" at bounding box center [141, 215] width 6 height 6
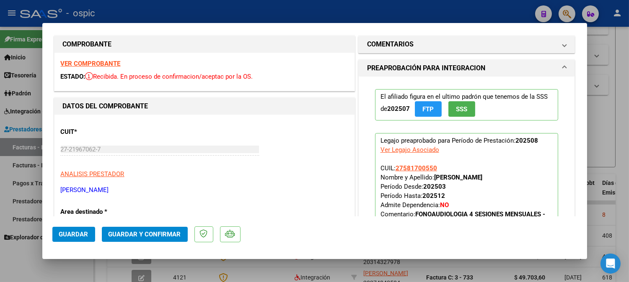
scroll to position [0, 0]
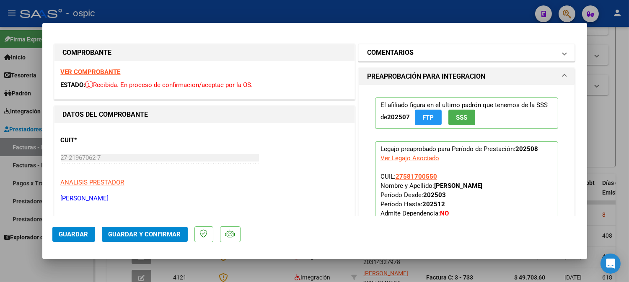
click at [413, 49] on mat-panel-title "COMENTARIOS" at bounding box center [461, 53] width 189 height 10
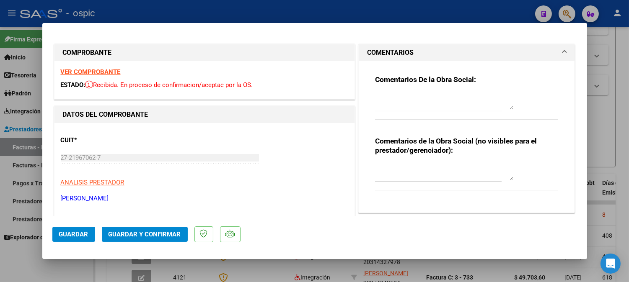
drag, startPoint x: 413, startPoint y: 170, endPoint x: 635, endPoint y: 145, distance: 223.4
click at [415, 170] on textarea at bounding box center [444, 172] width 138 height 17
type textarea "FONO 4 SESIONES"
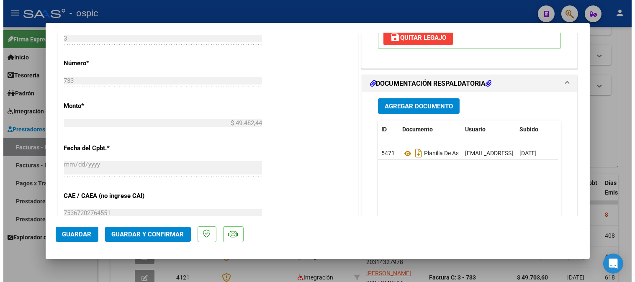
scroll to position [371, 0]
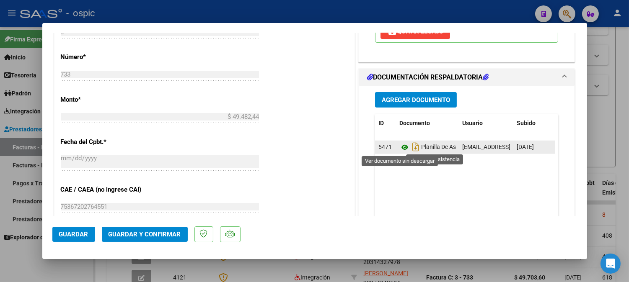
click at [399, 147] on icon at bounding box center [404, 147] width 11 height 10
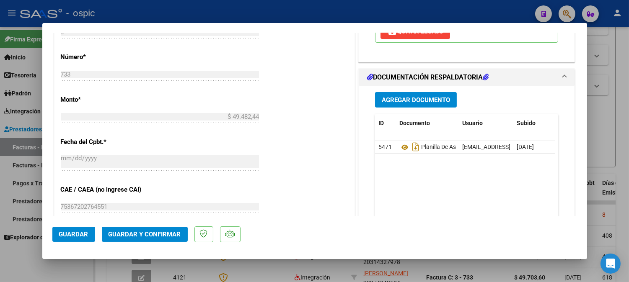
click at [141, 232] on span "Guardar y Confirmar" at bounding box center [144, 235] width 72 height 8
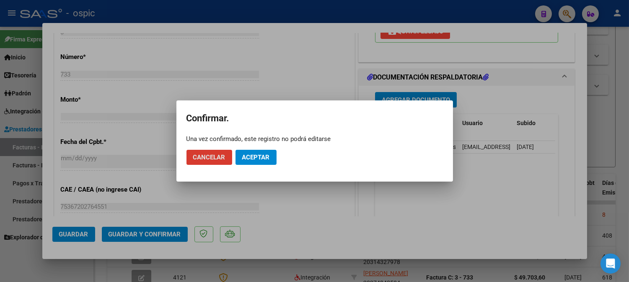
click at [253, 155] on span "Aceptar" at bounding box center [256, 158] width 28 height 8
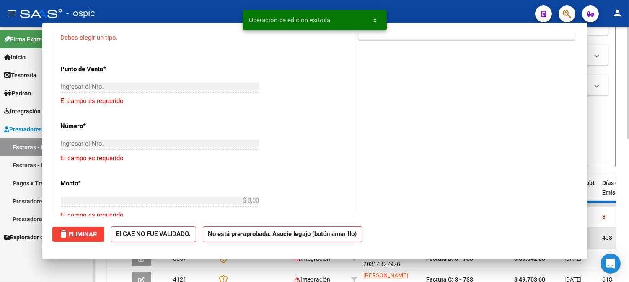
scroll to position [0, 0]
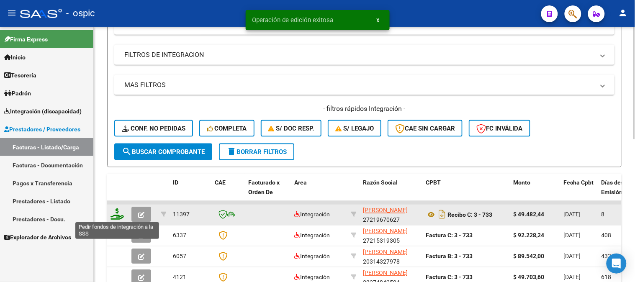
click at [115, 213] on icon at bounding box center [117, 215] width 13 height 12
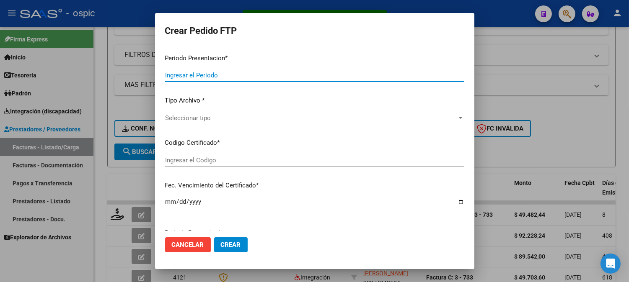
type input "202508"
type input "$ 49.482,44"
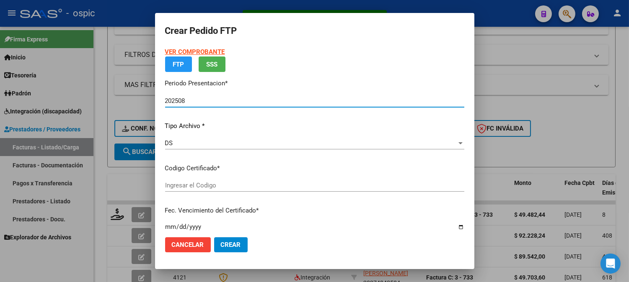
type input "1474416430"
type input "[DATE]"
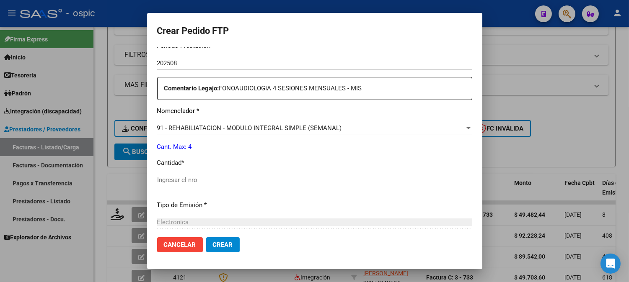
scroll to position [290, 0]
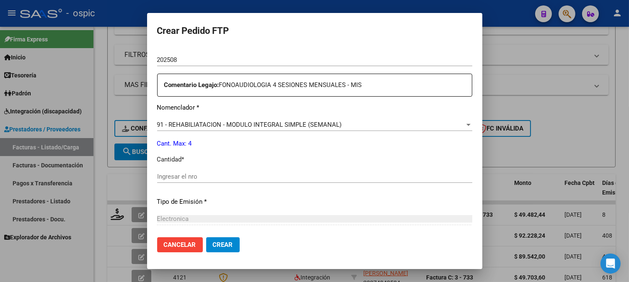
click at [304, 174] on input "Ingresar el nro" at bounding box center [314, 177] width 315 height 8
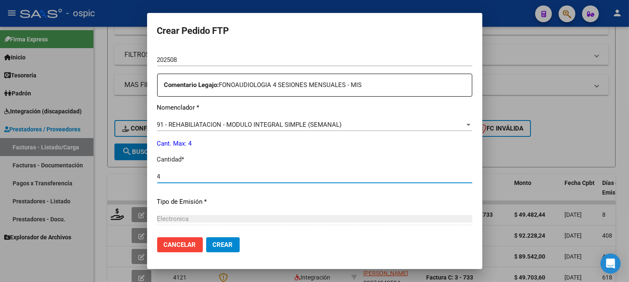
type input "4"
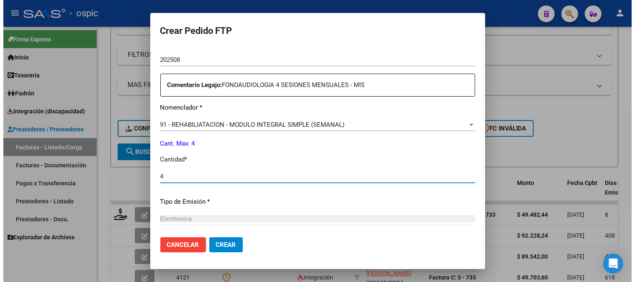
scroll to position [377, 0]
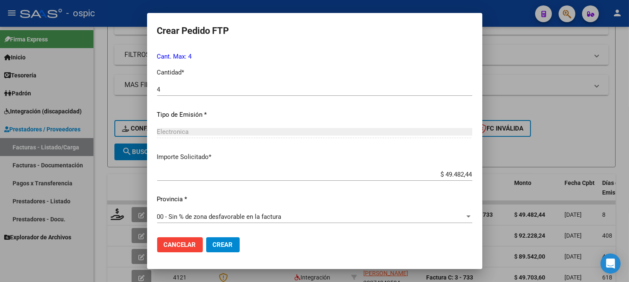
drag, startPoint x: 216, startPoint y: 243, endPoint x: 635, endPoint y: 63, distance: 456.2
click at [219, 242] on span "Crear" at bounding box center [223, 245] width 20 height 8
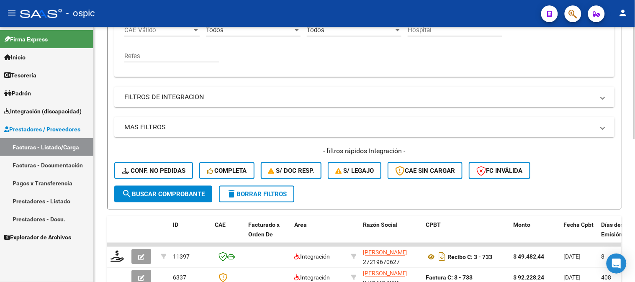
scroll to position [122, 0]
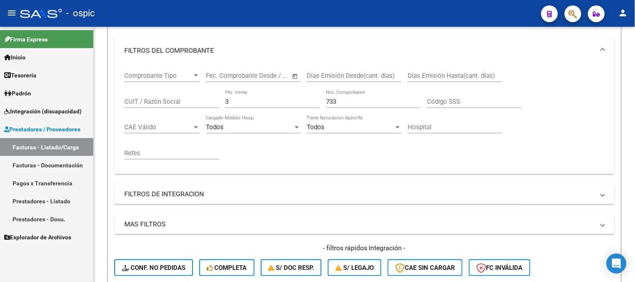
drag, startPoint x: 245, startPoint y: 102, endPoint x: 89, endPoint y: 94, distance: 156.0
click at [100, 94] on div "Video tutorial PRESTADORES -> Listado de CPBTs Emitidos por Prestadores / Prove…" at bounding box center [364, 192] width 541 height 574
type input "1"
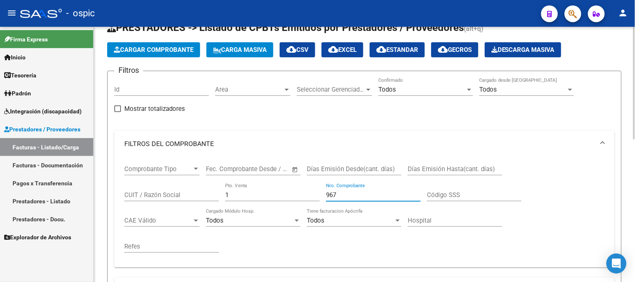
scroll to position [308, 0]
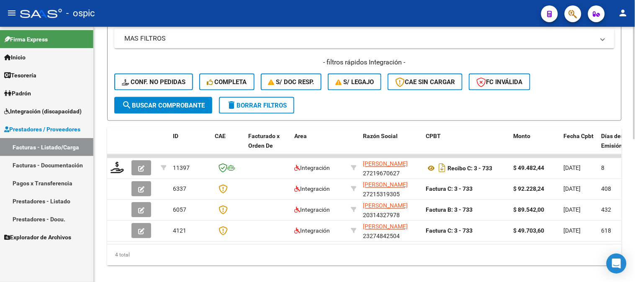
type input "967"
drag, startPoint x: 168, startPoint y: 103, endPoint x: 164, endPoint y: 103, distance: 4.6
click at [168, 103] on span "search Buscar Comprobante" at bounding box center [163, 106] width 83 height 8
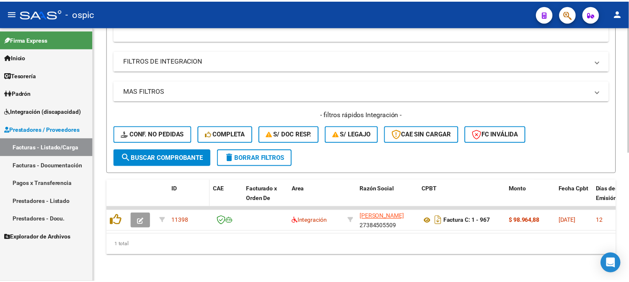
scroll to position [262, 0]
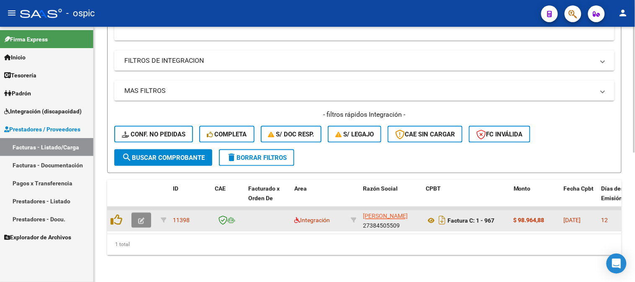
click at [145, 213] on button "button" at bounding box center [141, 220] width 20 height 15
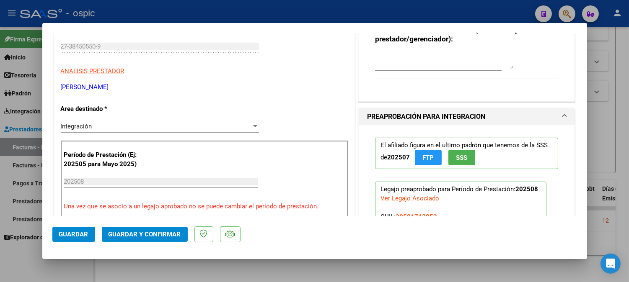
scroll to position [0, 0]
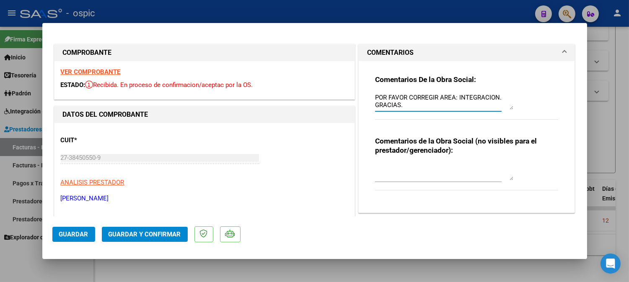
drag, startPoint x: 416, startPoint y: 102, endPoint x: 417, endPoint y: 82, distance: 20.6
click at [423, 101] on textarea "POR FAVOR CORREGIR AREA: INTEGRACION. GRACIAS." at bounding box center [444, 101] width 138 height 17
type textarea "GIR AREA: INTEGRACION. GRACIAS."
drag, startPoint x: 480, startPoint y: 99, endPoint x: 253, endPoint y: 95, distance: 227.4
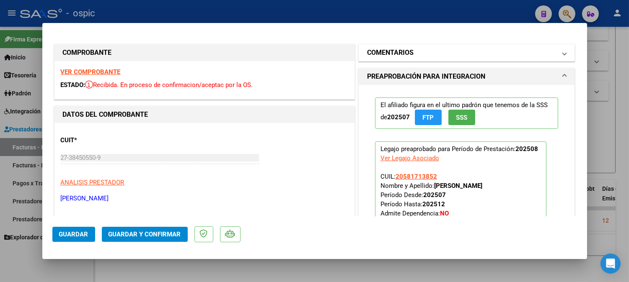
click at [397, 50] on h1 "COMENTARIOS" at bounding box center [390, 53] width 46 height 10
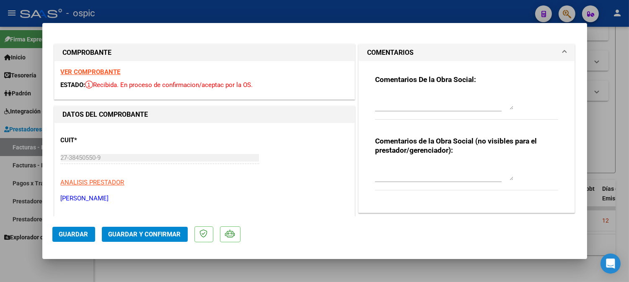
click at [389, 168] on textarea at bounding box center [444, 172] width 138 height 17
type textarea "PSICO 8 SESIONES"
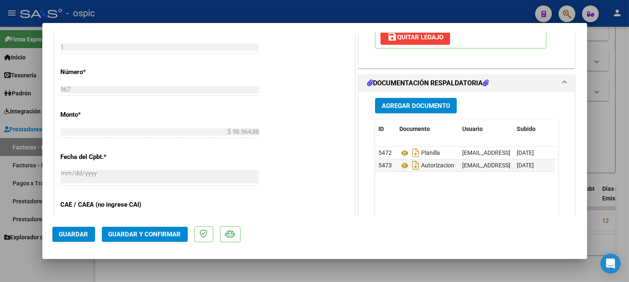
scroll to position [366, 0]
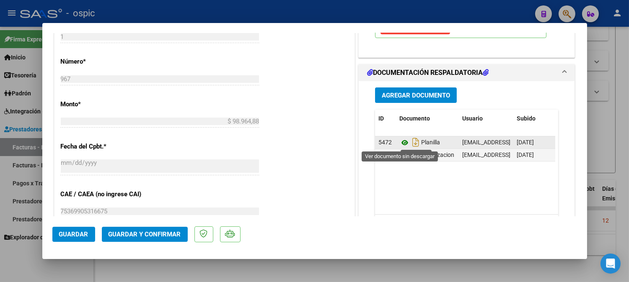
click at [400, 141] on icon at bounding box center [404, 143] width 11 height 10
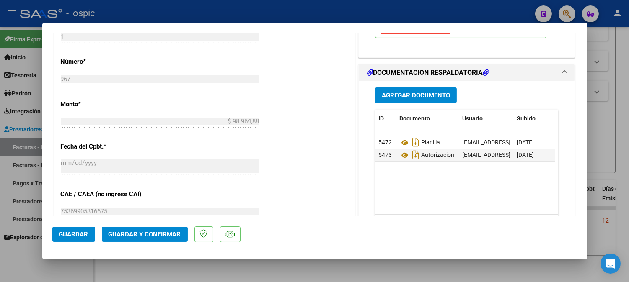
click at [164, 232] on span "Guardar y Confirmar" at bounding box center [144, 235] width 72 height 8
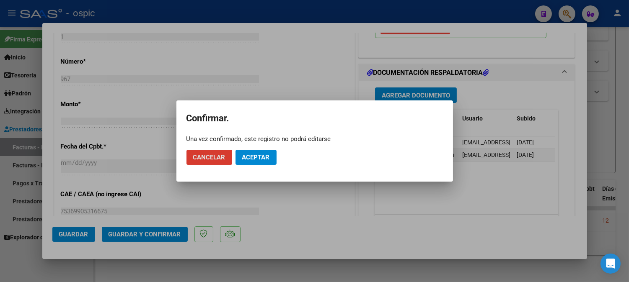
click at [253, 157] on span "Aceptar" at bounding box center [256, 158] width 28 height 8
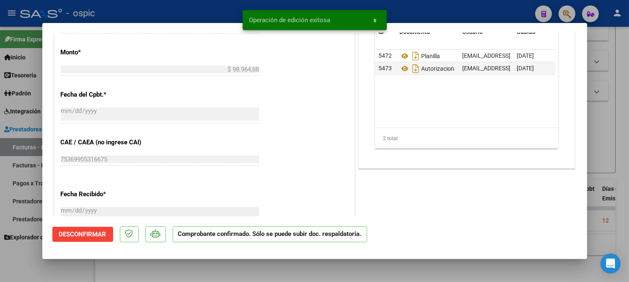
type input "$ 0,00"
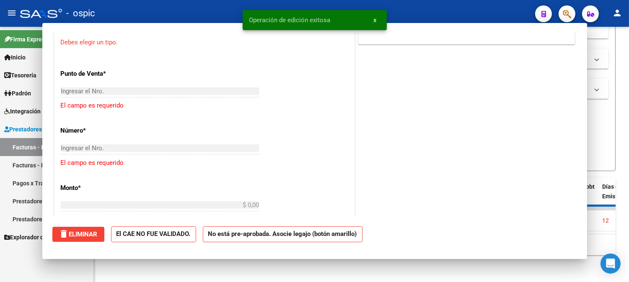
scroll to position [381, 0]
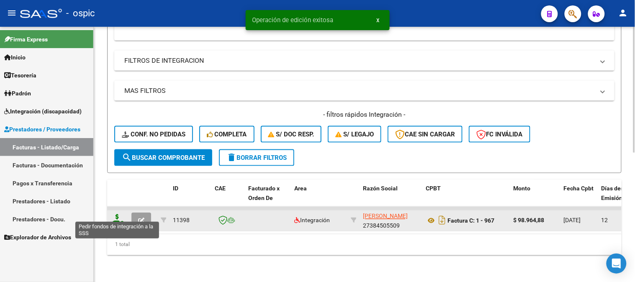
click at [113, 214] on icon at bounding box center [117, 220] width 13 height 12
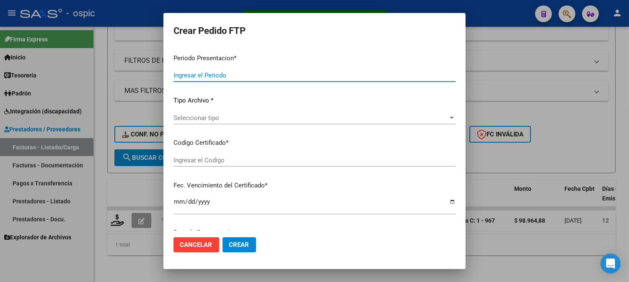
type input "202508"
type input "$ 98.964,88"
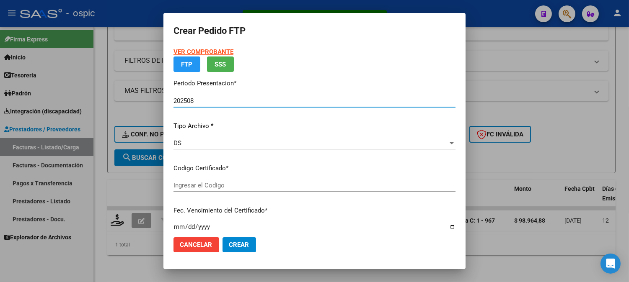
type input "5693494921"
type input "[DATE]"
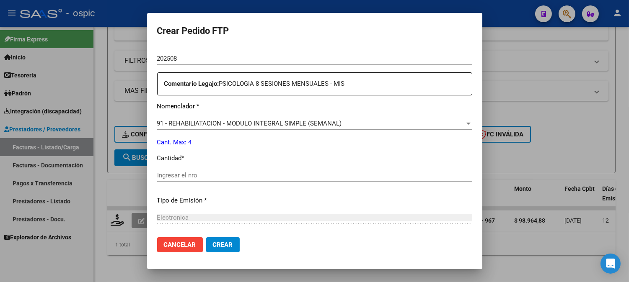
scroll to position [302, 0]
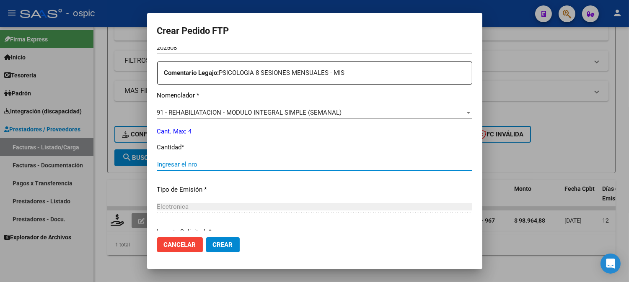
click at [349, 165] on input "Ingresar el nro" at bounding box center [314, 165] width 315 height 8
type input "4"
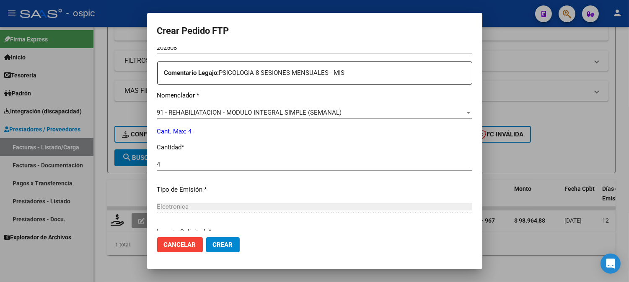
scroll to position [377, 0]
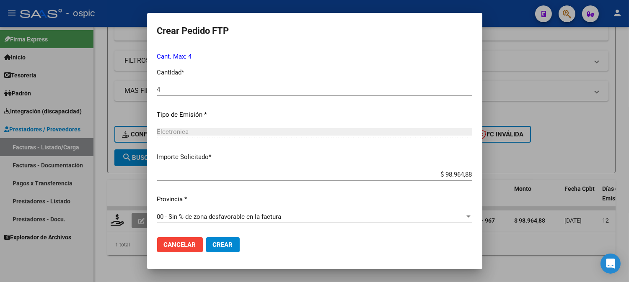
click at [229, 241] on span "Crear" at bounding box center [223, 245] width 20 height 8
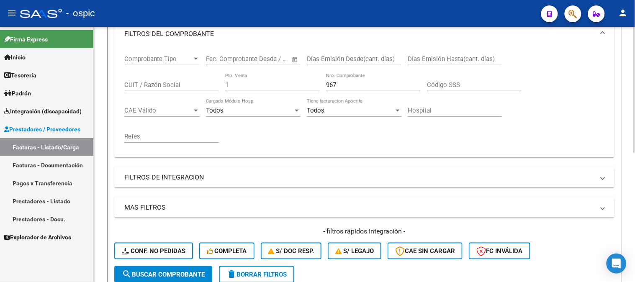
scroll to position [122, 0]
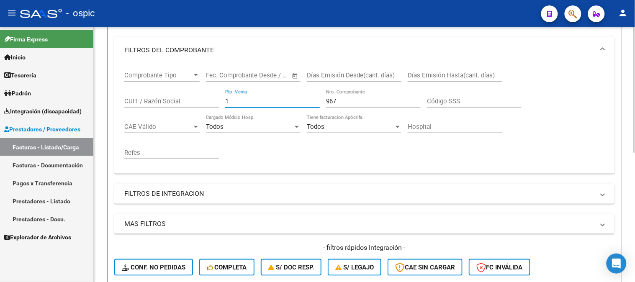
drag, startPoint x: 232, startPoint y: 100, endPoint x: 186, endPoint y: 91, distance: 47.6
click at [182, 92] on div "Comprobante Tipo Comprobante Tipo Fecha inicio – Fecha fin Fec. Comprobante Des…" at bounding box center [364, 115] width 480 height 103
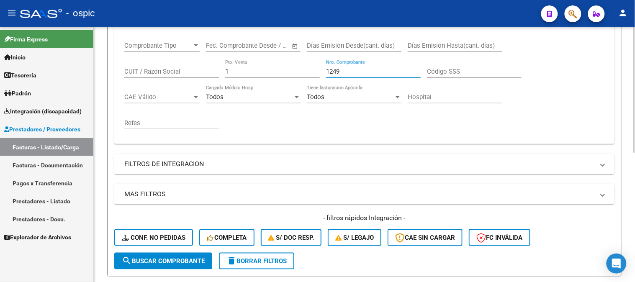
scroll to position [215, 0]
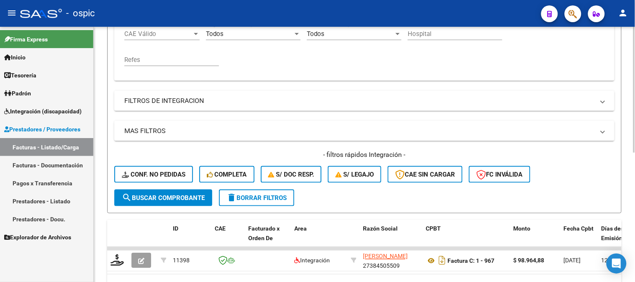
type input "1249"
click at [151, 206] on form "Filtros Id Area Area Seleccionar Gerenciador Seleccionar Gerenciador Todos Conf…" at bounding box center [364, 49] width 515 height 330
click at [153, 200] on span "search Buscar Comprobante" at bounding box center [163, 198] width 83 height 8
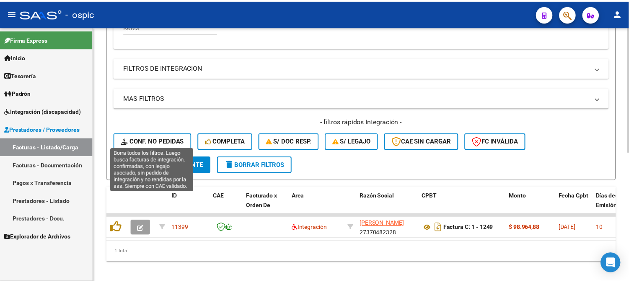
scroll to position [261, 0]
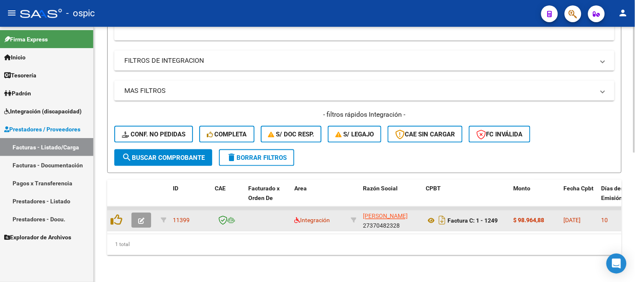
click at [145, 215] on button "button" at bounding box center [141, 220] width 20 height 15
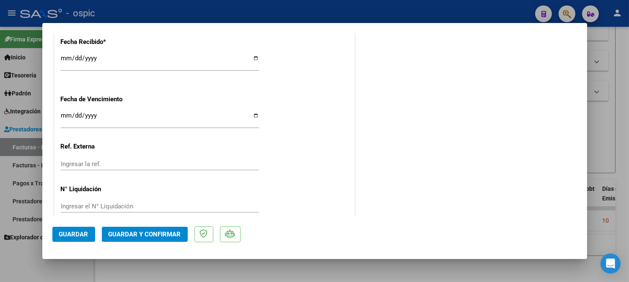
scroll to position [0, 0]
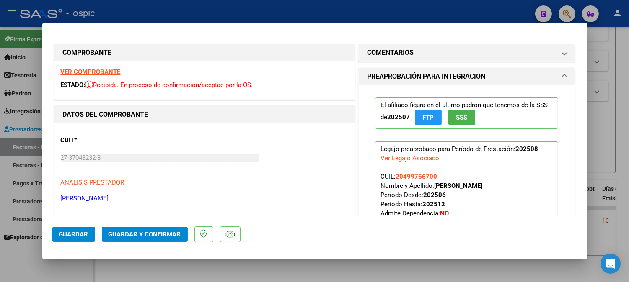
drag, startPoint x: 432, startPoint y: 51, endPoint x: 430, endPoint y: 107, distance: 56.6
click at [432, 51] on mat-panel-title "COMENTARIOS" at bounding box center [461, 53] width 189 height 10
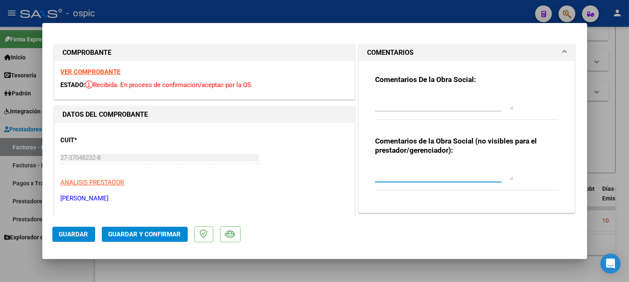
drag, startPoint x: 410, startPoint y: 174, endPoint x: 635, endPoint y: 130, distance: 229.6
click at [411, 174] on textarea at bounding box center [444, 172] width 138 height 17
type textarea "PSP 8 SESIONES"
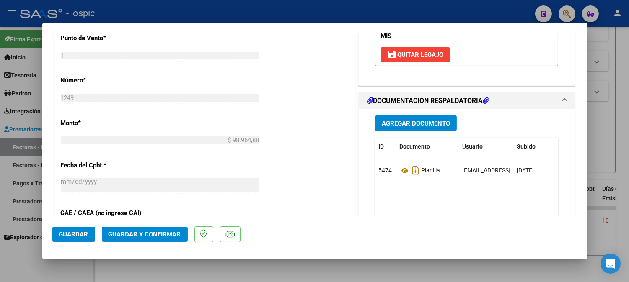
scroll to position [345, 0]
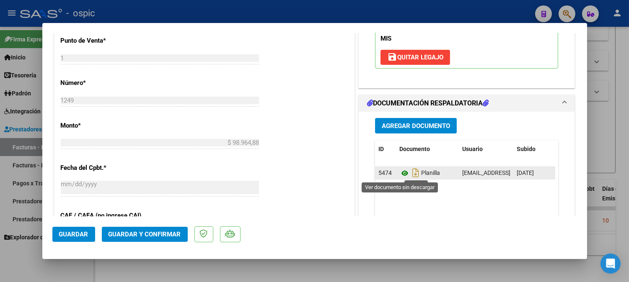
click at [399, 174] on icon at bounding box center [404, 173] width 11 height 10
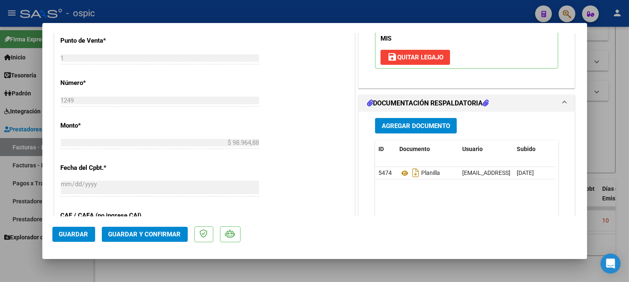
click at [166, 235] on span "Guardar y Confirmar" at bounding box center [144, 235] width 72 height 8
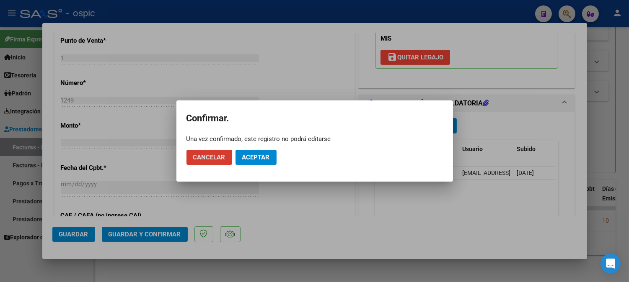
click at [252, 159] on span "Aceptar" at bounding box center [256, 158] width 28 height 8
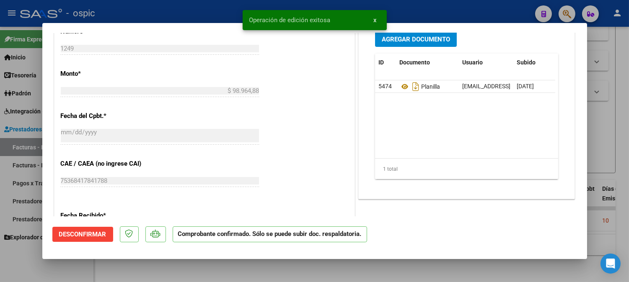
type input "$ 0,00"
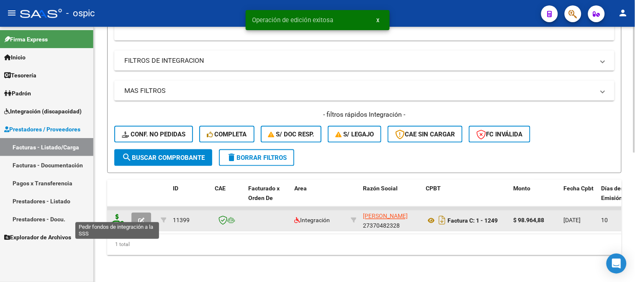
click at [118, 214] on icon at bounding box center [117, 220] width 13 height 12
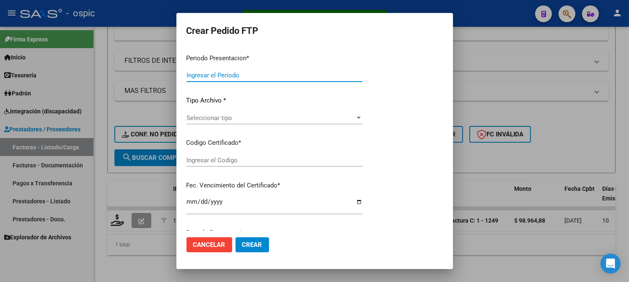
type input "202508"
type input "$ 98.964,88"
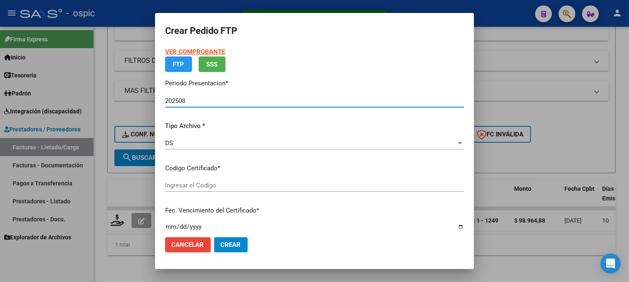
type input "0000000000000000000000000000005809552707"
type input "[DATE]"
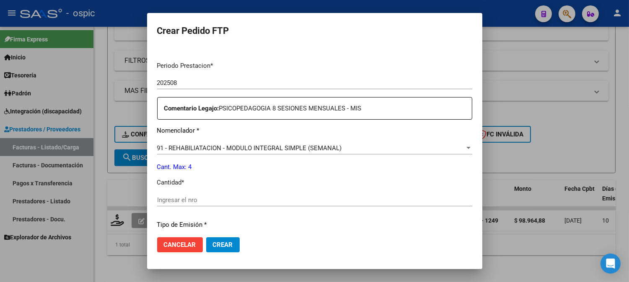
scroll to position [262, 0]
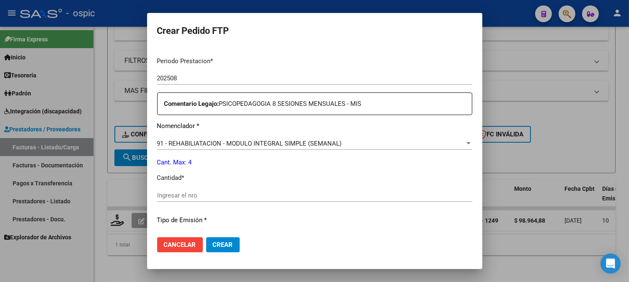
click at [277, 195] on input "Ingresar el nro" at bounding box center [314, 196] width 315 height 8
type input "4"
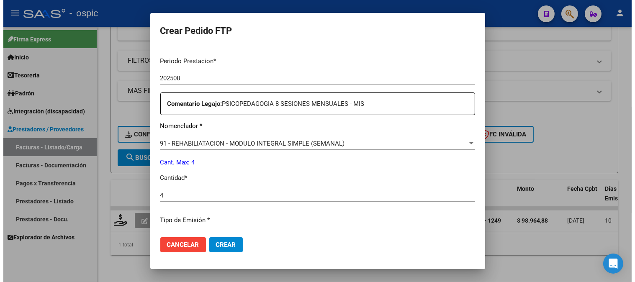
scroll to position [367, 0]
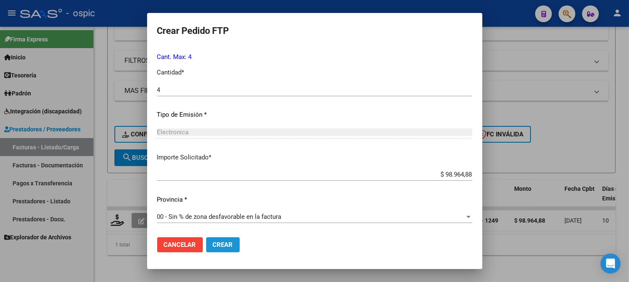
click at [214, 246] on span "Crear" at bounding box center [223, 245] width 20 height 8
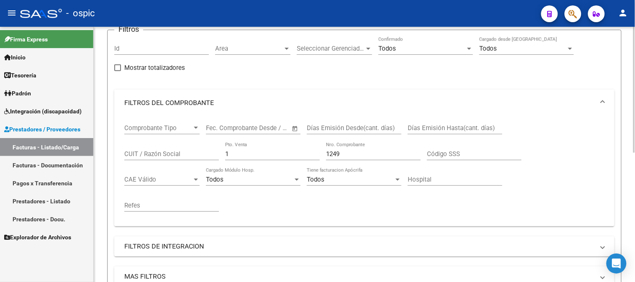
scroll to position [28, 0]
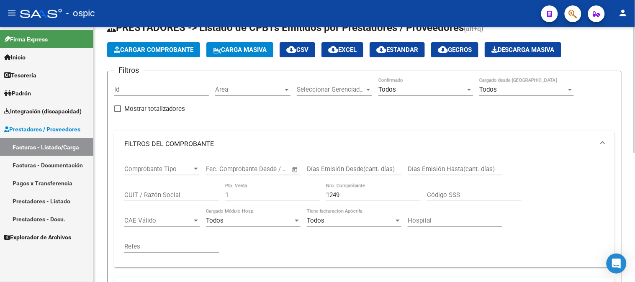
drag, startPoint x: 237, startPoint y: 194, endPoint x: 111, endPoint y: 173, distance: 128.7
click at [125, 174] on div "Comprobante Tipo Comprobante Tipo Fecha inicio – Fecha fin Fec. Comprobante Des…" at bounding box center [364, 208] width 480 height 103
type input "3"
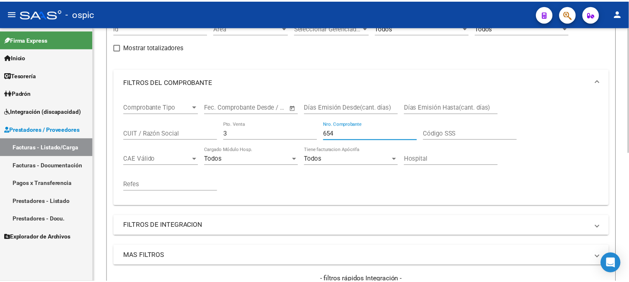
scroll to position [261, 0]
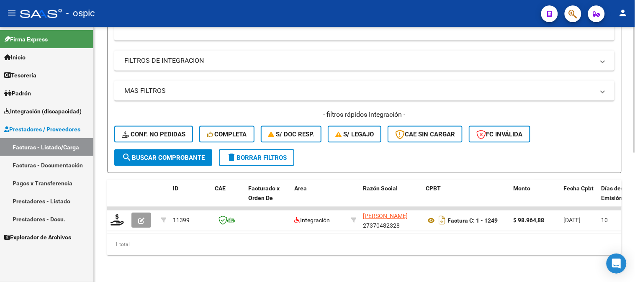
type input "654"
click at [195, 154] on span "search Buscar Comprobante" at bounding box center [163, 158] width 83 height 8
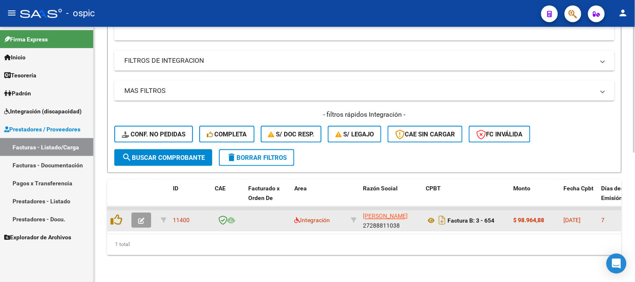
click at [142, 218] on icon "button" at bounding box center [141, 221] width 6 height 6
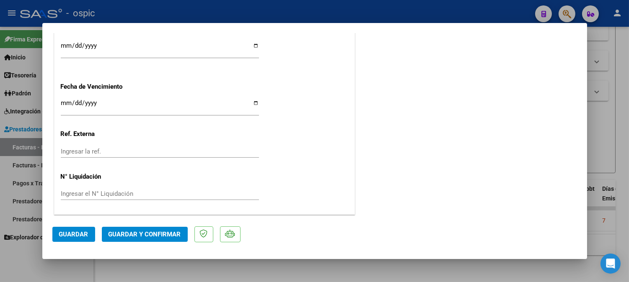
scroll to position [0, 0]
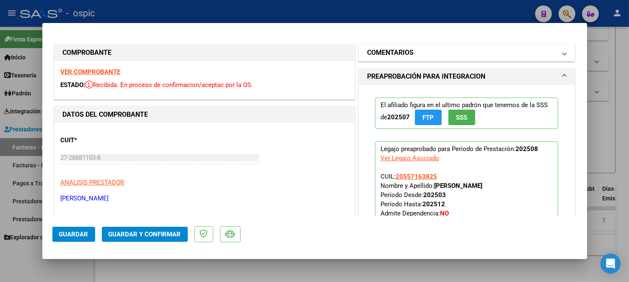
click at [431, 54] on mat-panel-title "COMENTARIOS" at bounding box center [461, 53] width 189 height 10
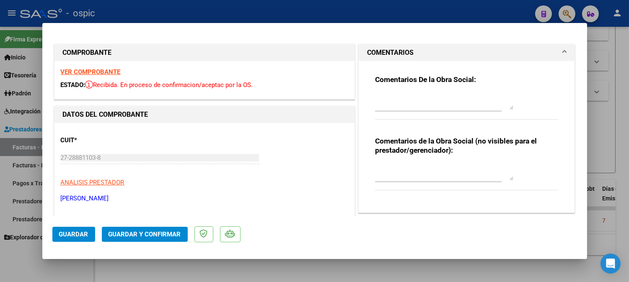
click at [420, 171] on textarea at bounding box center [444, 172] width 138 height 17
type textarea "T.O 8 SESIONES"
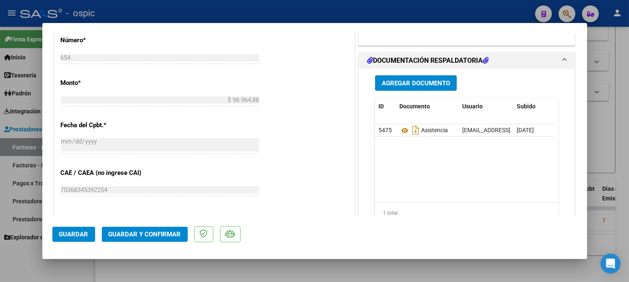
scroll to position [420, 0]
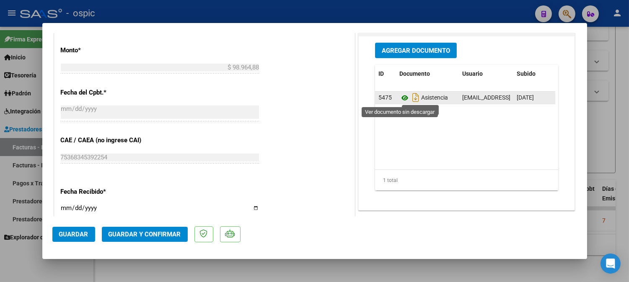
click at [400, 98] on icon at bounding box center [404, 98] width 11 height 10
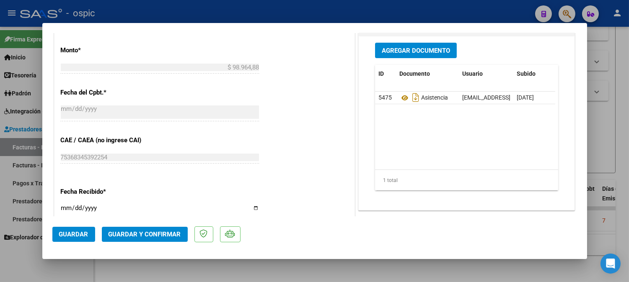
click at [150, 239] on button "Guardar y Confirmar" at bounding box center [145, 234] width 86 height 15
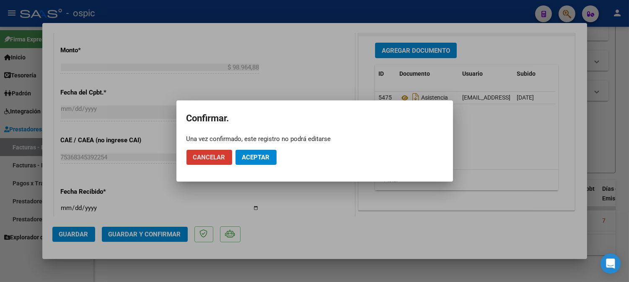
click at [252, 154] on span "Aceptar" at bounding box center [256, 158] width 28 height 8
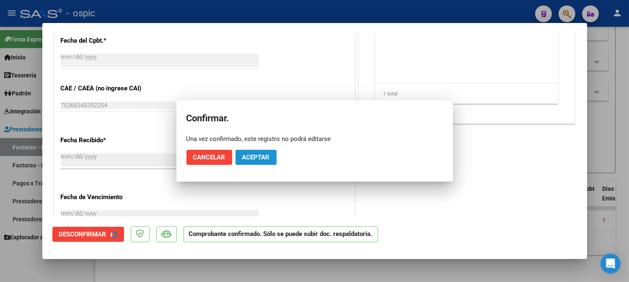
scroll to position [369, 0]
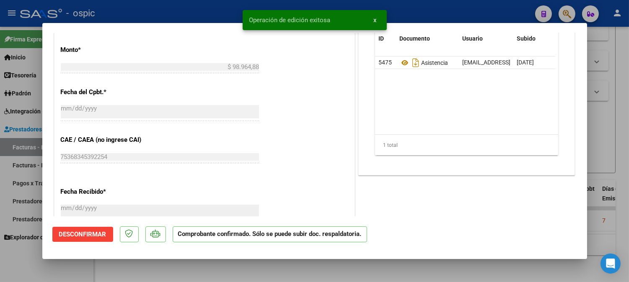
type input "$ 0,00"
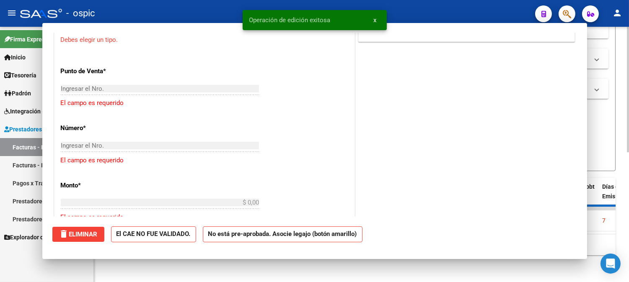
scroll to position [524, 0]
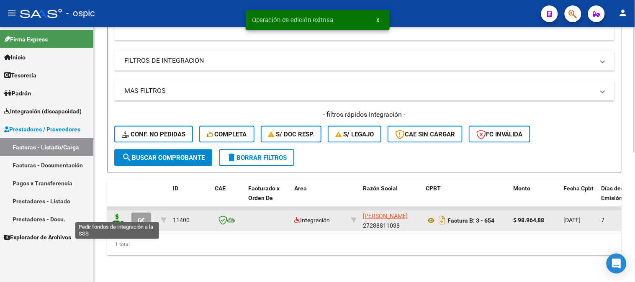
click at [118, 215] on icon at bounding box center [117, 220] width 13 height 12
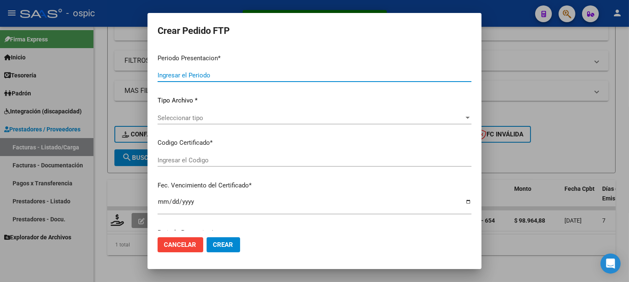
type input "202508"
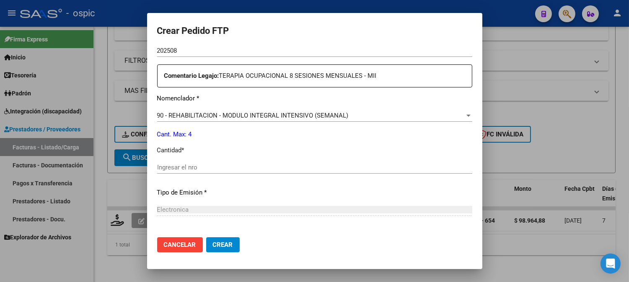
scroll to position [300, 0]
click at [308, 168] on input "Ingresar el nro" at bounding box center [314, 166] width 315 height 8
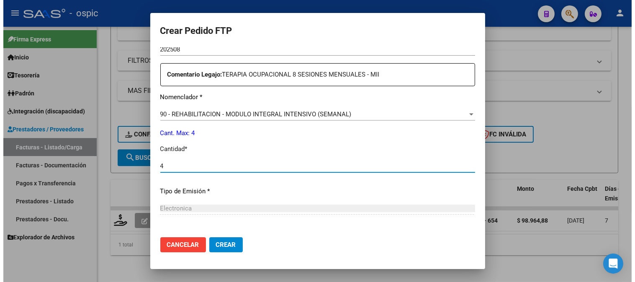
scroll to position [377, 0]
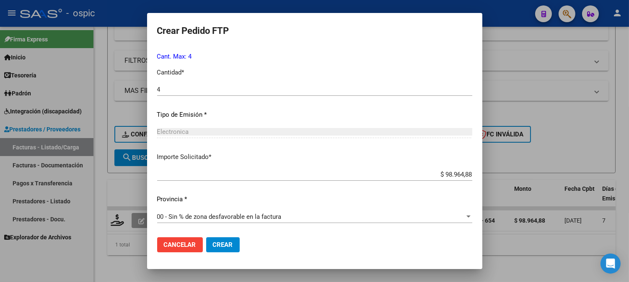
drag, startPoint x: 236, startPoint y: 245, endPoint x: 391, endPoint y: 194, distance: 162.7
click at [236, 245] on button "Crear" at bounding box center [223, 244] width 34 height 15
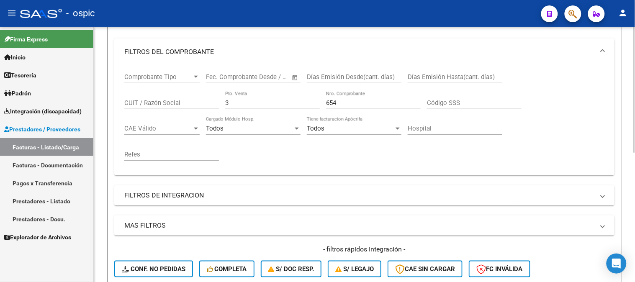
scroll to position [28, 0]
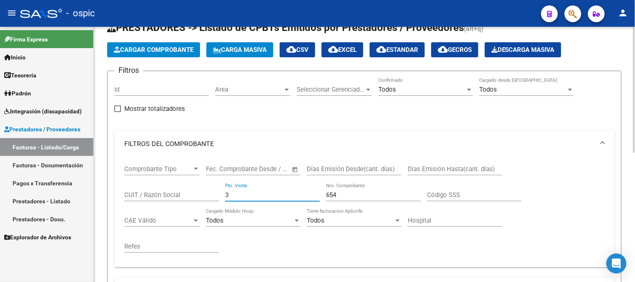
drag, startPoint x: 232, startPoint y: 196, endPoint x: 190, endPoint y: 187, distance: 42.4
click at [177, 187] on div "Comprobante Tipo Comprobante Tipo Fecha inicio – Fecha fin Fec. Comprobante Des…" at bounding box center [364, 208] width 480 height 103
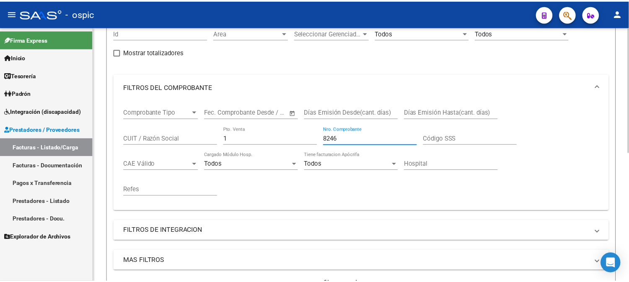
scroll to position [261, 0]
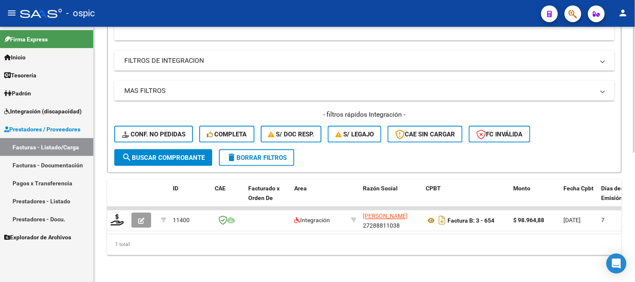
click at [184, 154] on span "search Buscar Comprobante" at bounding box center [163, 158] width 83 height 8
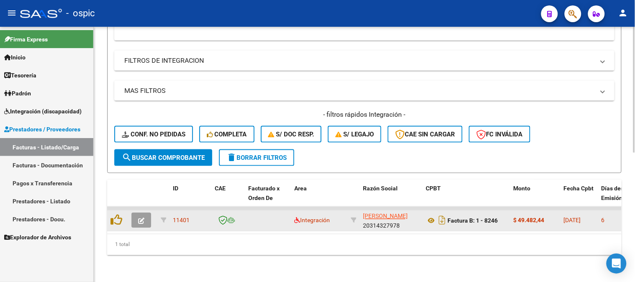
click at [140, 213] on button "button" at bounding box center [141, 220] width 20 height 15
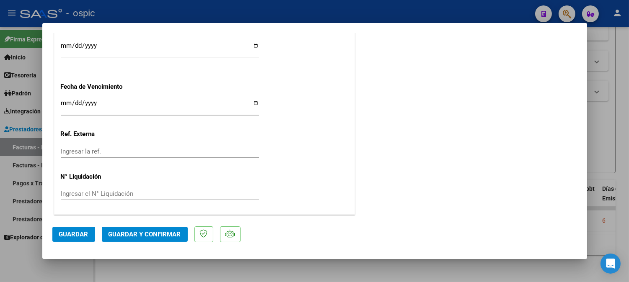
scroll to position [0, 0]
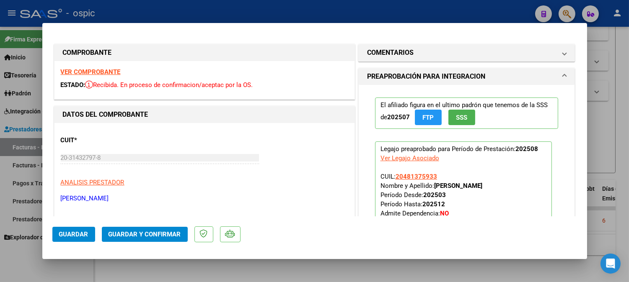
drag, startPoint x: 402, startPoint y: 48, endPoint x: 400, endPoint y: 186, distance: 138.2
click at [402, 49] on h1 "COMENTARIOS" at bounding box center [390, 53] width 46 height 10
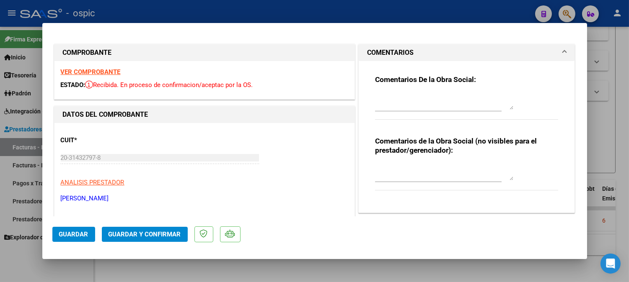
drag, startPoint x: 408, startPoint y: 164, endPoint x: 420, endPoint y: 162, distance: 12.3
click at [409, 164] on textarea at bounding box center [444, 172] width 138 height 17
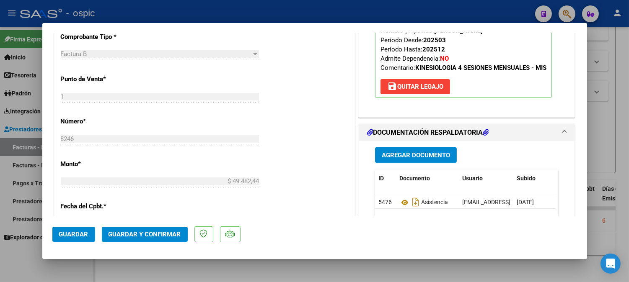
scroll to position [328, 0]
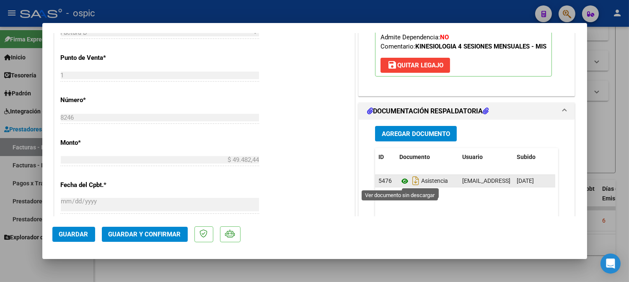
click at [399, 182] on icon at bounding box center [404, 181] width 11 height 10
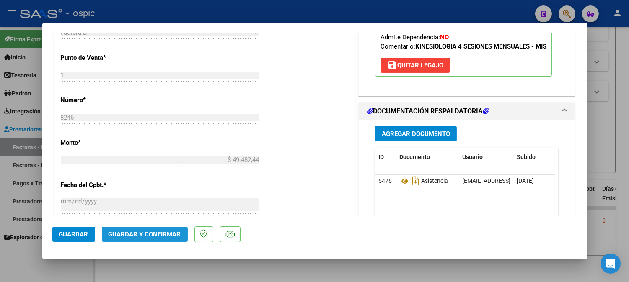
click at [173, 232] on span "Guardar y Confirmar" at bounding box center [144, 235] width 72 height 8
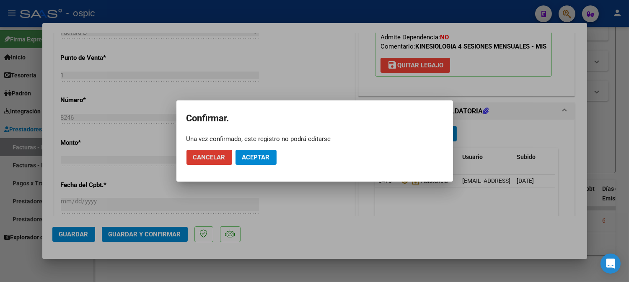
click at [264, 158] on span "Aceptar" at bounding box center [256, 158] width 28 height 8
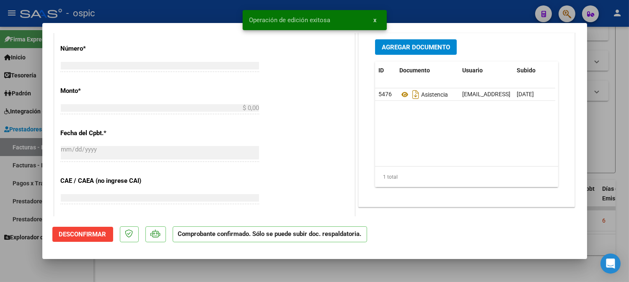
scroll to position [0, 0]
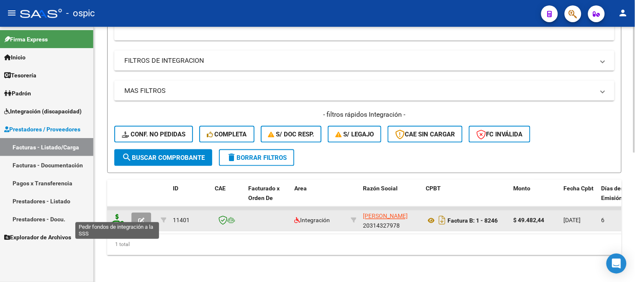
click at [117, 215] on icon at bounding box center [117, 220] width 13 height 12
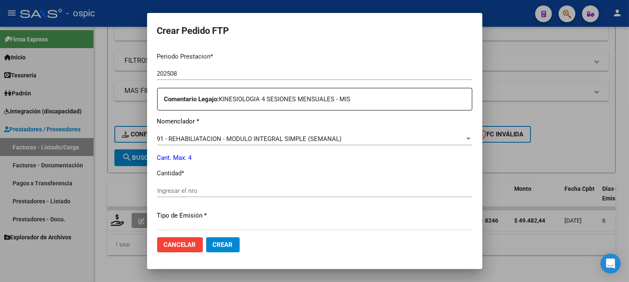
scroll to position [269, 0]
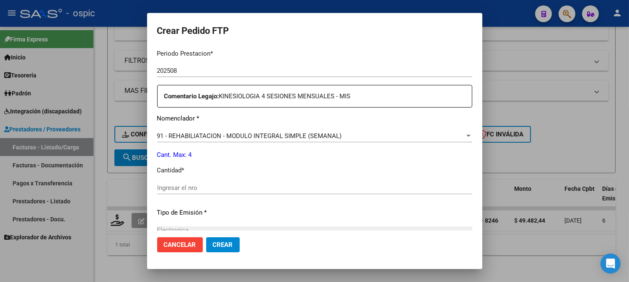
click at [294, 179] on div "Periodo Prestacion * 202508 Ingresar el Periodo Prestacion Comentario Legajo: K…" at bounding box center [314, 186] width 315 height 287
click at [297, 186] on input "Ingresar el nro" at bounding box center [314, 188] width 315 height 8
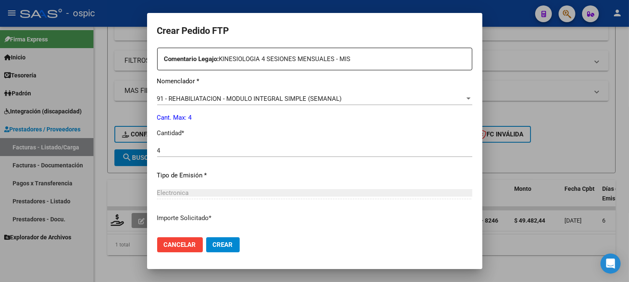
scroll to position [367, 0]
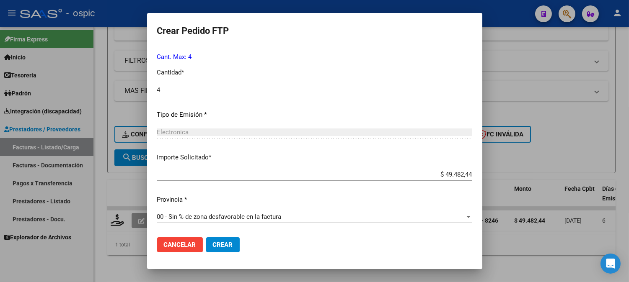
click at [239, 238] on mat-dialog-actions "Cancelar Crear" at bounding box center [314, 245] width 315 height 28
click at [234, 242] on button "Crear" at bounding box center [223, 244] width 34 height 15
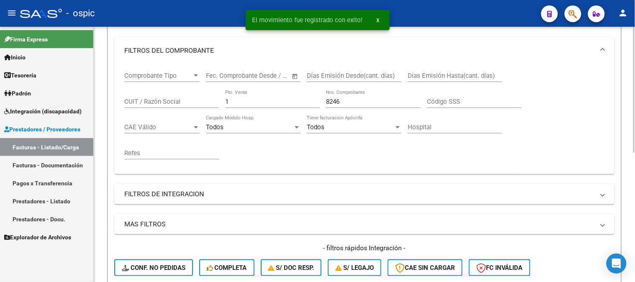
scroll to position [75, 0]
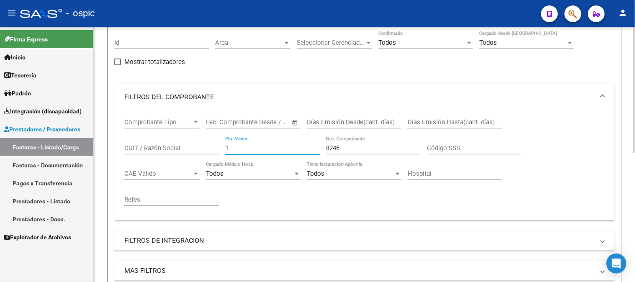
drag, startPoint x: 248, startPoint y: 152, endPoint x: 173, endPoint y: 144, distance: 75.4
click at [173, 144] on div "Comprobante Tipo Comprobante Tipo Fecha inicio – Fecha fin Fec. Comprobante Des…" at bounding box center [364, 162] width 480 height 103
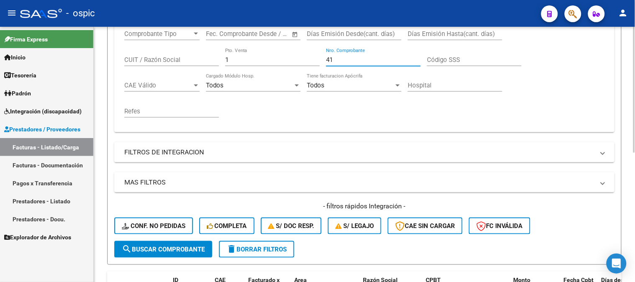
scroll to position [261, 0]
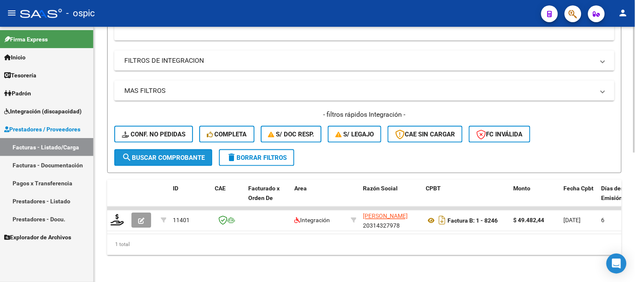
click at [162, 157] on button "search Buscar Comprobante" at bounding box center [163, 157] width 98 height 17
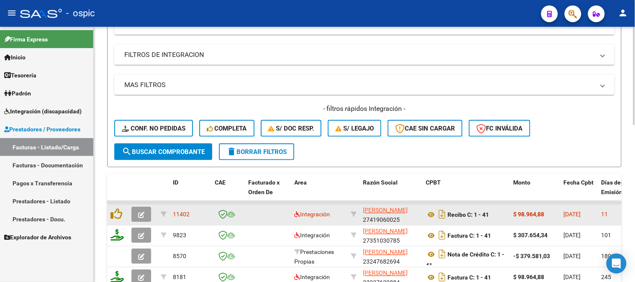
click at [139, 213] on icon "button" at bounding box center [141, 215] width 6 height 6
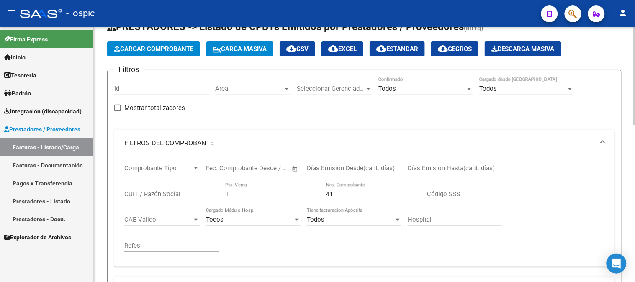
scroll to position [28, 0]
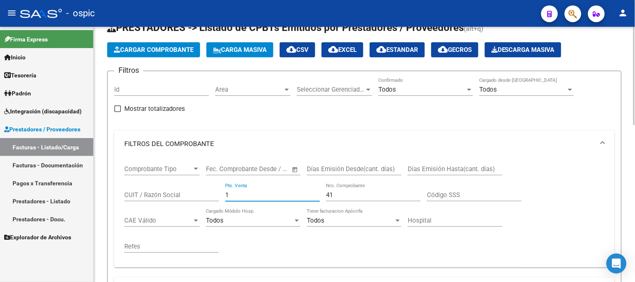
drag, startPoint x: 240, startPoint y: 194, endPoint x: 134, endPoint y: 183, distance: 105.7
click at [158, 183] on div "Comprobante Tipo Comprobante Tipo Fecha inicio – Fecha fin Fec. Comprobante Des…" at bounding box center [364, 208] width 480 height 103
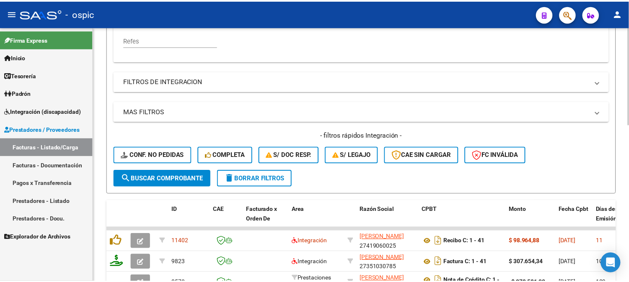
scroll to position [261, 0]
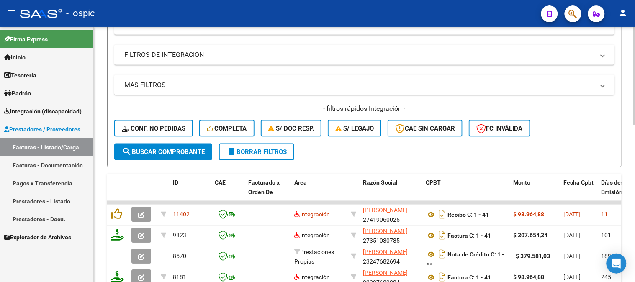
click at [167, 151] on span "search Buscar Comprobante" at bounding box center [163, 152] width 83 height 8
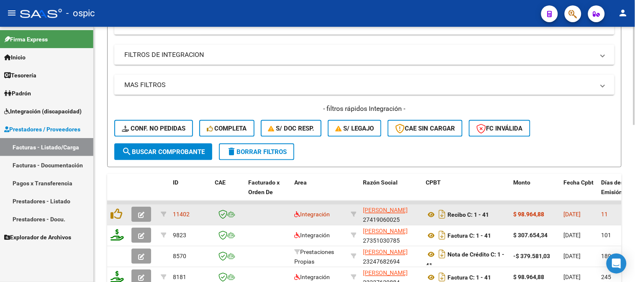
click at [139, 212] on icon "button" at bounding box center [141, 215] width 6 height 6
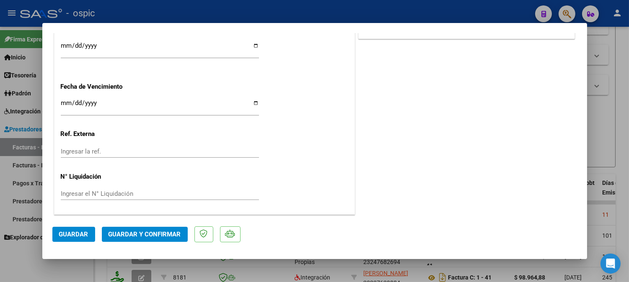
scroll to position [0, 0]
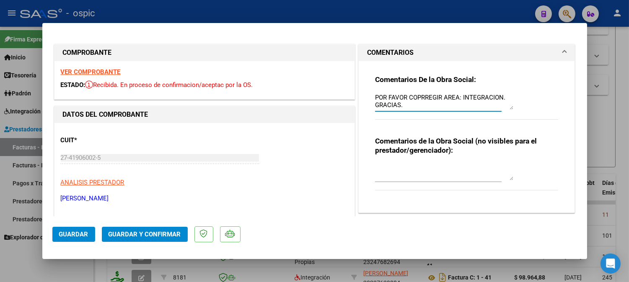
drag, startPoint x: 370, startPoint y: 96, endPoint x: 438, endPoint y: 118, distance: 70.7
click at [438, 118] on div "POR FAVOR COPRREGIR AREA: INTEGRACION. GRACIAS." at bounding box center [438, 105] width 126 height 28
drag, startPoint x: 370, startPoint y: 95, endPoint x: 438, endPoint y: 109, distance: 69.2
click at [438, 109] on div "Comentarios De la Obra Social: POR FAVOR COPRREGIR AREA: INTEGRACION. GRACIAS. …" at bounding box center [467, 133] width 196 height 145
drag, startPoint x: 371, startPoint y: 98, endPoint x: 400, endPoint y: 106, distance: 30.7
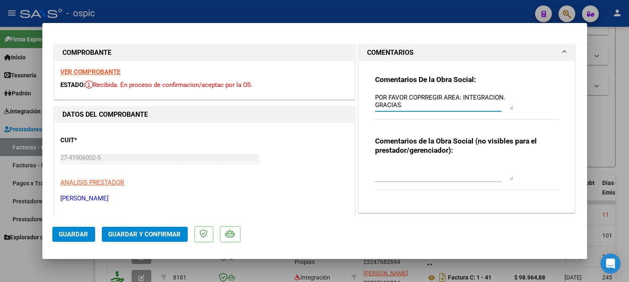
click at [400, 106] on textarea "POR FAVOR COPRREGIR AREA: INTEGRACION. GRACIAS." at bounding box center [444, 101] width 138 height 17
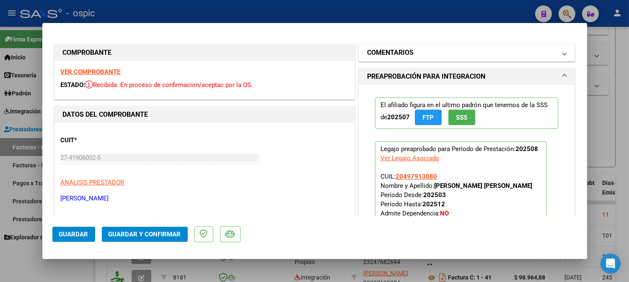
drag, startPoint x: 384, startPoint y: 55, endPoint x: 383, endPoint y: 87, distance: 31.4
click at [384, 56] on h1 "COMENTARIOS" at bounding box center [390, 53] width 46 height 10
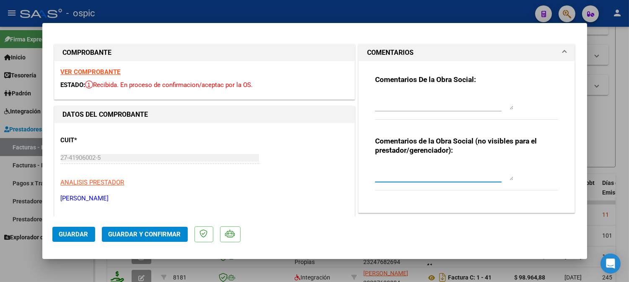
click at [385, 165] on textarea at bounding box center [444, 172] width 138 height 17
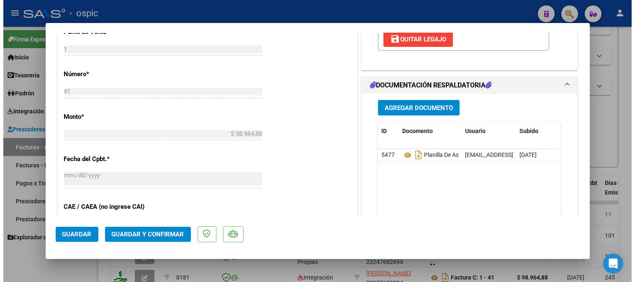
scroll to position [369, 0]
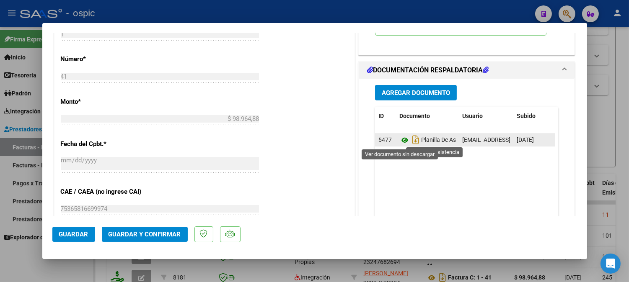
click at [400, 141] on icon at bounding box center [404, 140] width 11 height 10
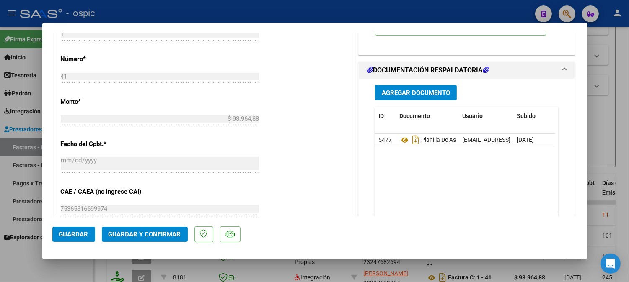
click at [162, 232] on span "Guardar y Confirmar" at bounding box center [144, 235] width 72 height 8
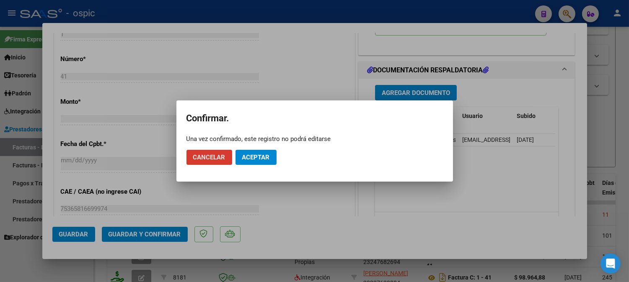
click at [254, 152] on button "Aceptar" at bounding box center [255, 157] width 41 height 15
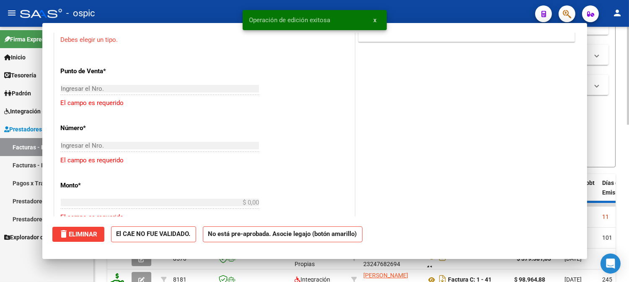
scroll to position [0, 0]
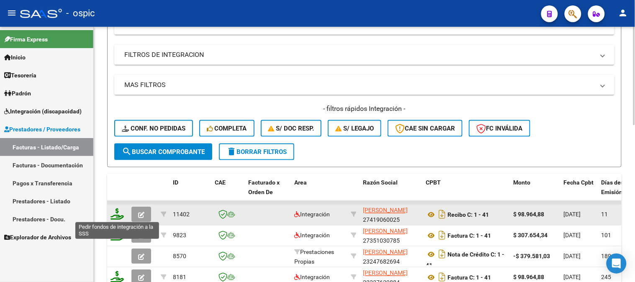
click at [116, 211] on icon at bounding box center [117, 215] width 13 height 12
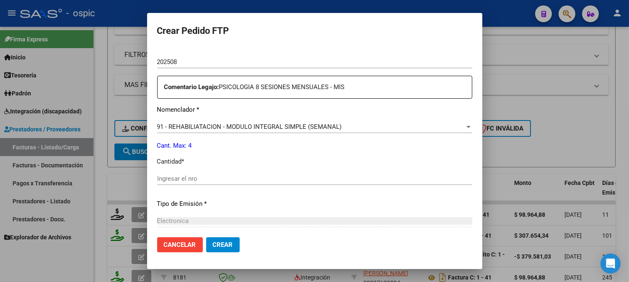
scroll to position [291, 0]
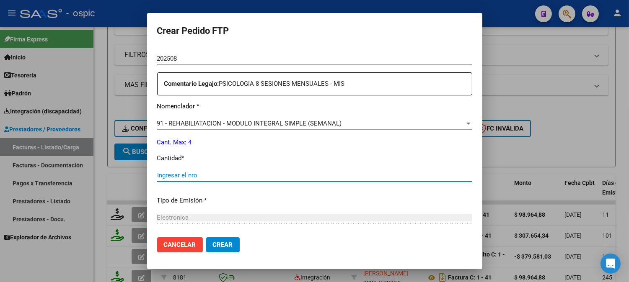
click at [308, 176] on input "Ingresar el nro" at bounding box center [314, 176] width 315 height 8
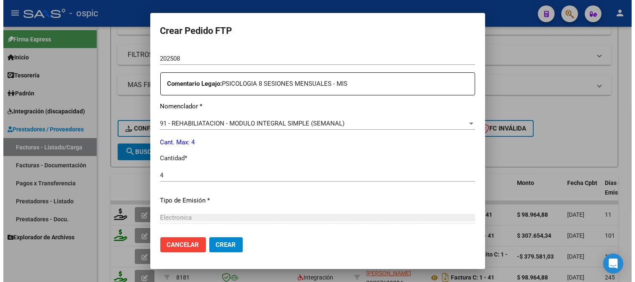
scroll to position [377, 0]
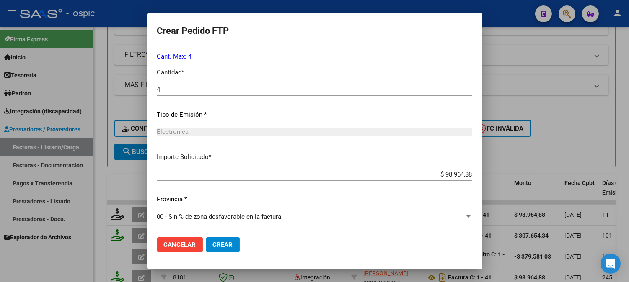
drag, startPoint x: 223, startPoint y: 246, endPoint x: 236, endPoint y: 240, distance: 14.2
click at [223, 245] on span "Crear" at bounding box center [223, 245] width 20 height 8
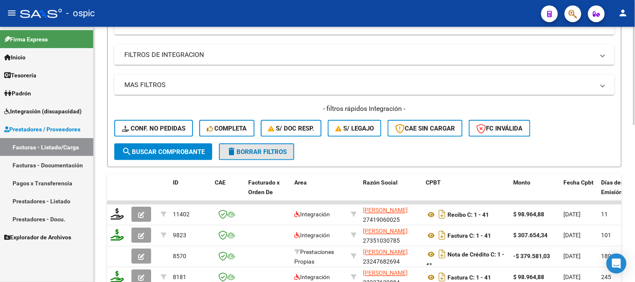
click at [247, 148] on span "delete Borrar Filtros" at bounding box center [257, 152] width 60 height 8
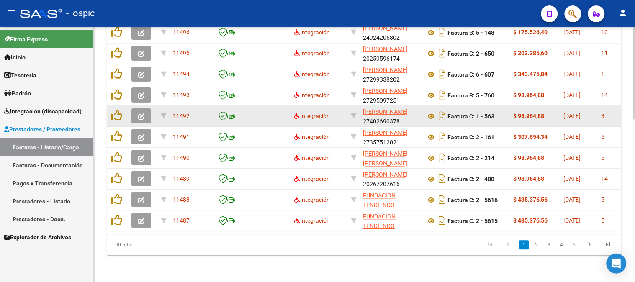
scroll to position [401, 0]
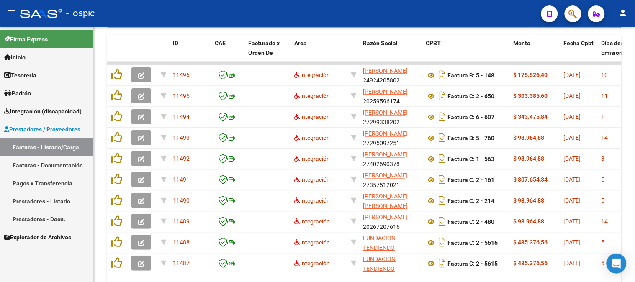
click at [42, 121] on link "Prestadores / Proveedores" at bounding box center [46, 129] width 93 height 18
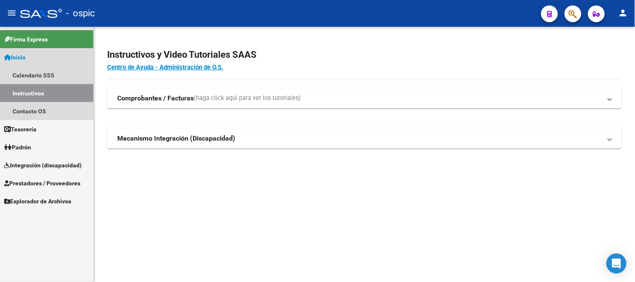
click at [42, 56] on link "Inicio" at bounding box center [46, 57] width 93 height 18
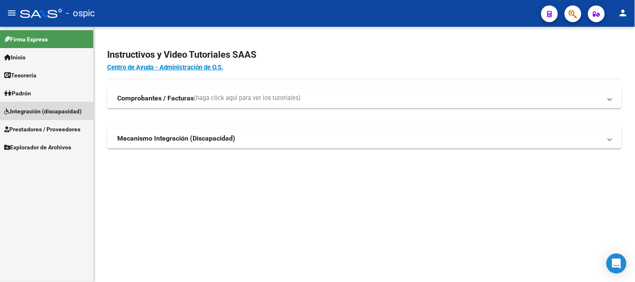
click at [27, 107] on span "Integración (discapacidad)" at bounding box center [42, 111] width 77 height 9
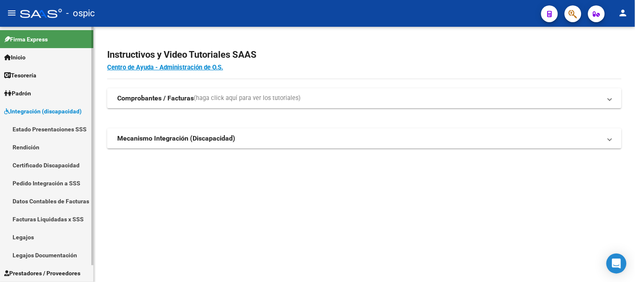
click at [36, 183] on link "Pedido Integración a SSS" at bounding box center [46, 183] width 93 height 18
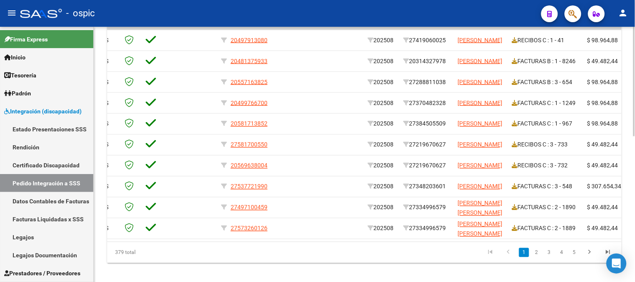
scroll to position [0, 84]
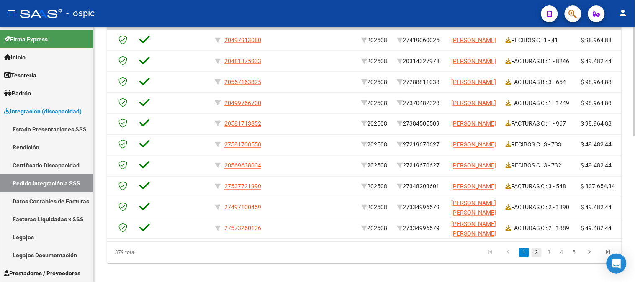
click at [537, 255] on link "2" at bounding box center [537, 252] width 10 height 9
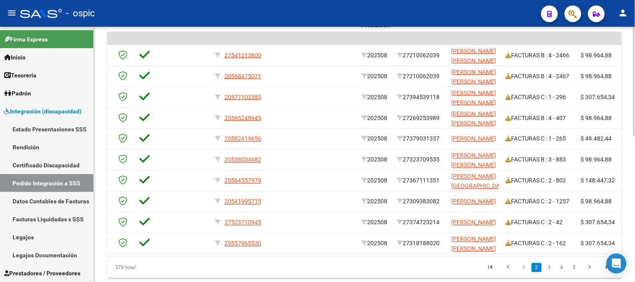
scroll to position [325, 0]
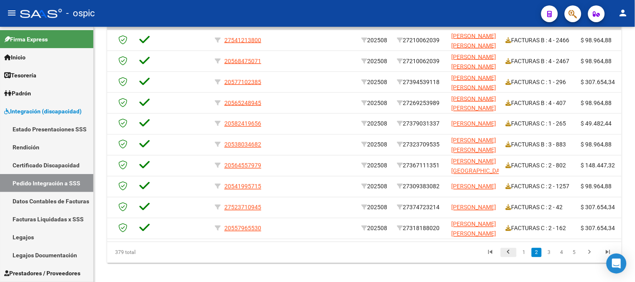
click at [505, 257] on icon "go to previous page" at bounding box center [508, 254] width 11 height 10
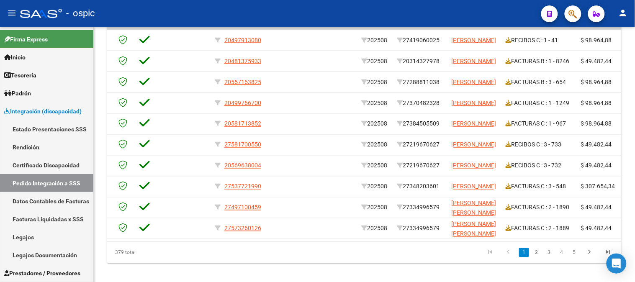
click at [501, 248] on link "go to previous page" at bounding box center [509, 252] width 16 height 9
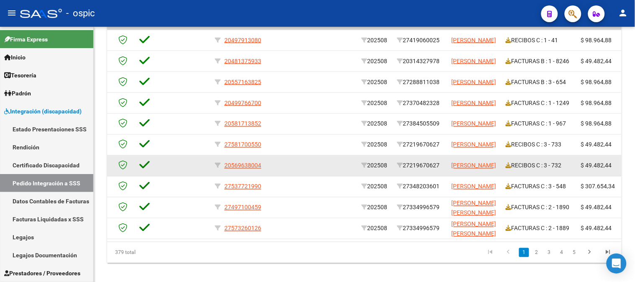
click at [554, 168] on div "RECIBOS C : 3 - 732" at bounding box center [540, 166] width 69 height 10
click at [555, 168] on div "RECIBOS C : 3 - 732" at bounding box center [540, 166] width 69 height 10
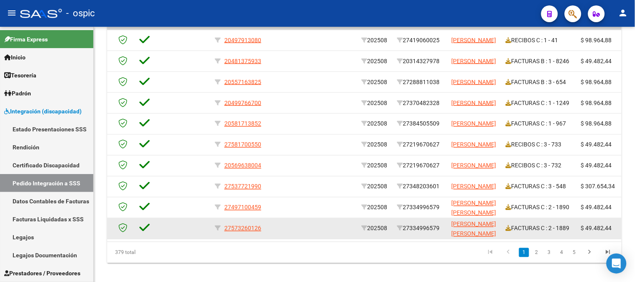
click at [500, 223] on datatable-body-cell "[PERSON_NAME] [PERSON_NAME]" at bounding box center [475, 229] width 54 height 21
drag, startPoint x: 500, startPoint y: 223, endPoint x: 465, endPoint y: 218, distance: 34.6
click at [466, 219] on datatable-body-cell "[PERSON_NAME] [PERSON_NAME]" at bounding box center [475, 229] width 54 height 21
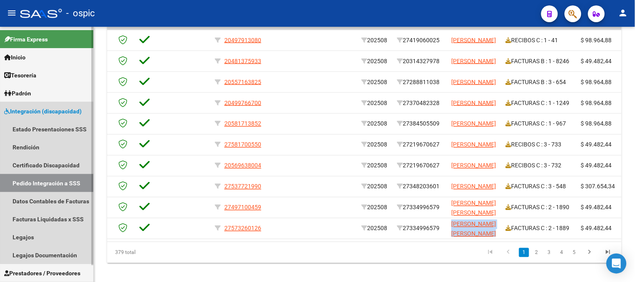
click at [52, 177] on link "Pedido Integración a SSS" at bounding box center [46, 183] width 93 height 18
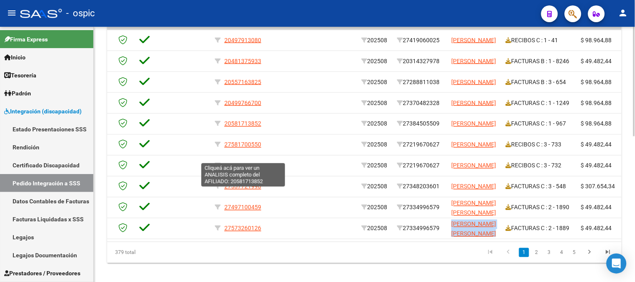
scroll to position [186, 0]
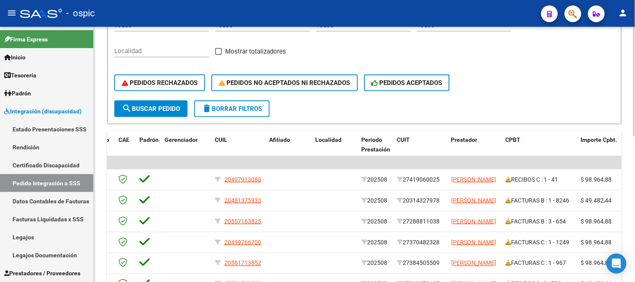
click at [230, 103] on button "delete Borrar Filtros" at bounding box center [231, 109] width 75 height 17
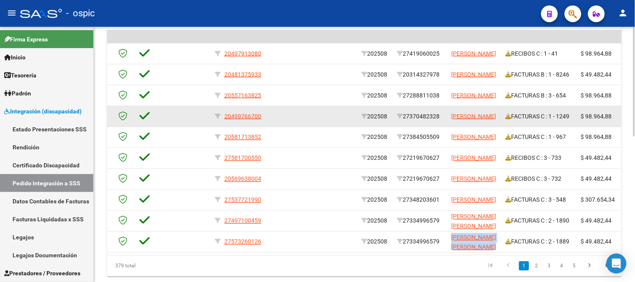
scroll to position [325, 0]
